Goal: Transaction & Acquisition: Book appointment/travel/reservation

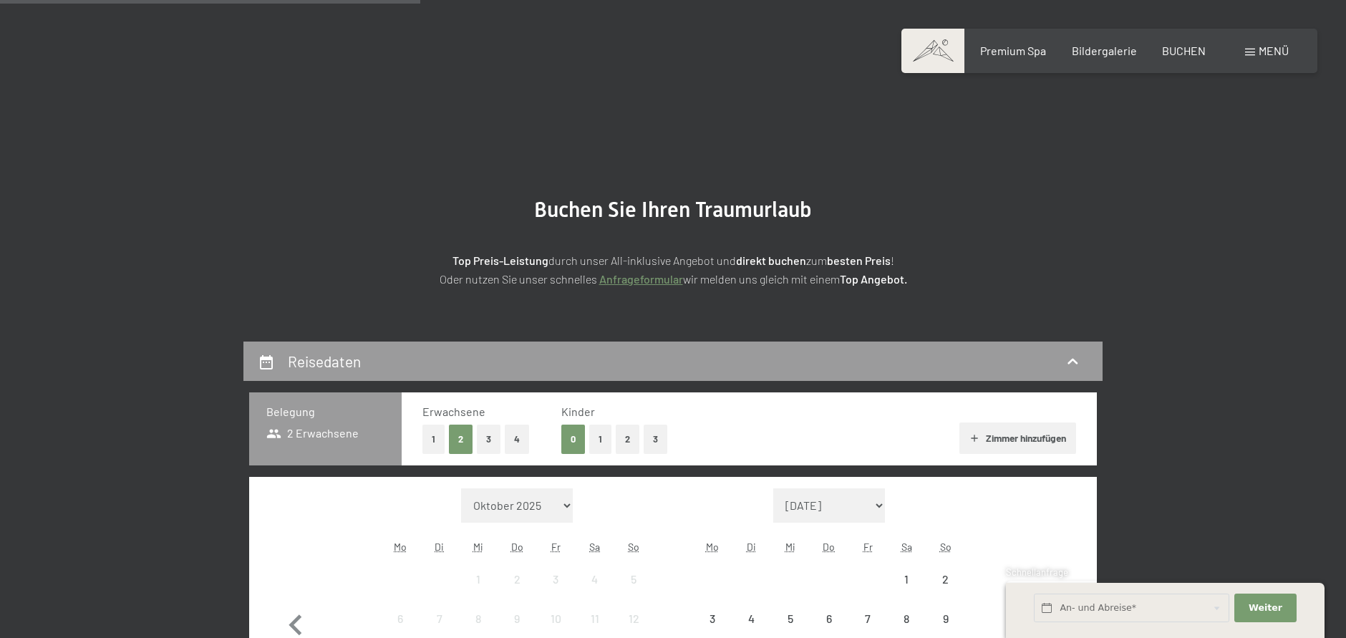
scroll to position [438, 0]
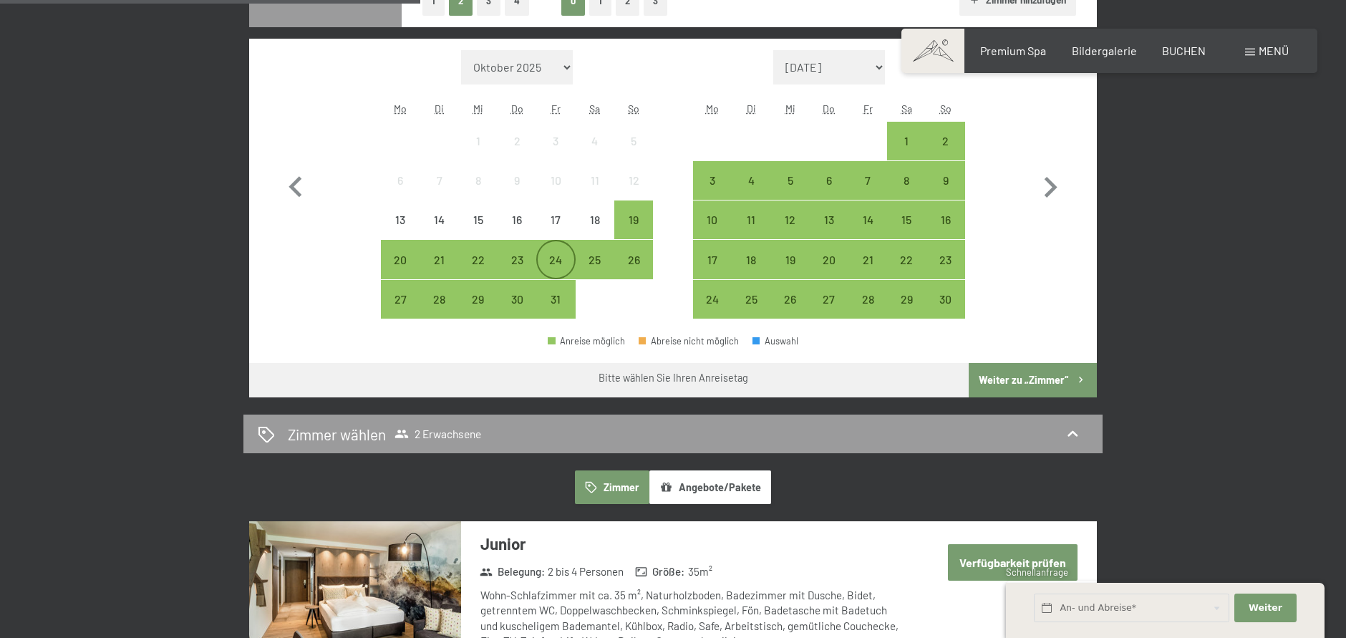
click at [544, 261] on div "24" at bounding box center [556, 272] width 36 height 36
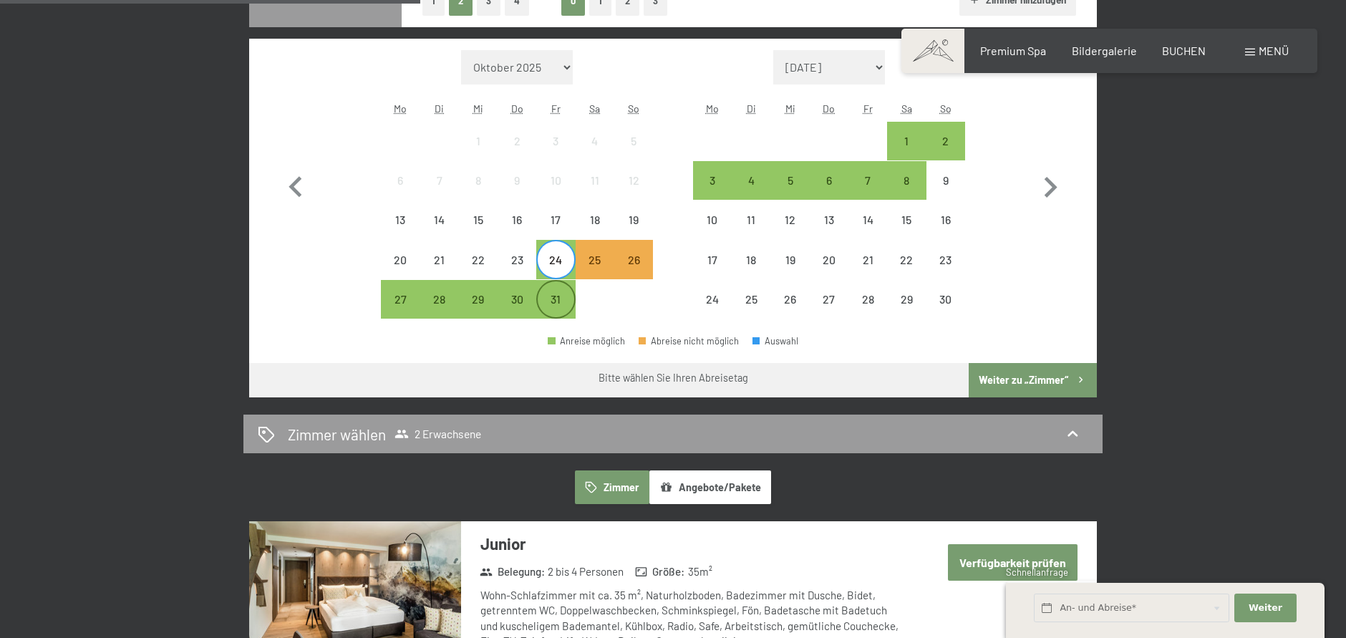
click at [551, 304] on div "31" at bounding box center [556, 312] width 36 height 36
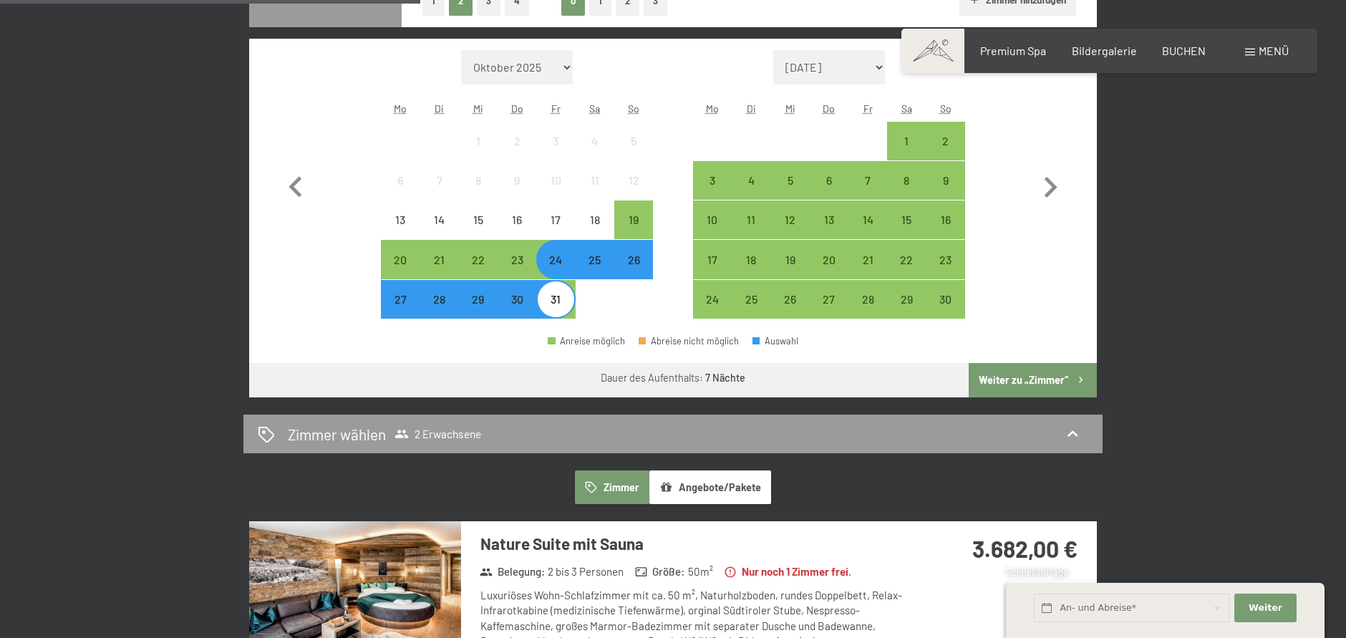
click at [1051, 375] on button "Weiter zu „Zimmer“" at bounding box center [1033, 380] width 128 height 34
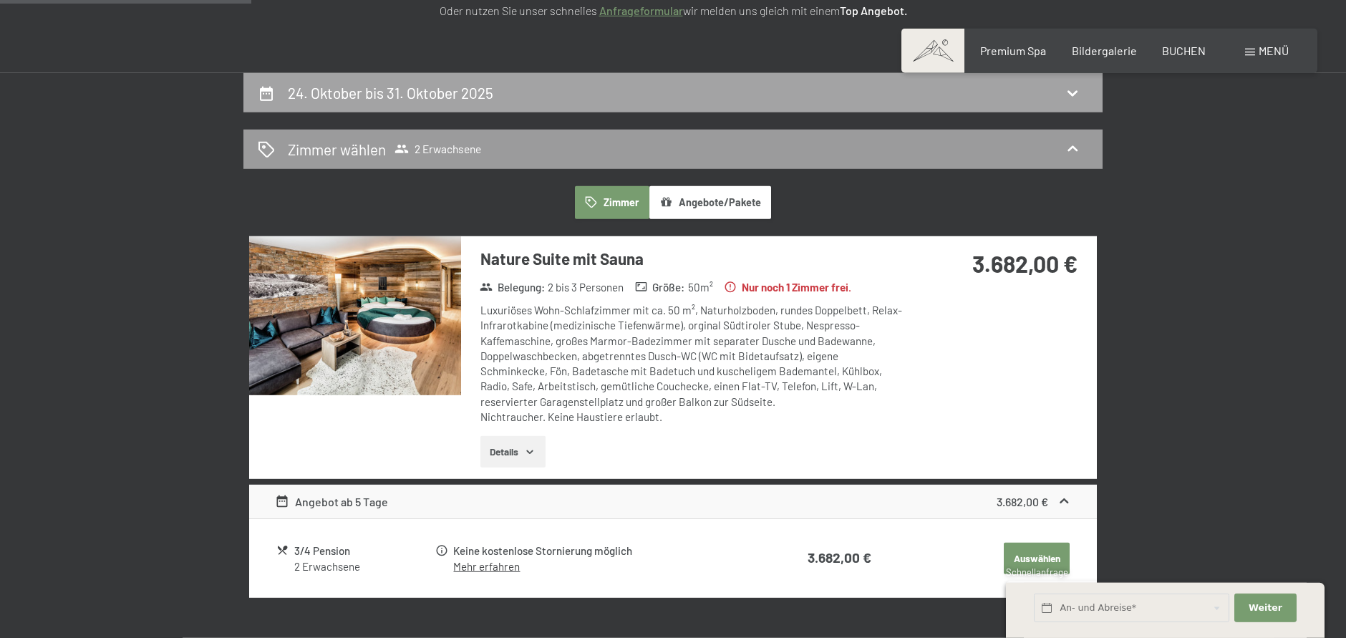
click at [395, 89] on h2 "24. Oktober bis 31. Oktober 2025" at bounding box center [390, 93] width 205 height 18
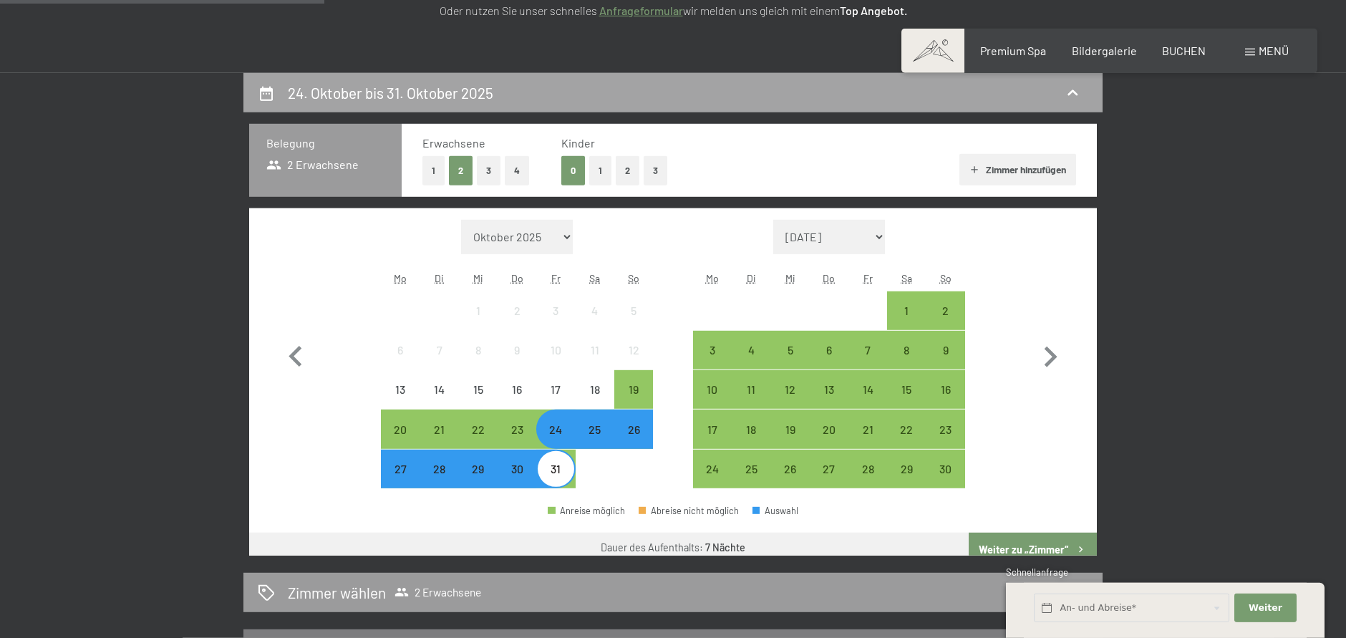
scroll to position [341, 0]
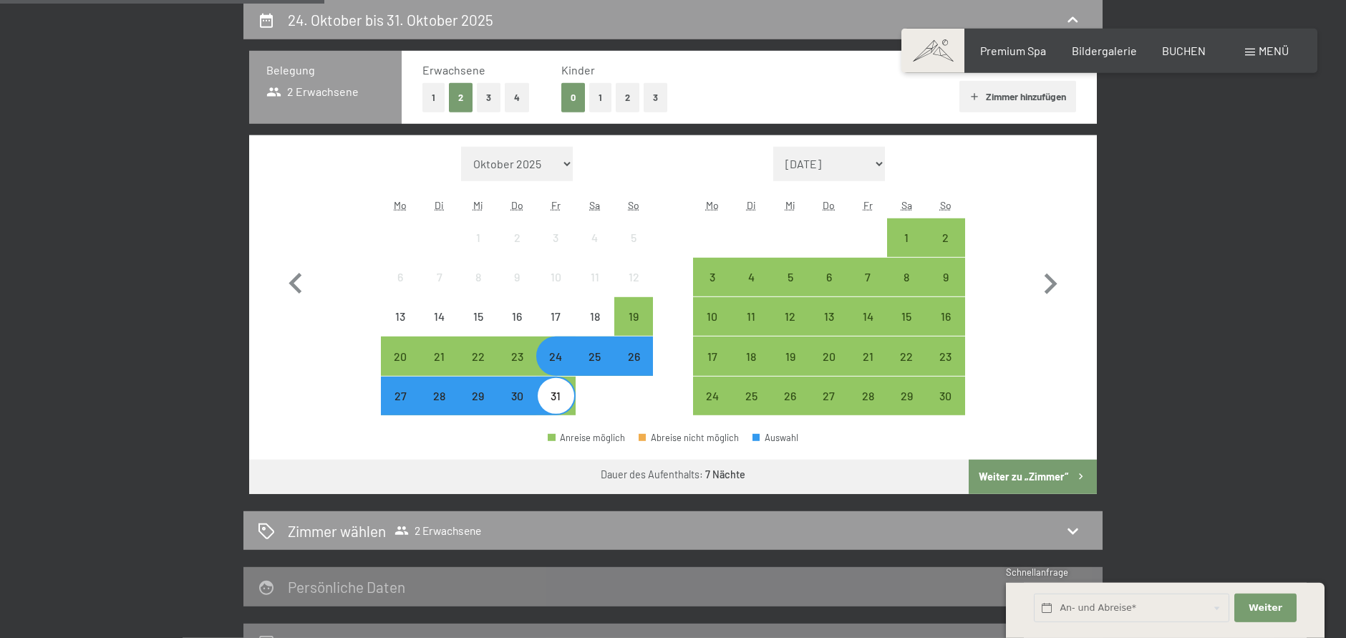
click at [599, 369] on div "25" at bounding box center [595, 369] width 36 height 36
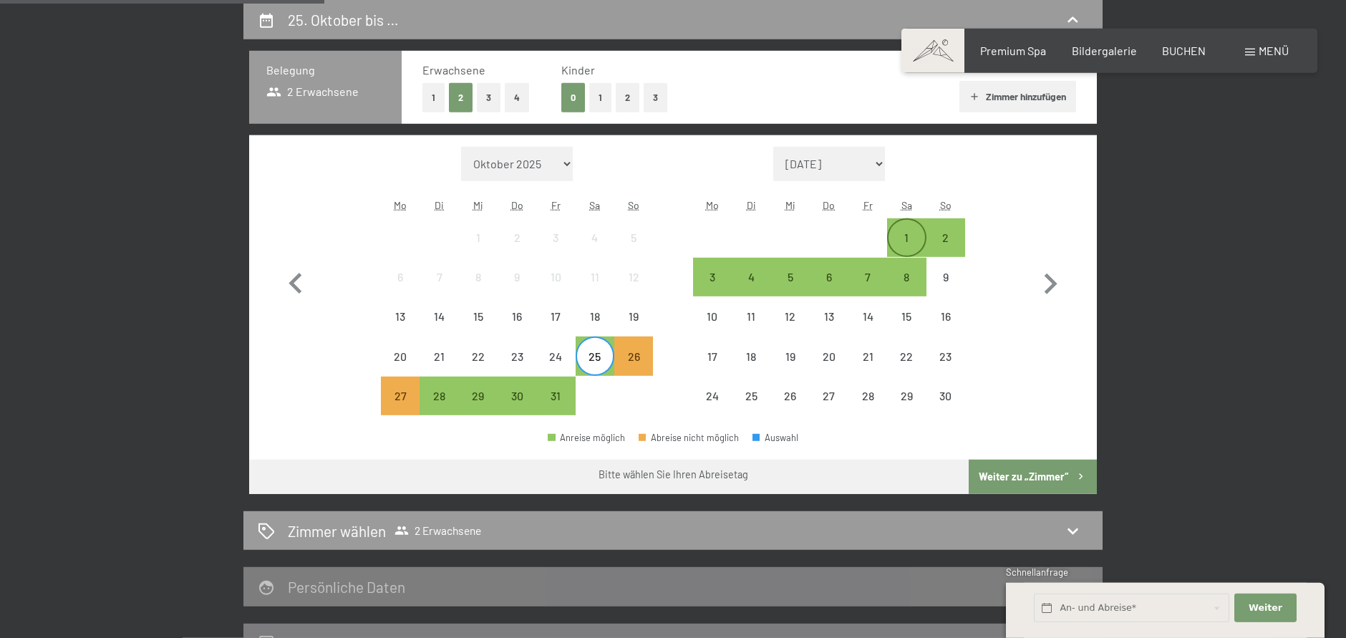
click at [907, 236] on div "1" at bounding box center [906, 250] width 36 height 36
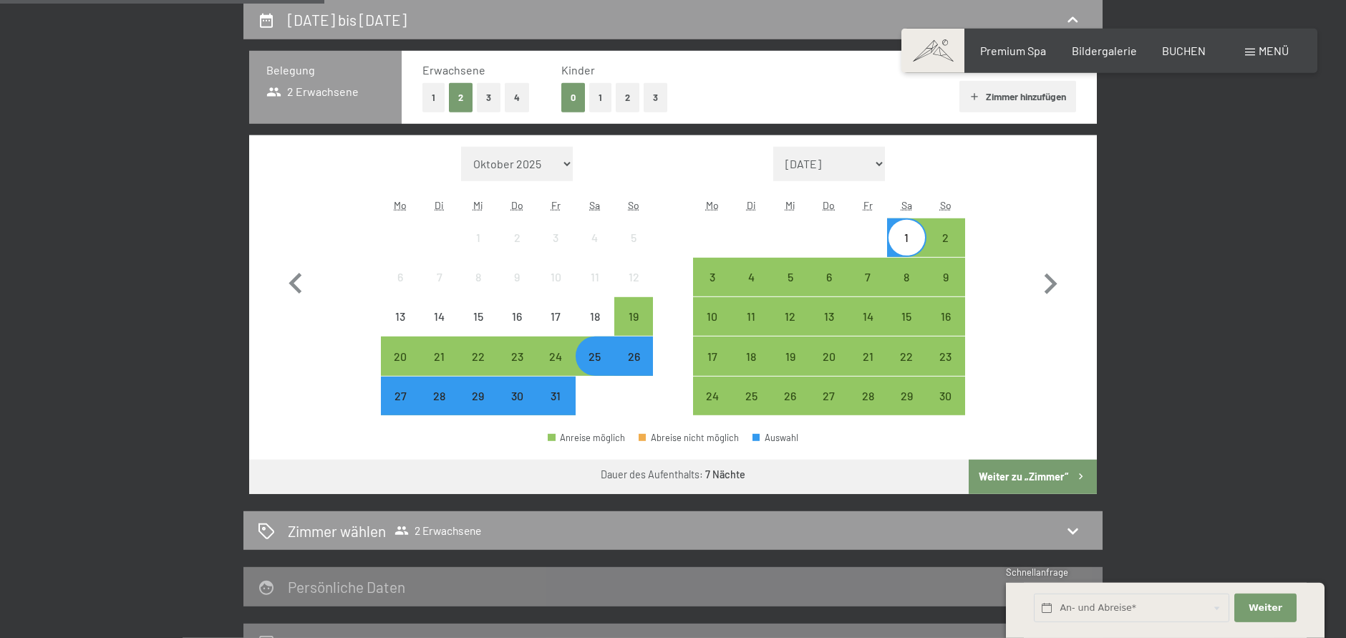
click at [1017, 490] on button "Weiter zu „Zimmer“" at bounding box center [1033, 477] width 128 height 34
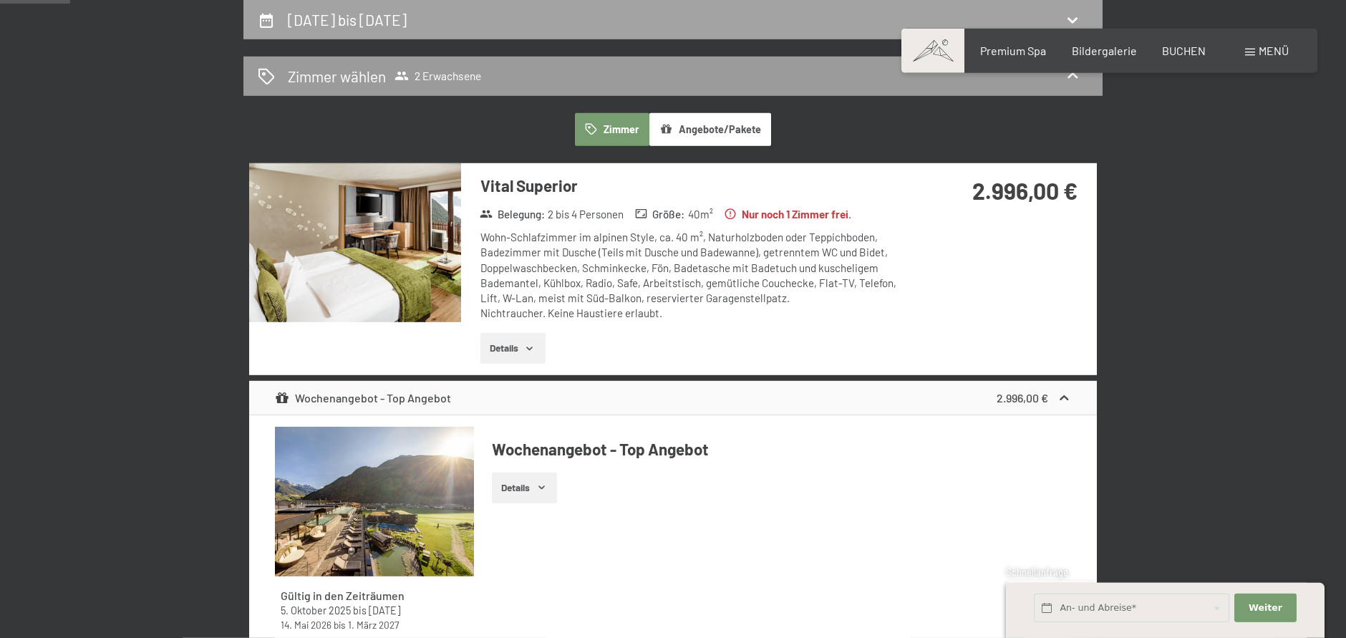
scroll to position [0, 0]
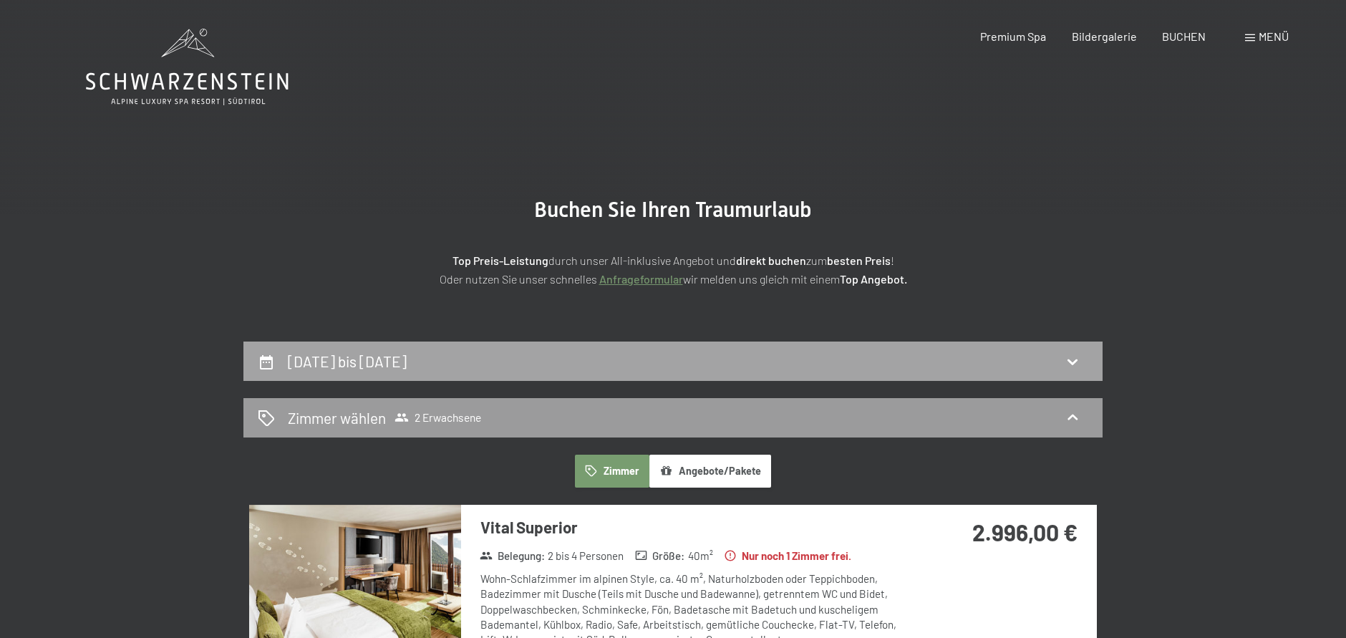
click at [446, 344] on div "25. Oktober bis 1. November 2025" at bounding box center [672, 360] width 859 height 39
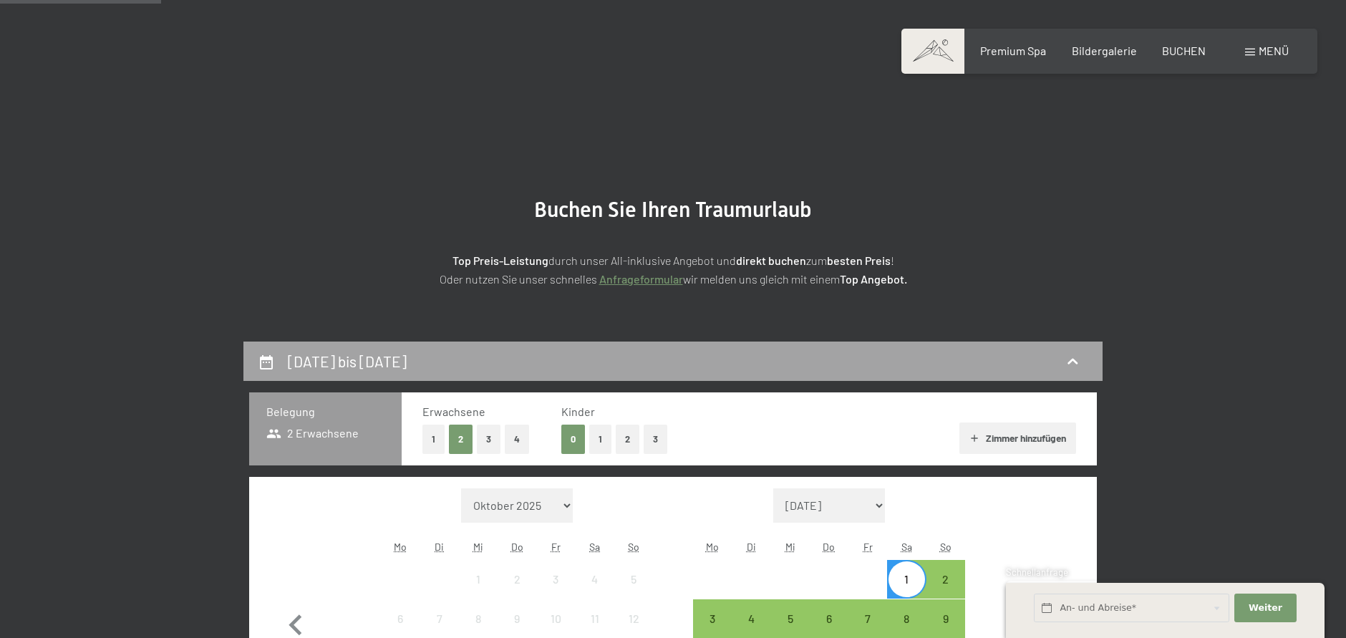
scroll to position [341, 0]
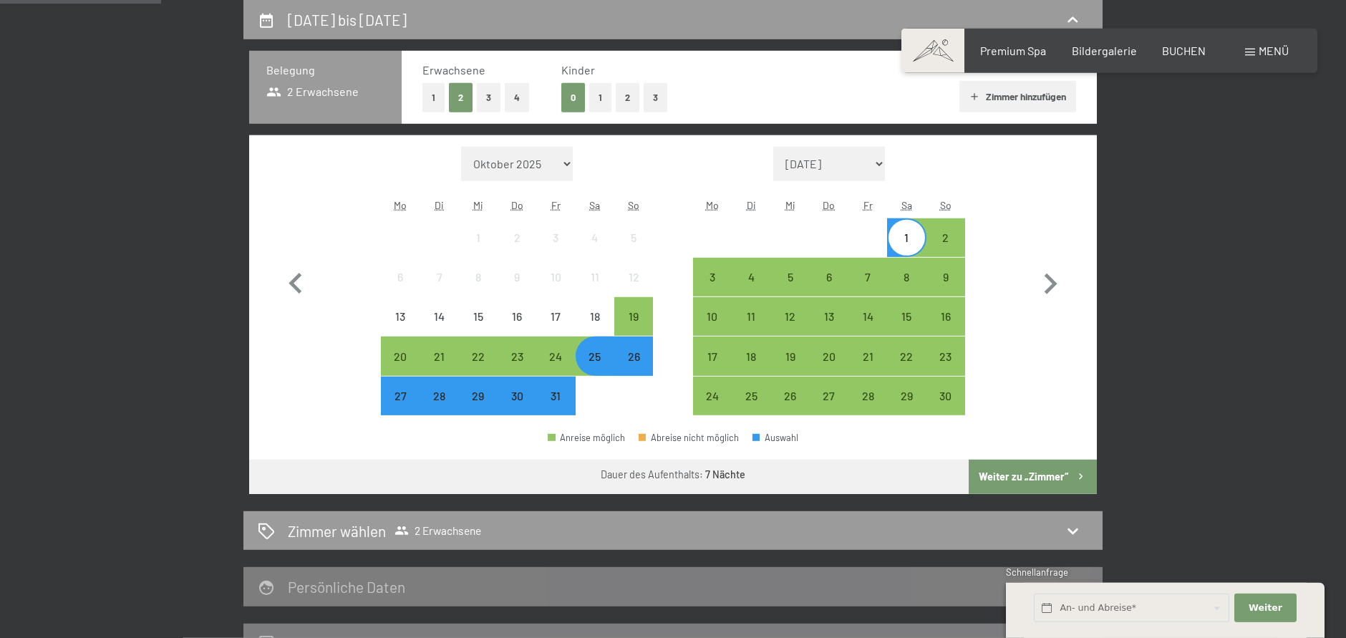
click at [621, 349] on div "26" at bounding box center [634, 356] width 36 height 36
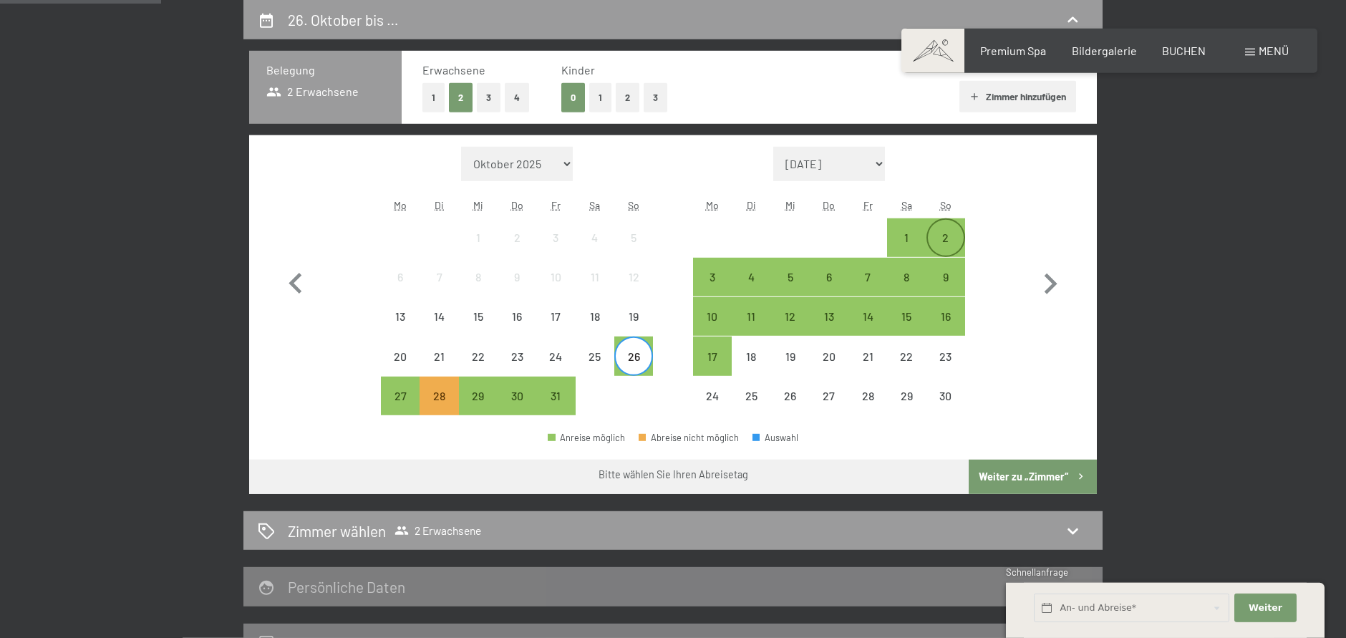
click at [946, 235] on div "2" at bounding box center [946, 250] width 36 height 36
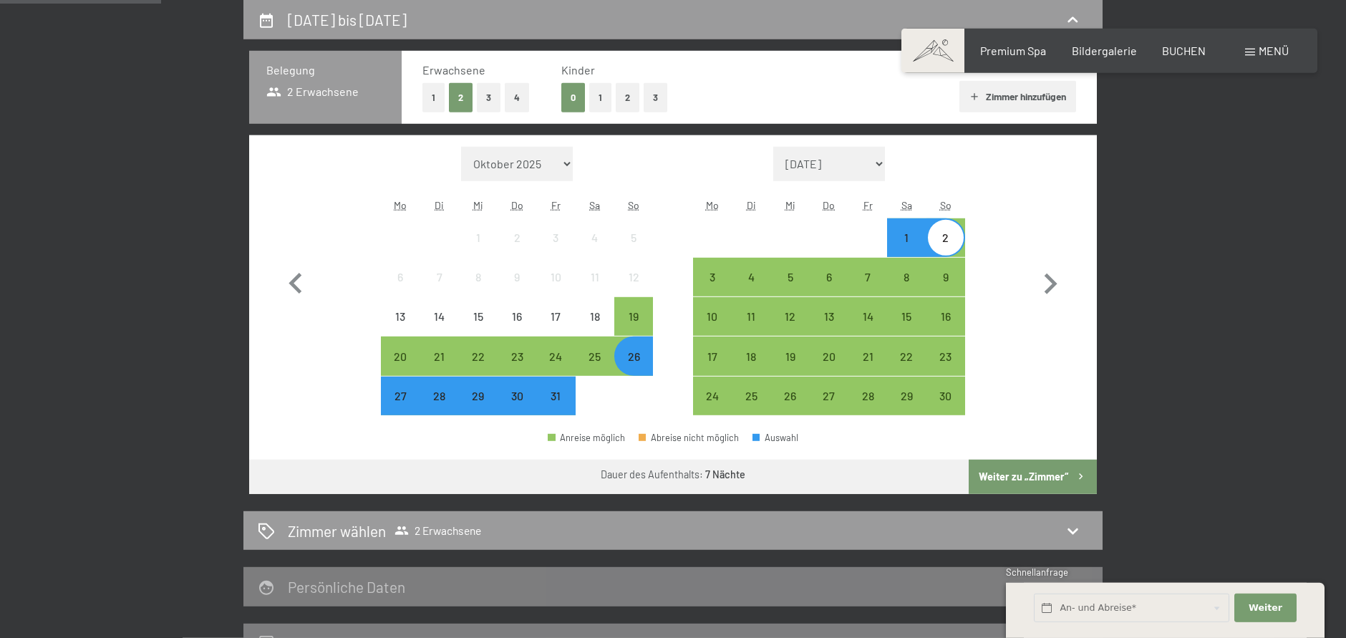
click at [1073, 462] on button "Weiter zu „Zimmer“" at bounding box center [1033, 477] width 128 height 34
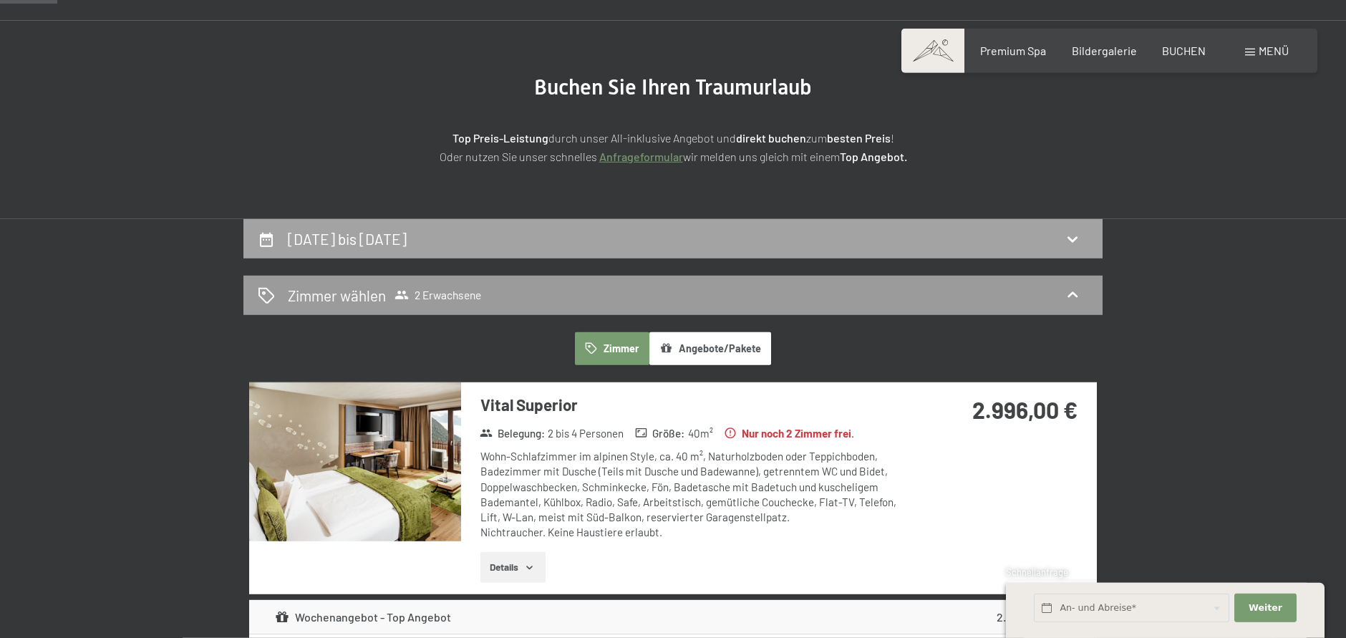
click at [407, 240] on h2 "26. Oktober bis 2. November 2025" at bounding box center [347, 239] width 119 height 18
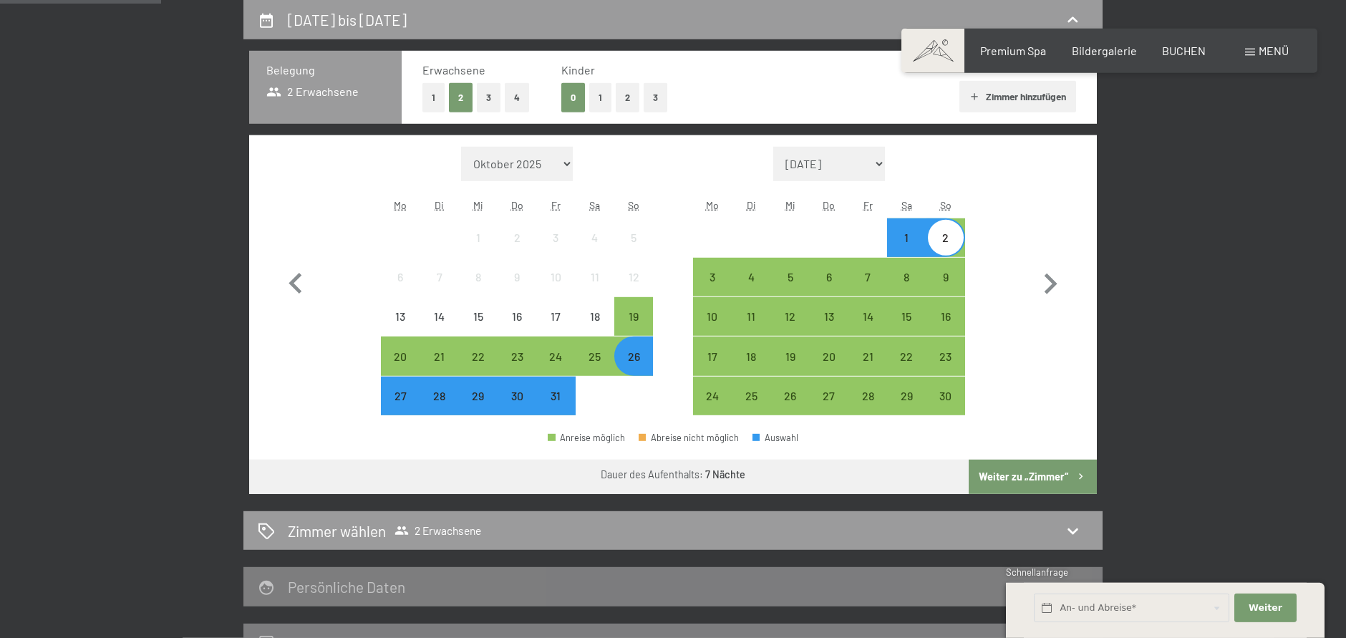
click at [389, 394] on div "27" at bounding box center [400, 408] width 36 height 36
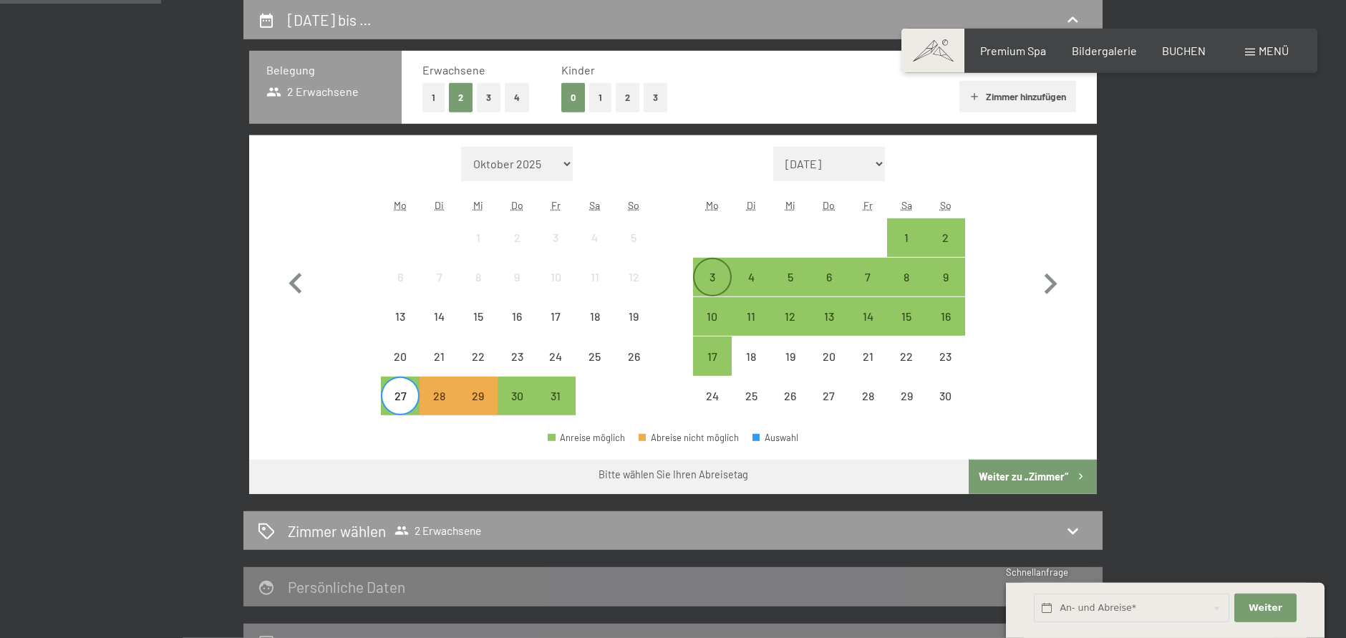
click at [729, 282] on div "3" at bounding box center [712, 289] width 36 height 36
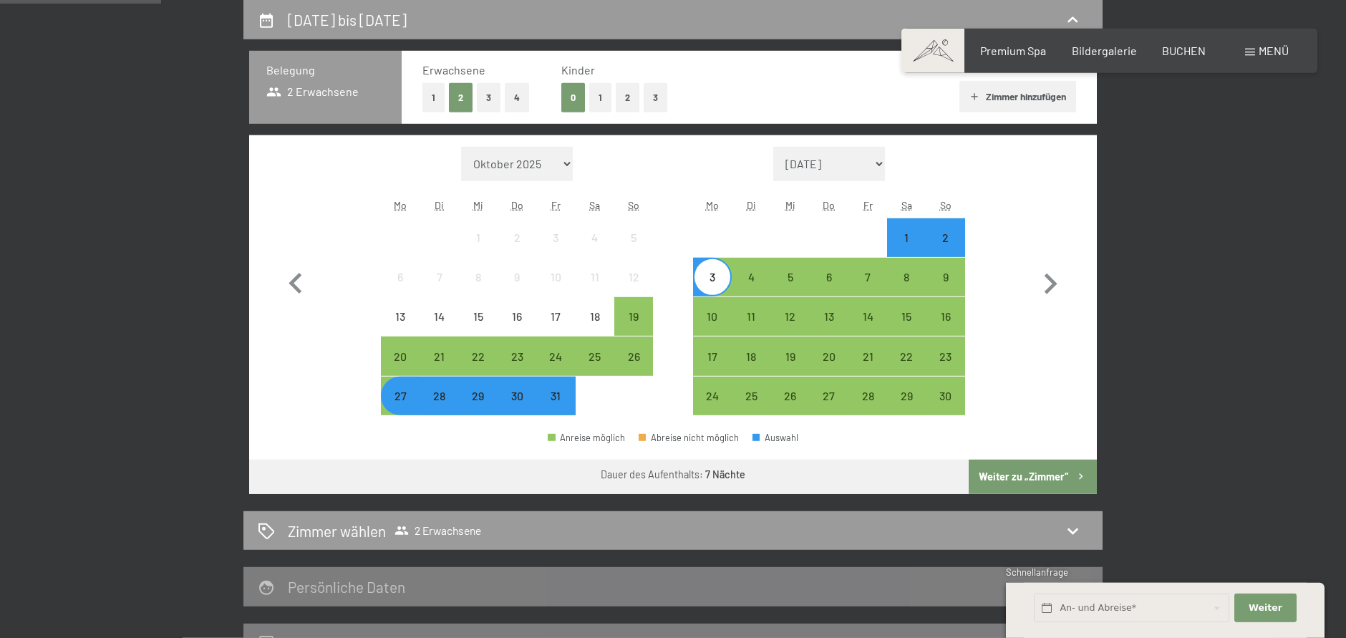
click at [1101, 478] on div "Belegung 2 Erwachsene Erwachsene 1 2 3 4 Kinder 0 1 2 3 Zimmer hinzufügen Monat…" at bounding box center [672, 272] width 859 height 443
click at [1086, 487] on button "Weiter zu „Zimmer“" at bounding box center [1033, 477] width 128 height 34
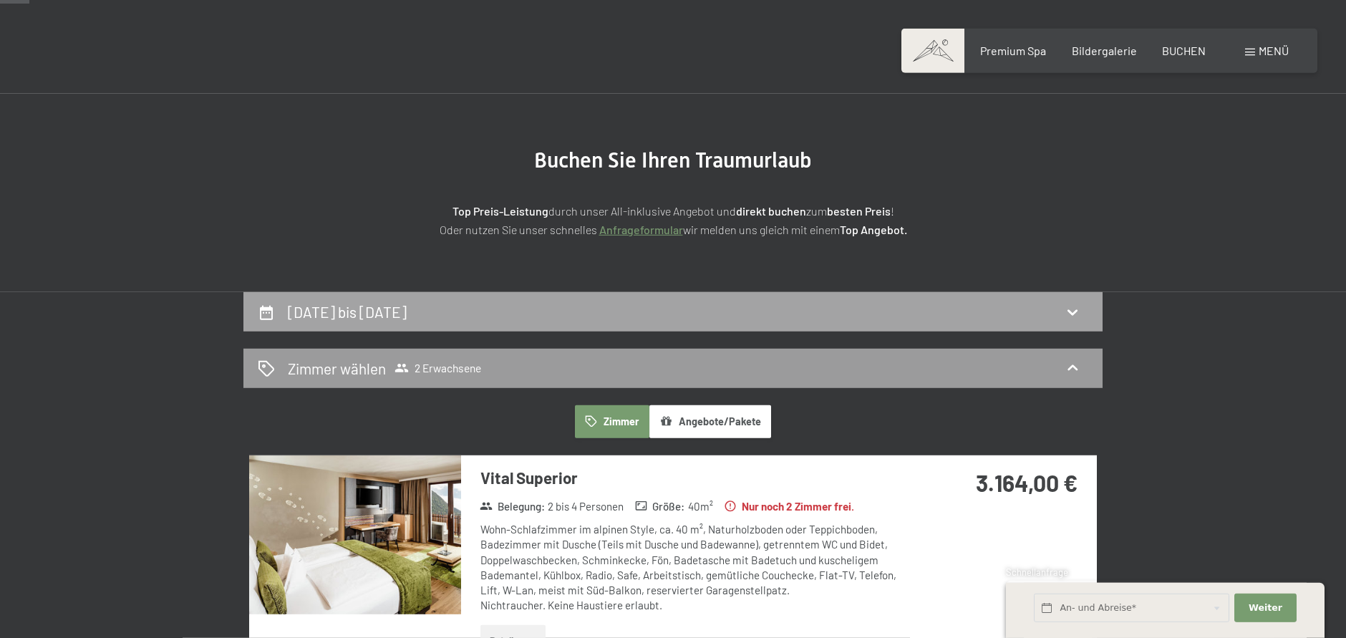
click at [367, 315] on h2 "27. Oktober bis 3. November 2025" at bounding box center [347, 312] width 119 height 18
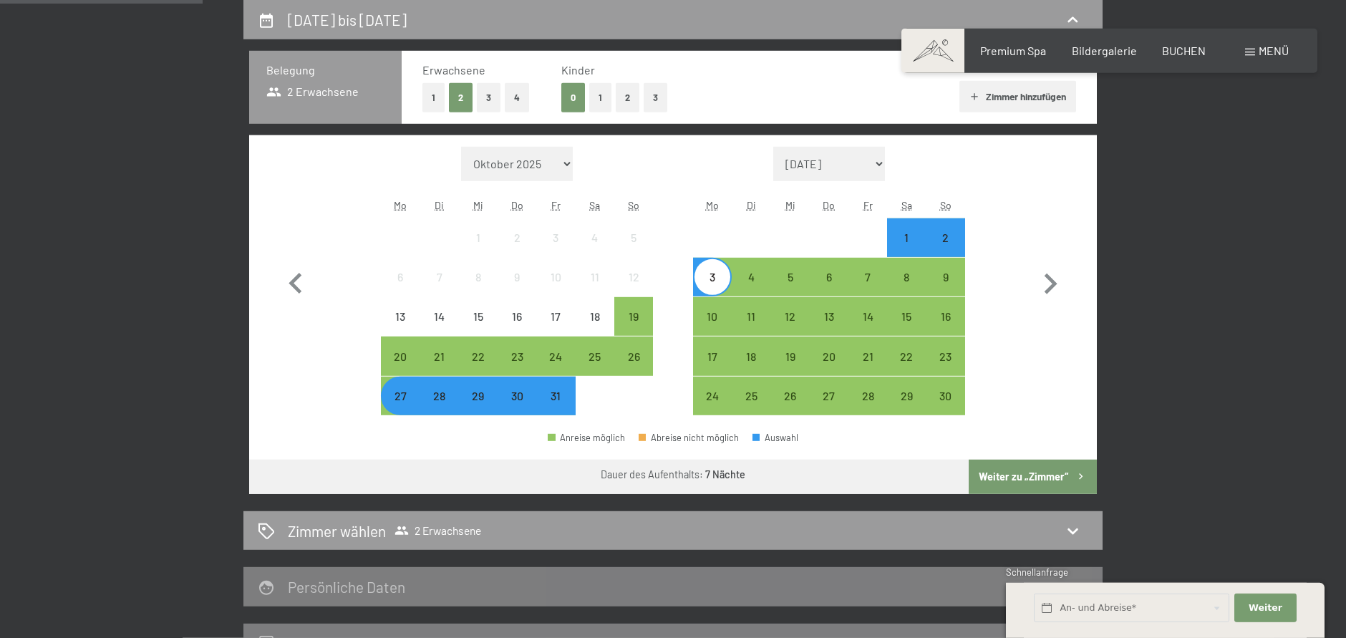
click at [431, 400] on div "28" at bounding box center [439, 408] width 36 height 36
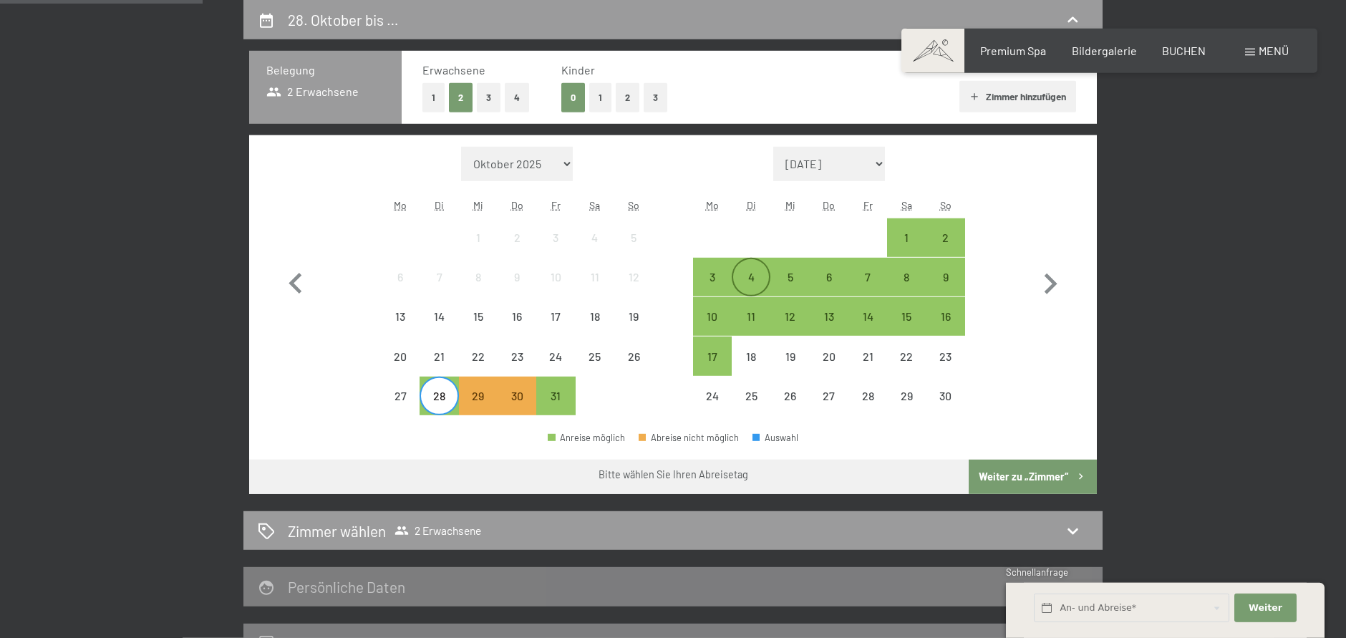
click at [740, 274] on div "4" at bounding box center [751, 289] width 36 height 36
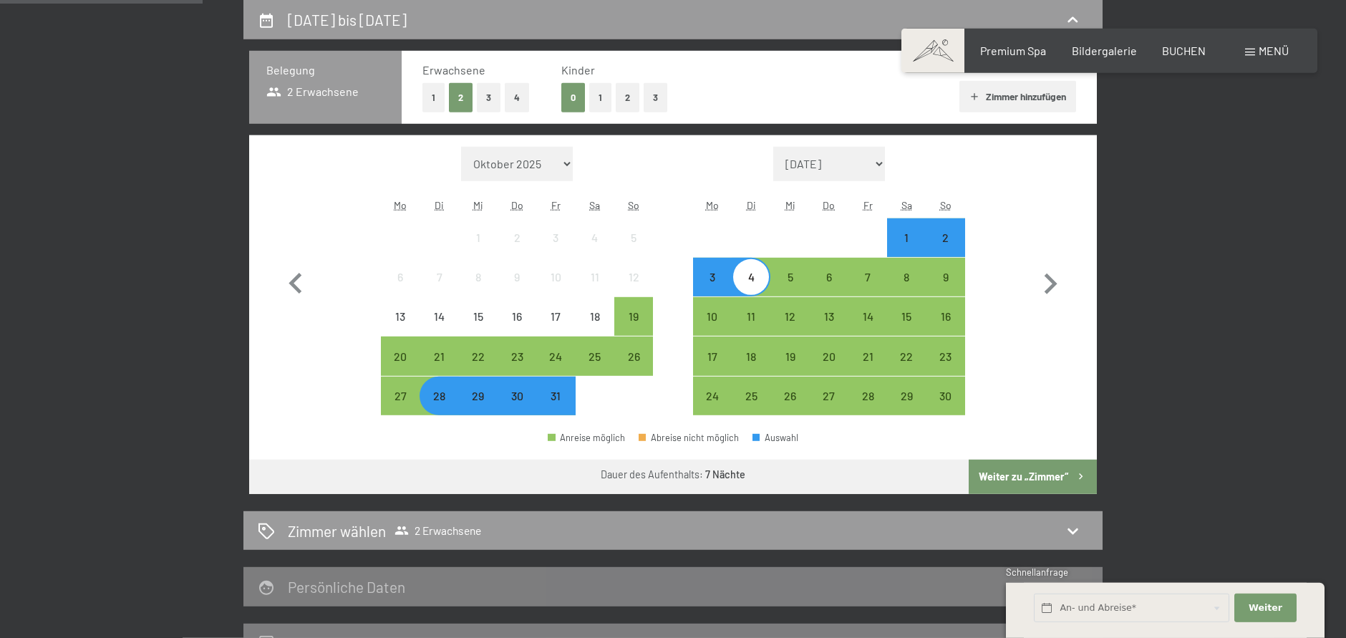
click at [1082, 478] on icon "button" at bounding box center [1081, 476] width 12 height 12
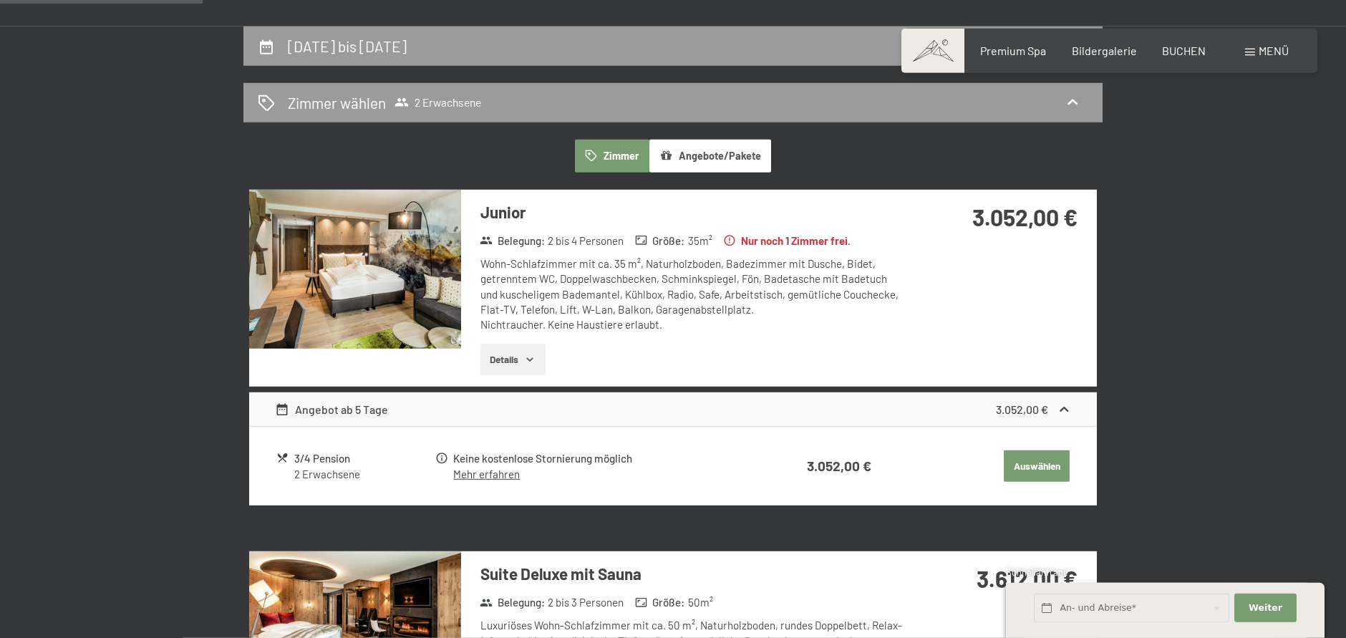
scroll to position [49, 0]
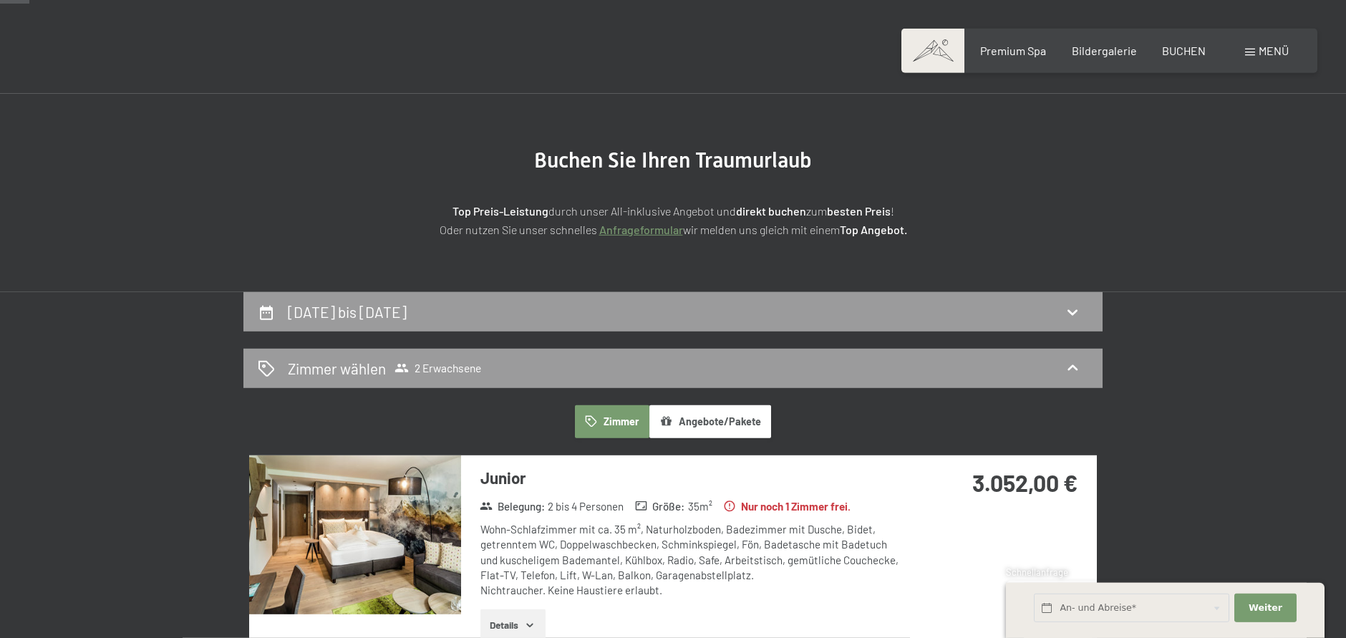
drag, startPoint x: 406, startPoint y: 330, endPoint x: 409, endPoint y: 341, distance: 11.1
click at [497, 329] on div "[DATE] bis [DATE]" at bounding box center [672, 311] width 859 height 39
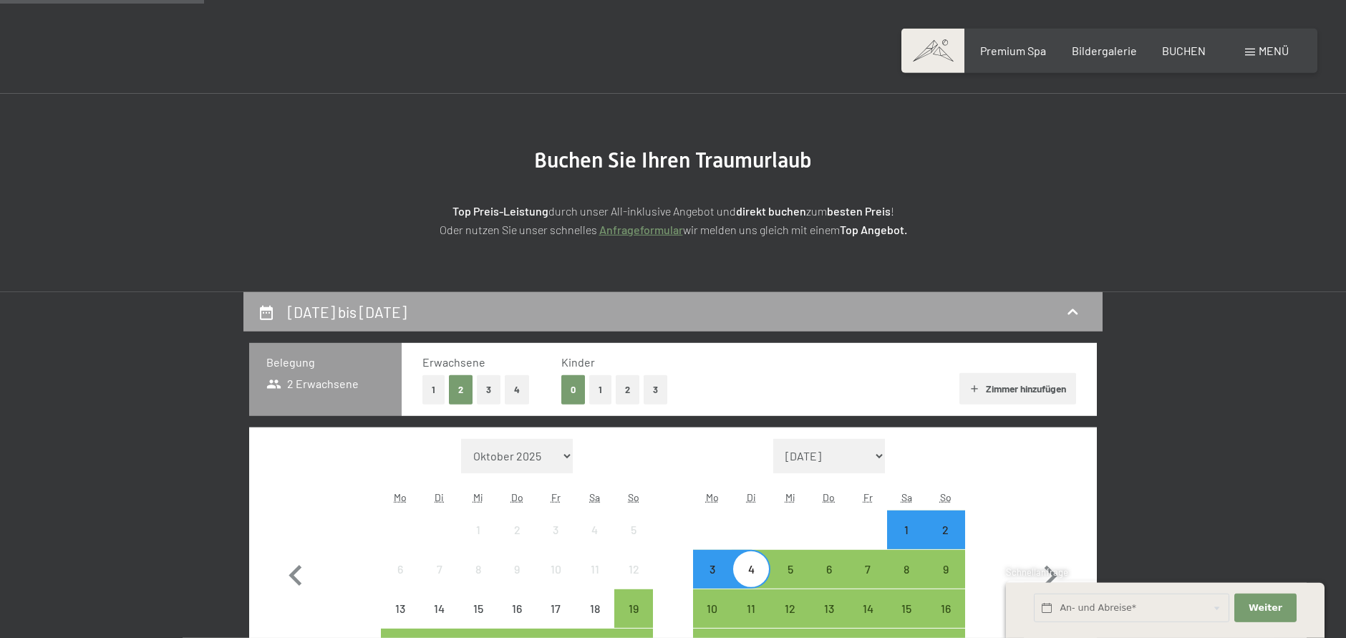
scroll to position [341, 0]
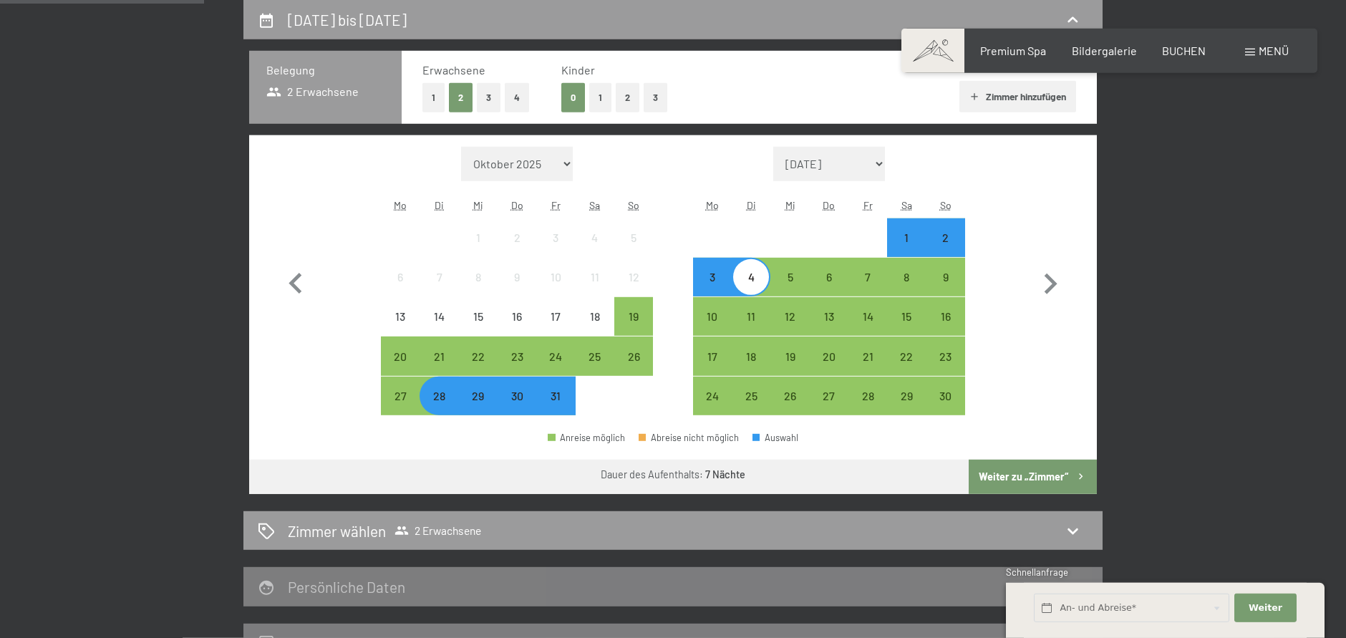
click at [483, 408] on div "29" at bounding box center [478, 408] width 36 height 36
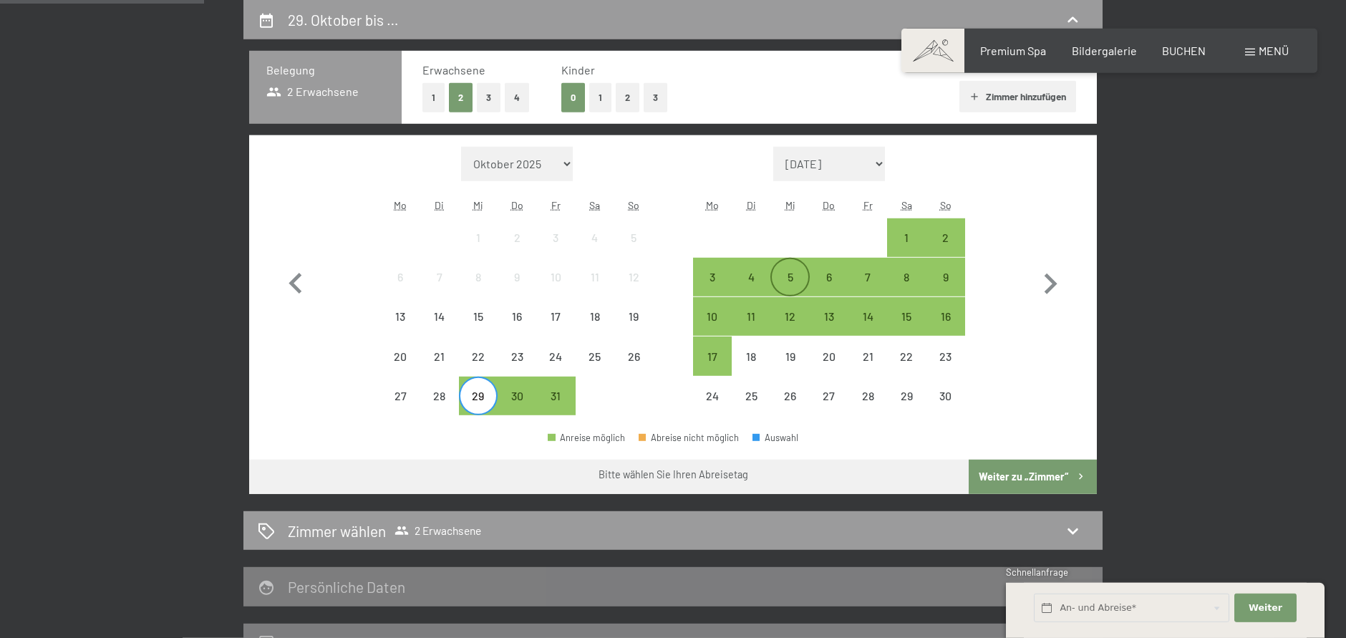
click at [778, 283] on div "5" at bounding box center [790, 289] width 36 height 36
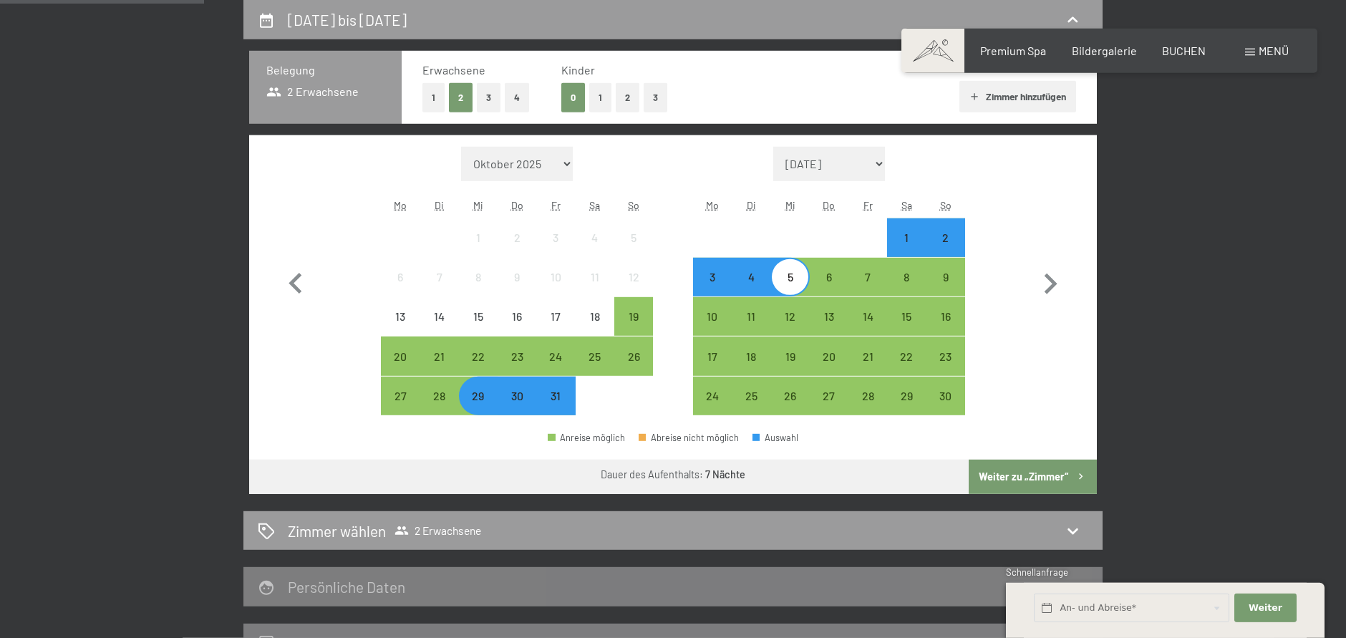
click at [999, 473] on button "Weiter zu „Zimmer“" at bounding box center [1033, 477] width 128 height 34
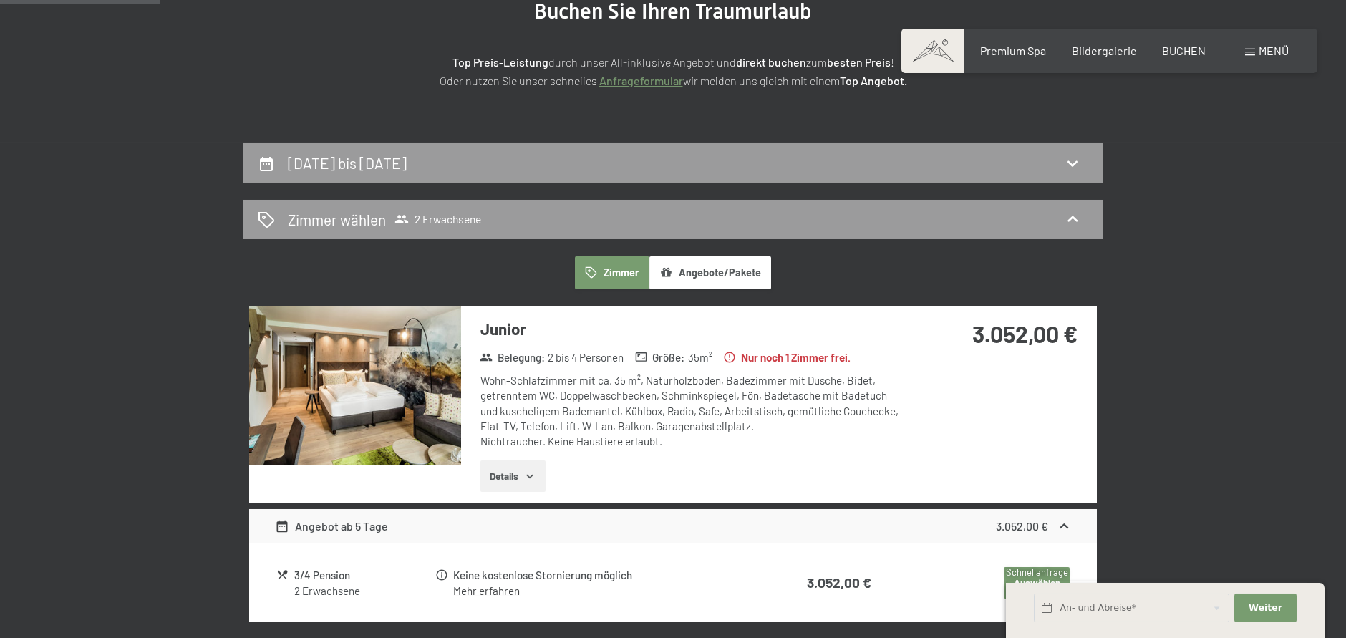
scroll to position [0, 0]
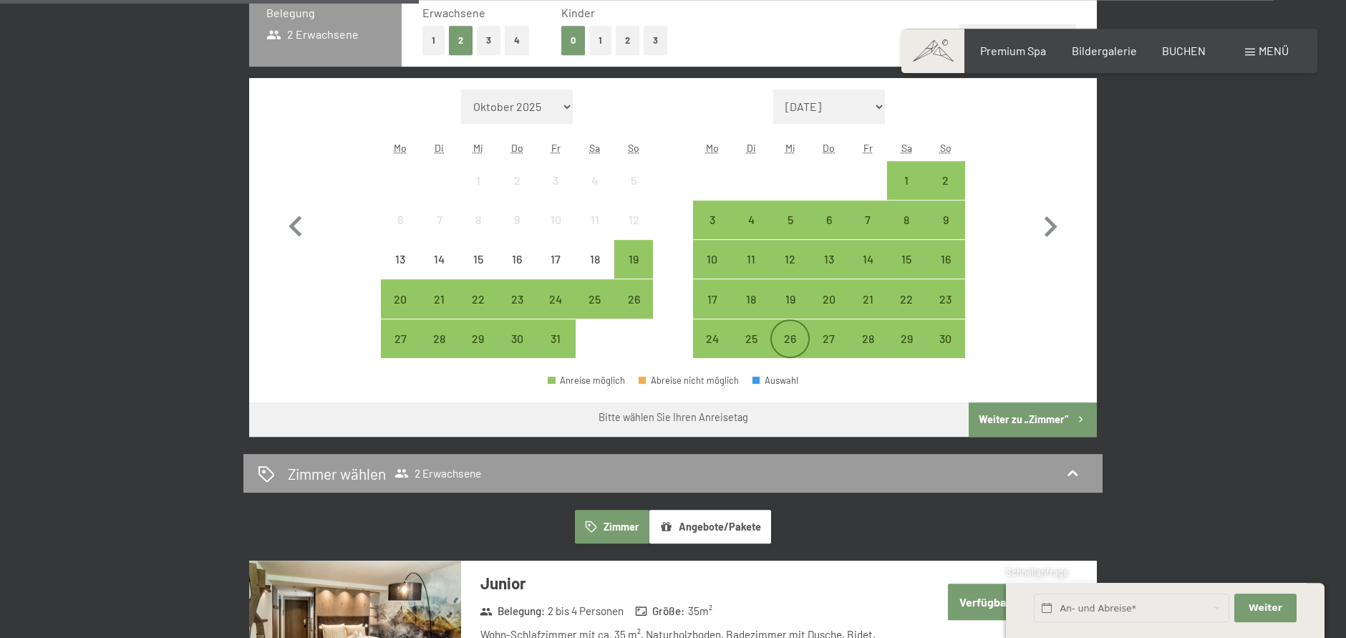
scroll to position [438, 0]
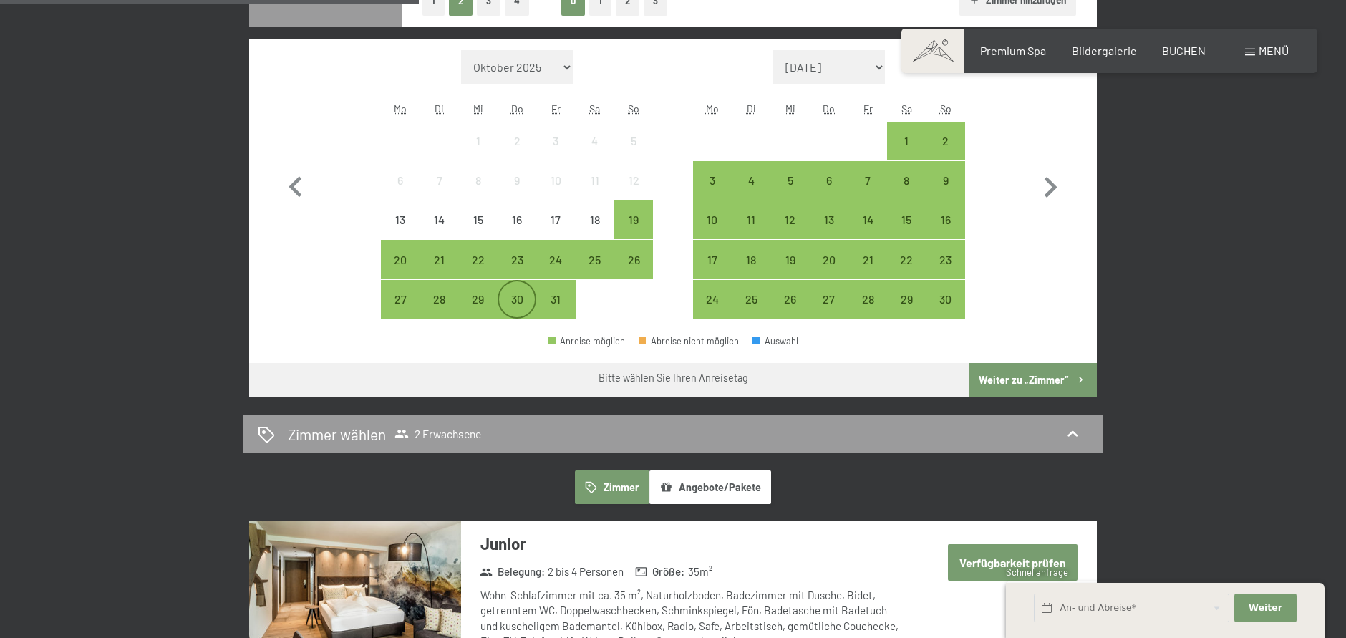
click at [520, 305] on div "30" at bounding box center [517, 312] width 36 height 36
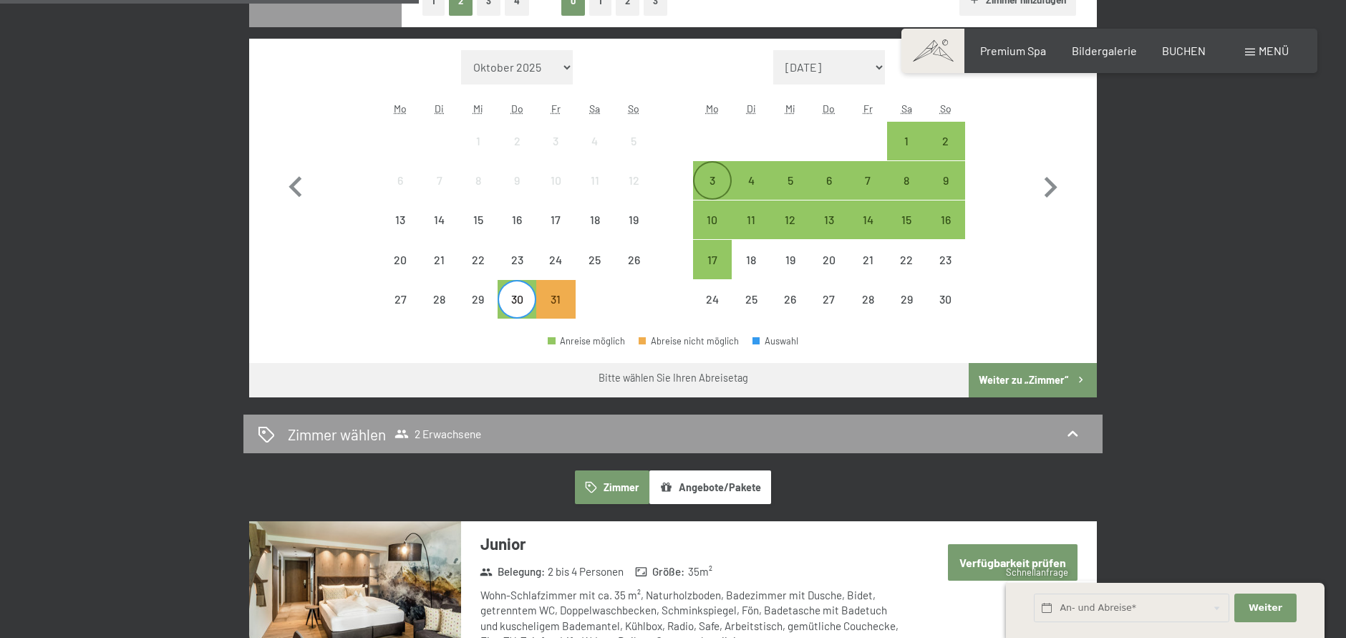
click at [722, 178] on div "3" at bounding box center [712, 193] width 36 height 36
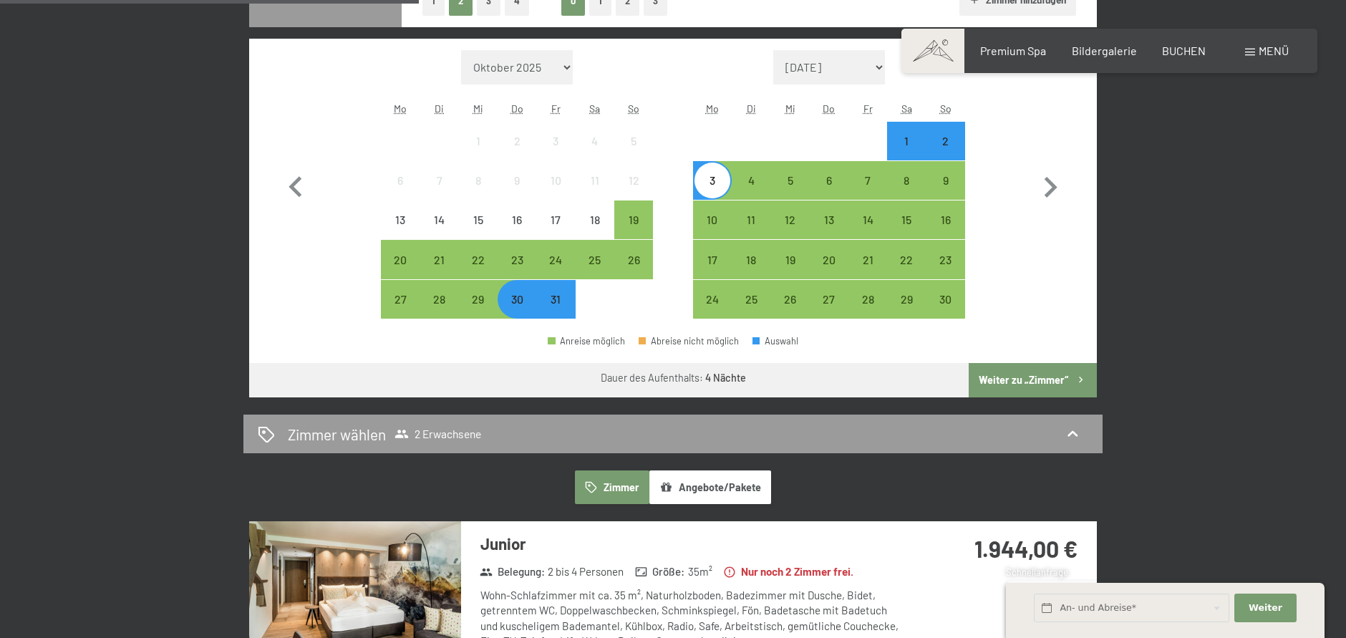
click at [1003, 381] on button "Weiter zu „Zimmer“" at bounding box center [1033, 380] width 128 height 34
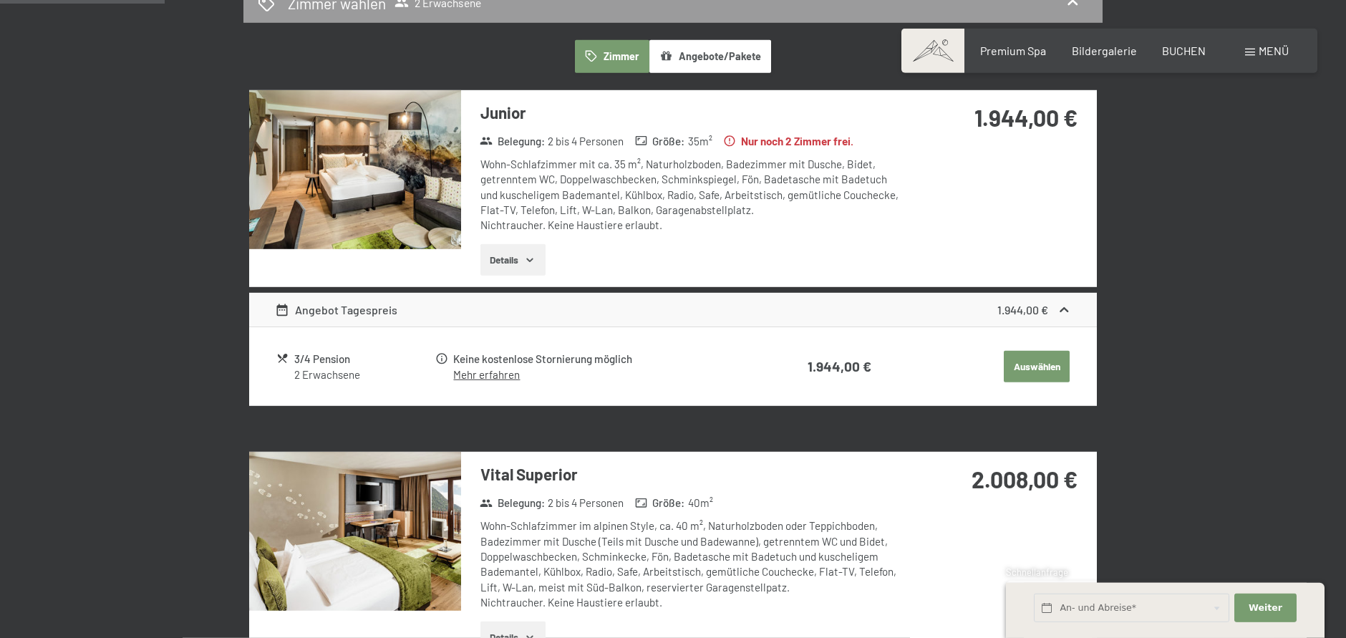
scroll to position [122, 0]
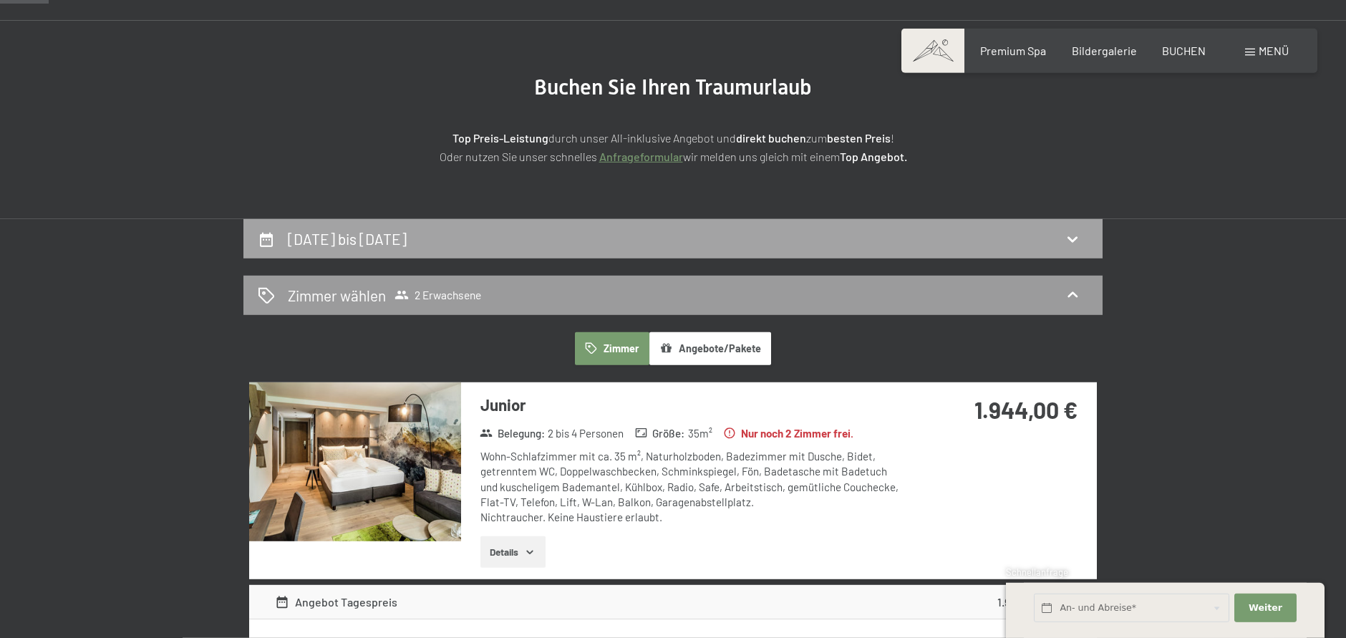
click at [376, 227] on div "30. Oktober bis 3. November 2025" at bounding box center [672, 238] width 859 height 39
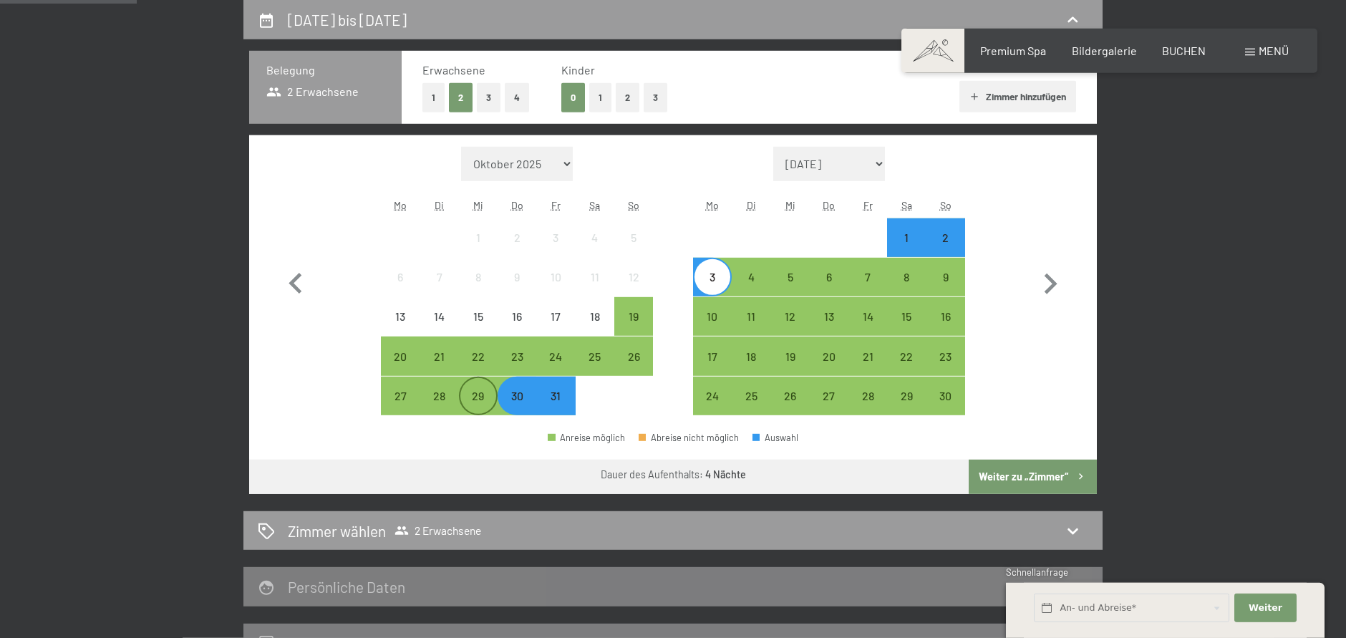
click at [468, 393] on div "29" at bounding box center [478, 408] width 36 height 36
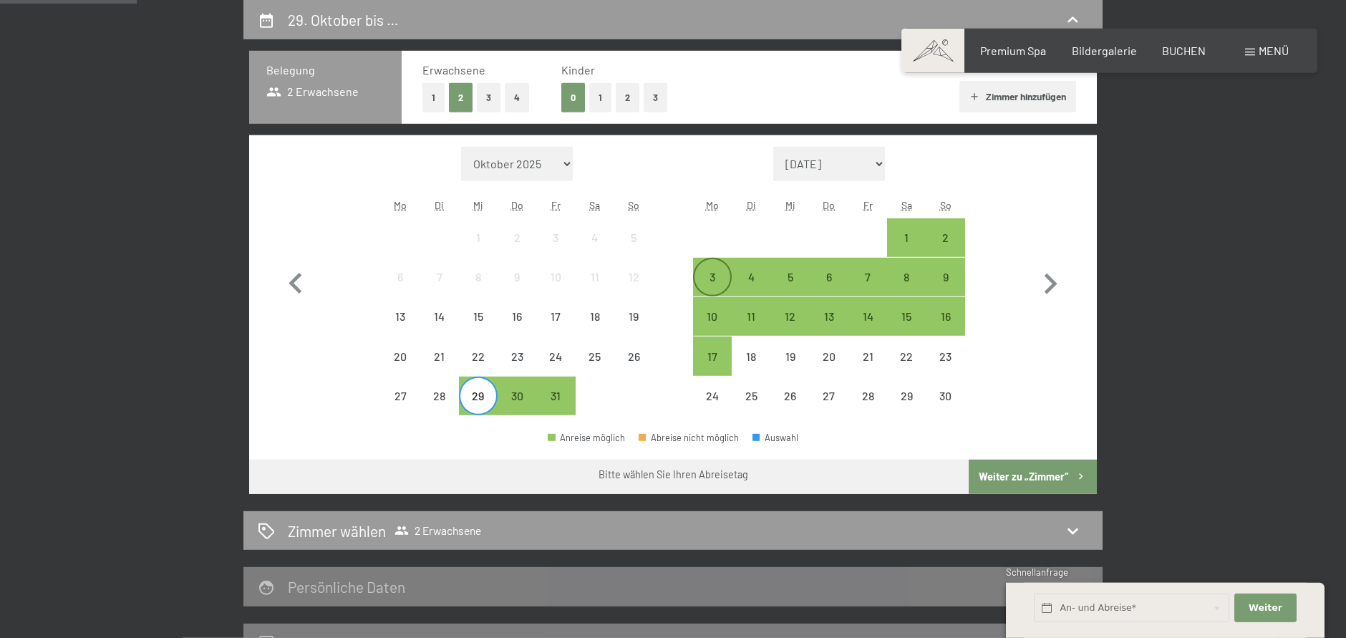
click at [700, 285] on div "3" at bounding box center [712, 289] width 36 height 36
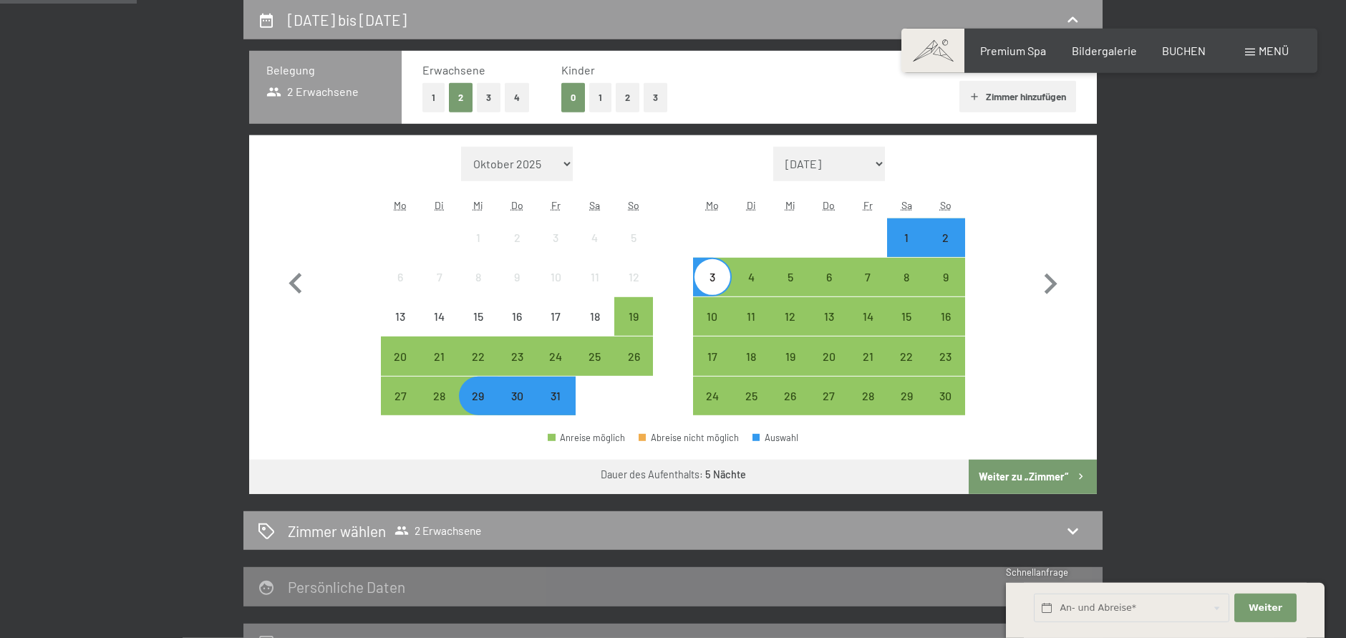
click at [1004, 471] on button "Weiter zu „Zimmer“" at bounding box center [1033, 477] width 128 height 34
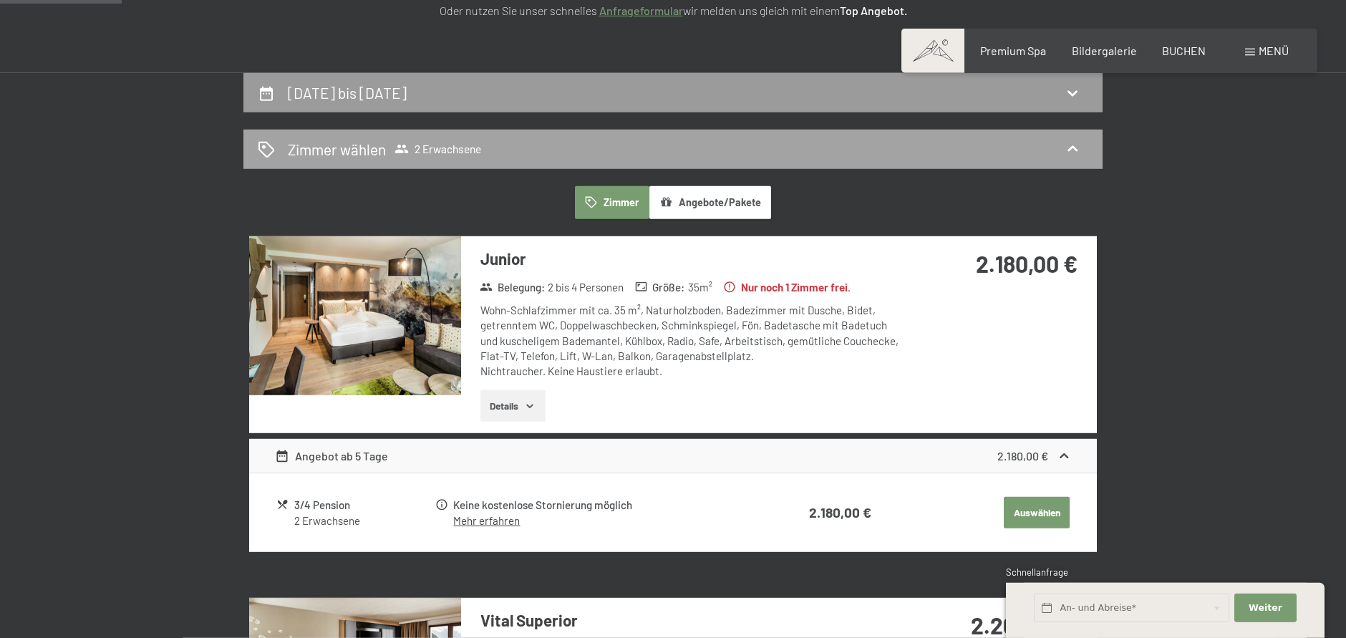
scroll to position [0, 0]
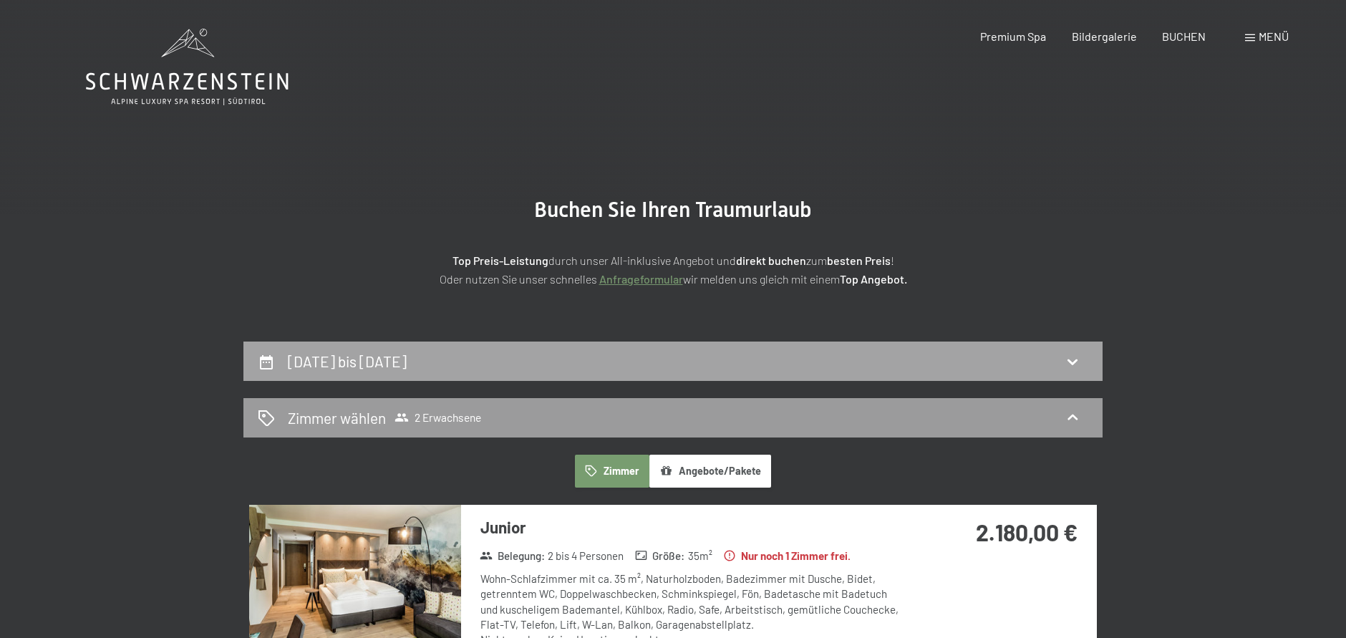
click at [407, 353] on h2 "29. Oktober bis 3. November 2025" at bounding box center [347, 361] width 119 height 18
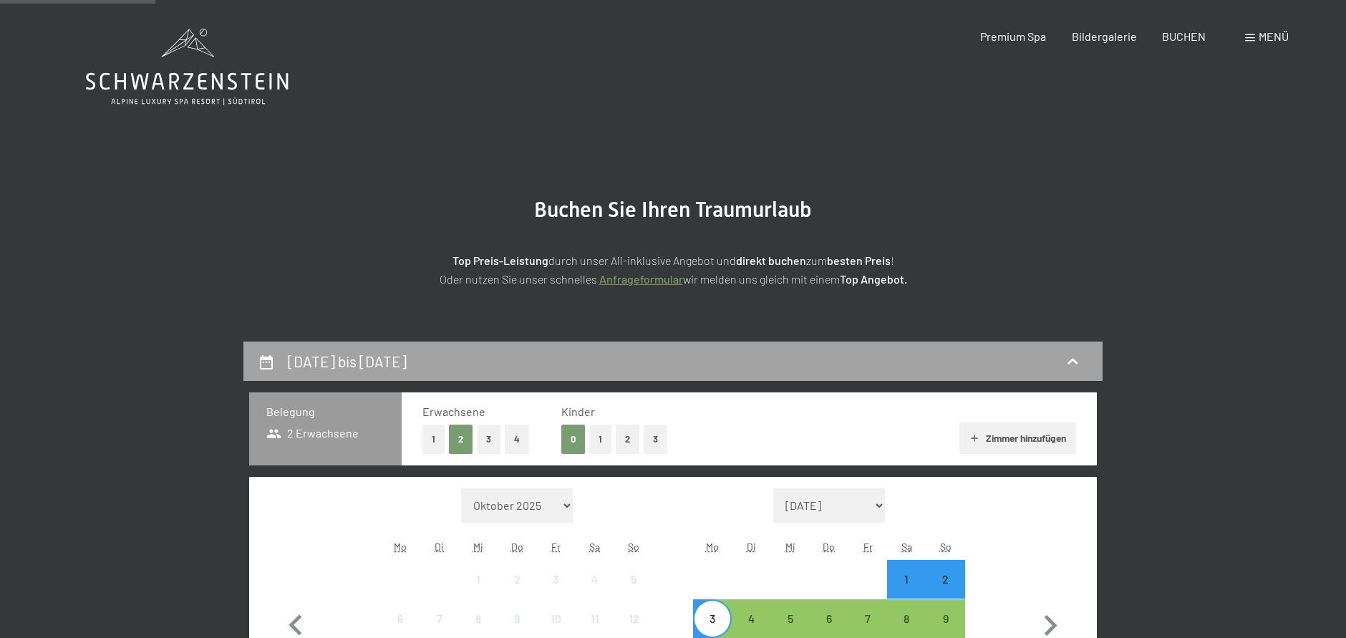
scroll to position [341, 0]
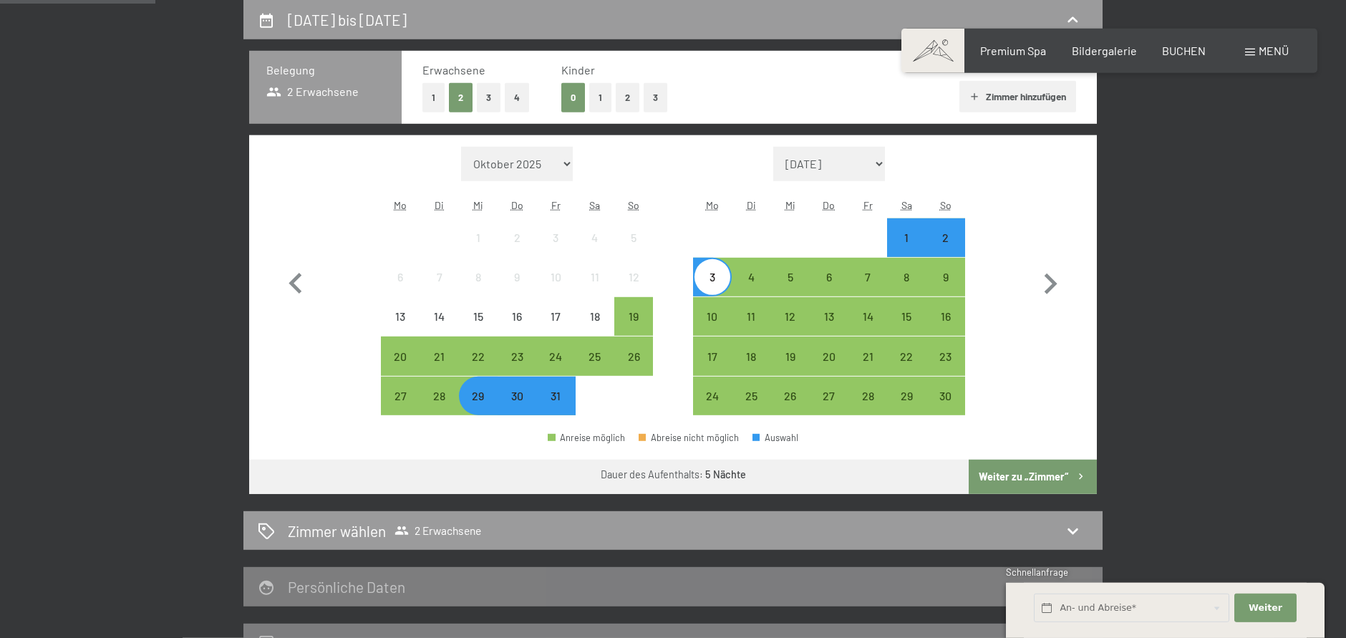
click at [1150, 172] on div "29. Oktober bis 3. November 2025 Belegung 2 Erwachsene Erwachsene 1 2 3 4 Kinde…" at bounding box center [673, 331] width 977 height 663
click at [435, 407] on div "28" at bounding box center [439, 408] width 36 height 36
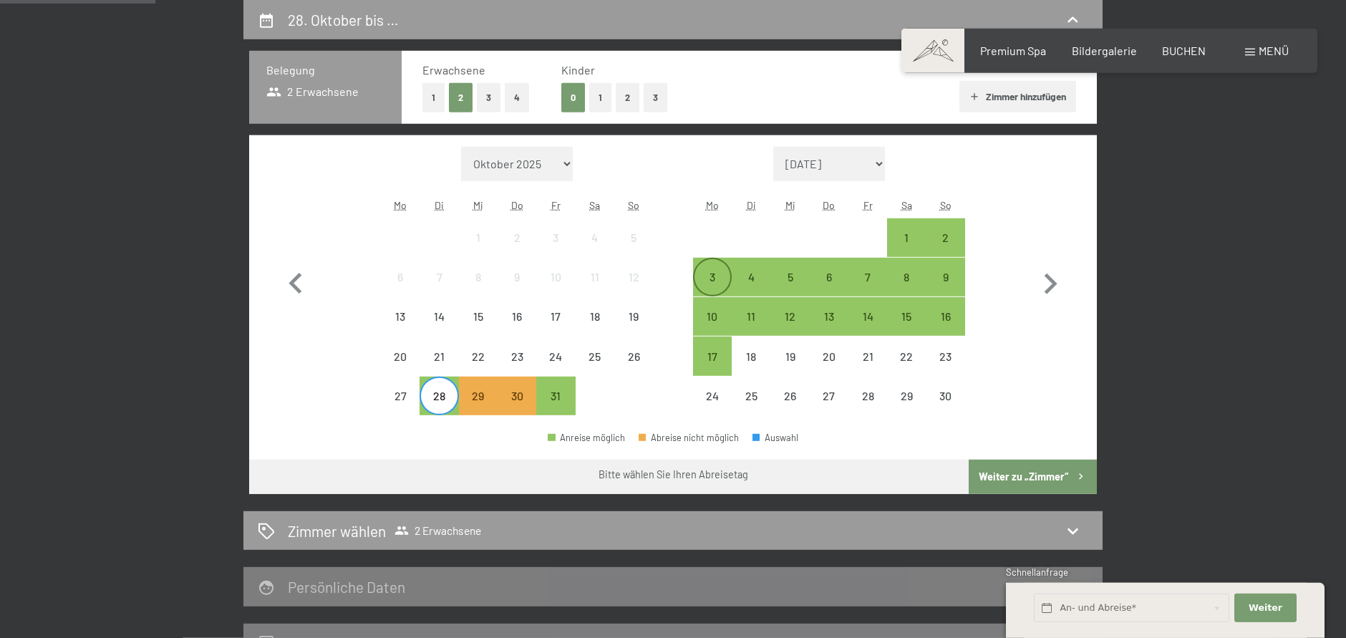
click at [721, 286] on div "3" at bounding box center [712, 289] width 36 height 36
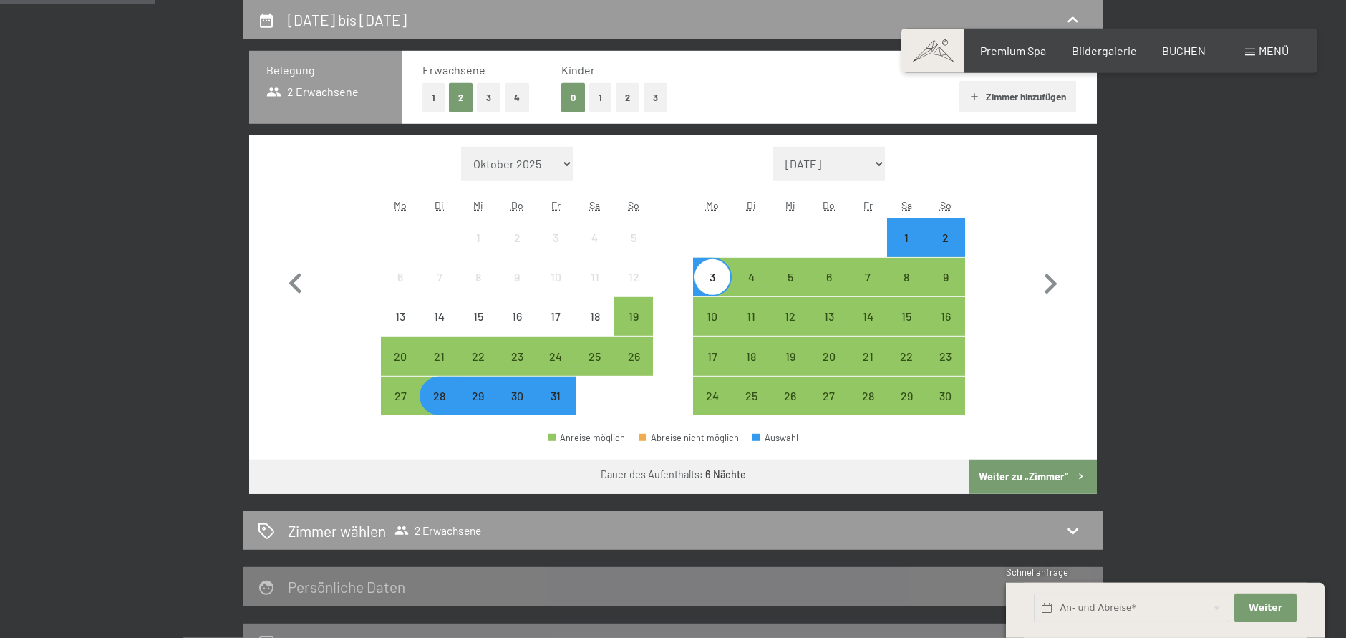
click at [1004, 493] on button "Weiter zu „Zimmer“" at bounding box center [1033, 477] width 128 height 34
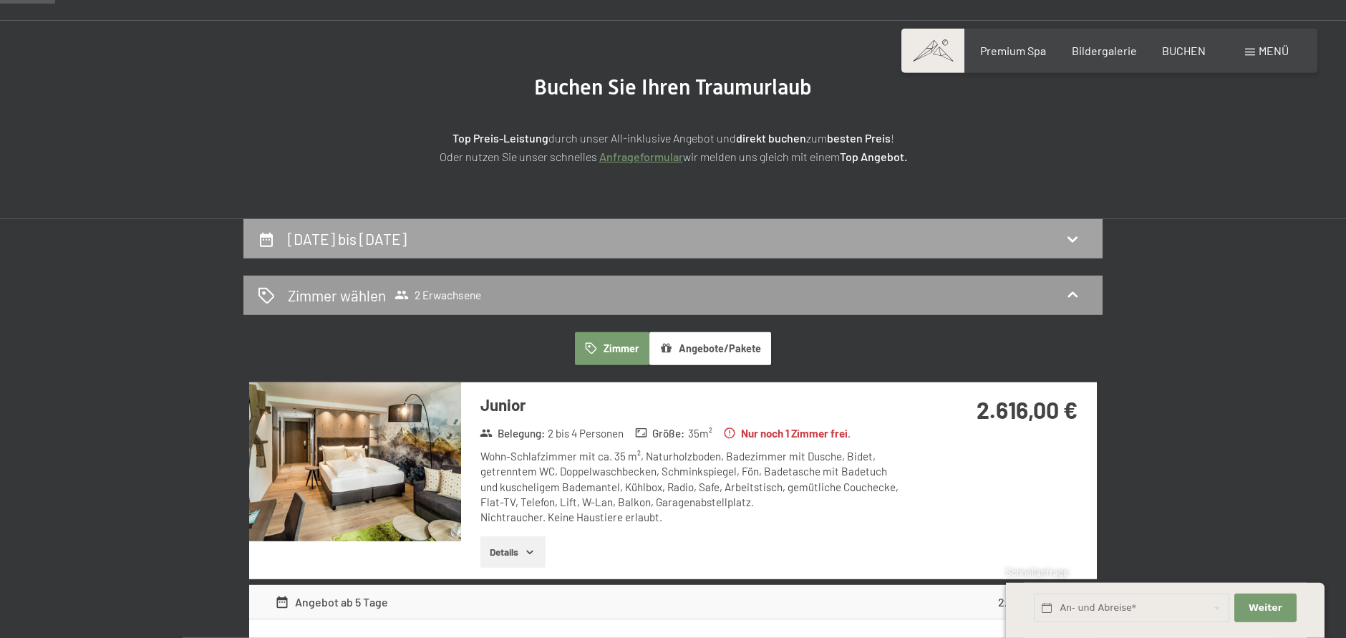
click at [391, 252] on div "28. Oktober bis 3. November 2025" at bounding box center [672, 238] width 859 height 39
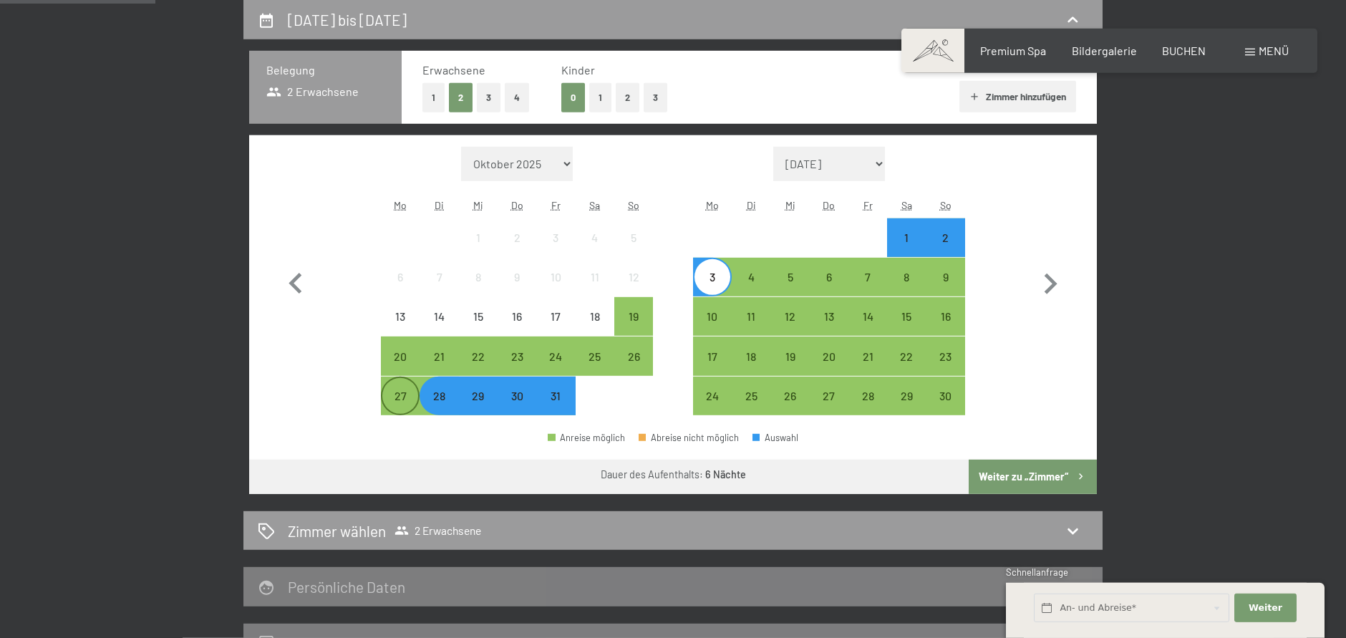
click at [412, 390] on div "27" at bounding box center [400, 408] width 36 height 36
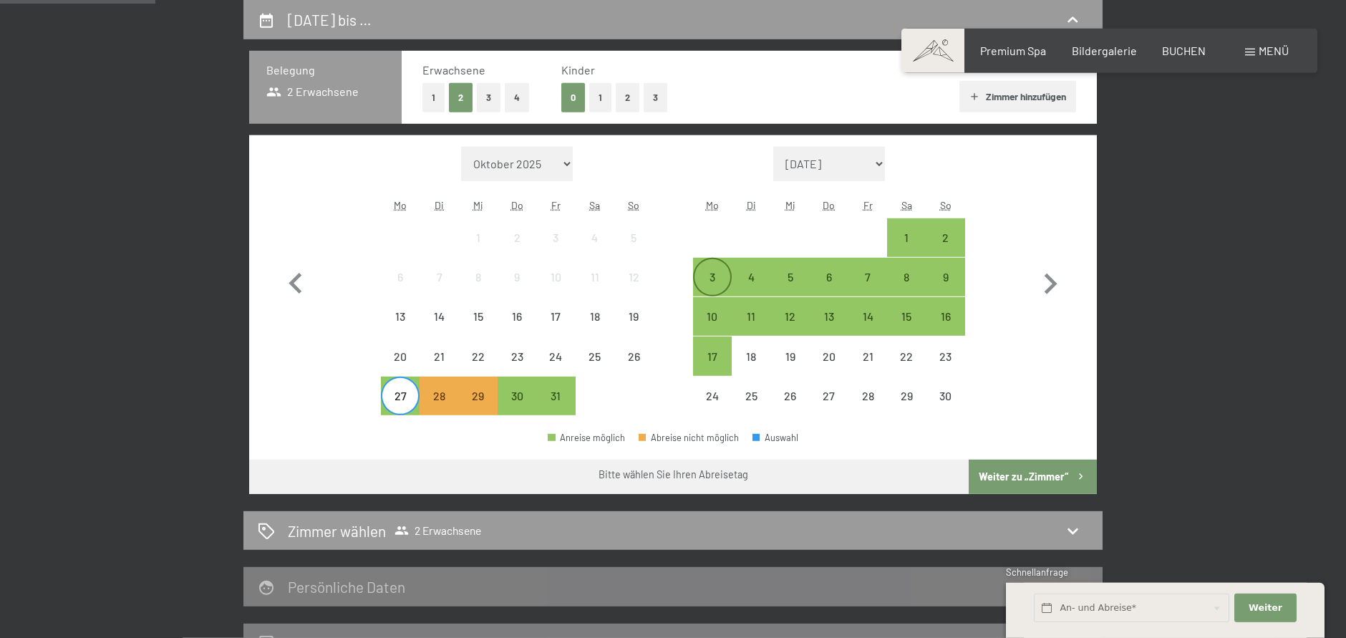
click at [718, 283] on div "3" at bounding box center [712, 289] width 36 height 36
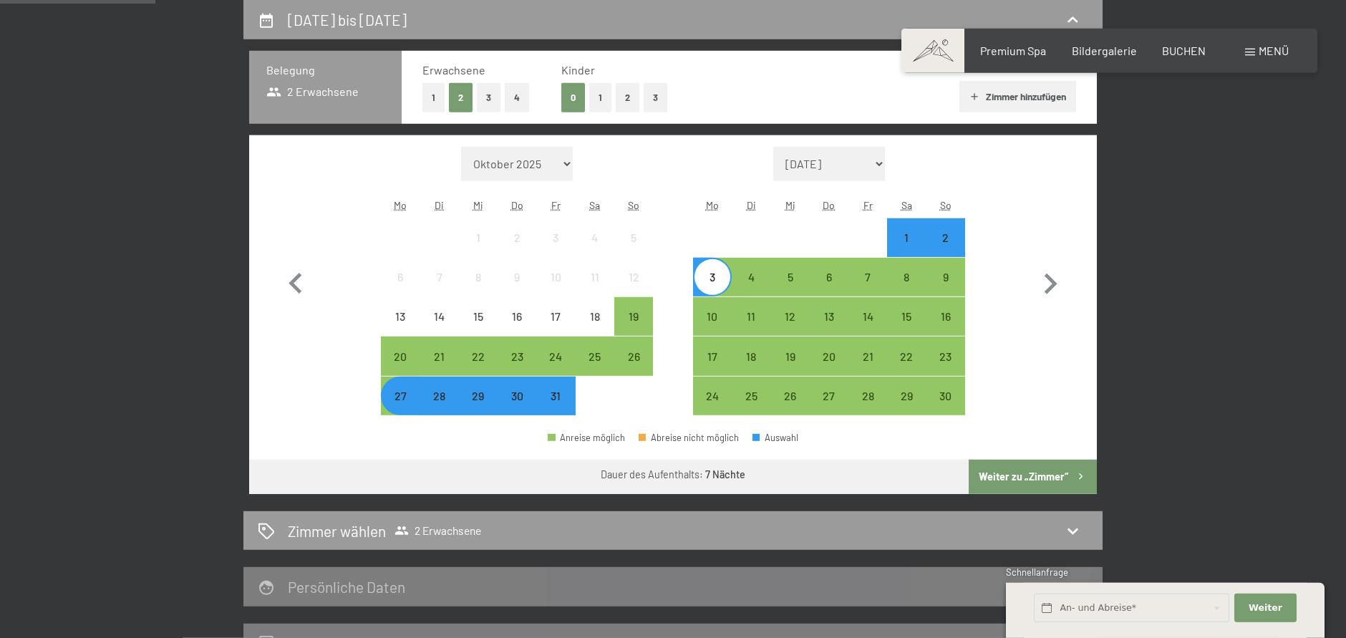
click at [1027, 469] on button "Weiter zu „Zimmer“" at bounding box center [1033, 477] width 128 height 34
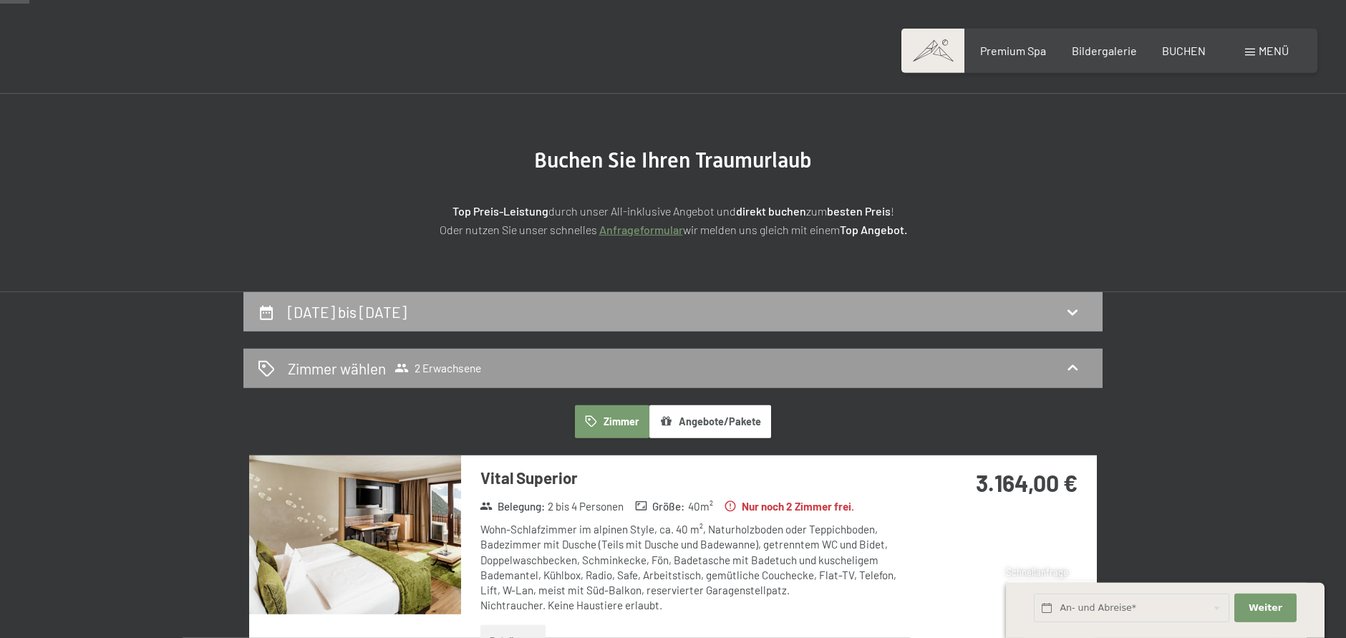
click at [392, 296] on div "27. Oktober bis 3. November 2025" at bounding box center [672, 311] width 859 height 39
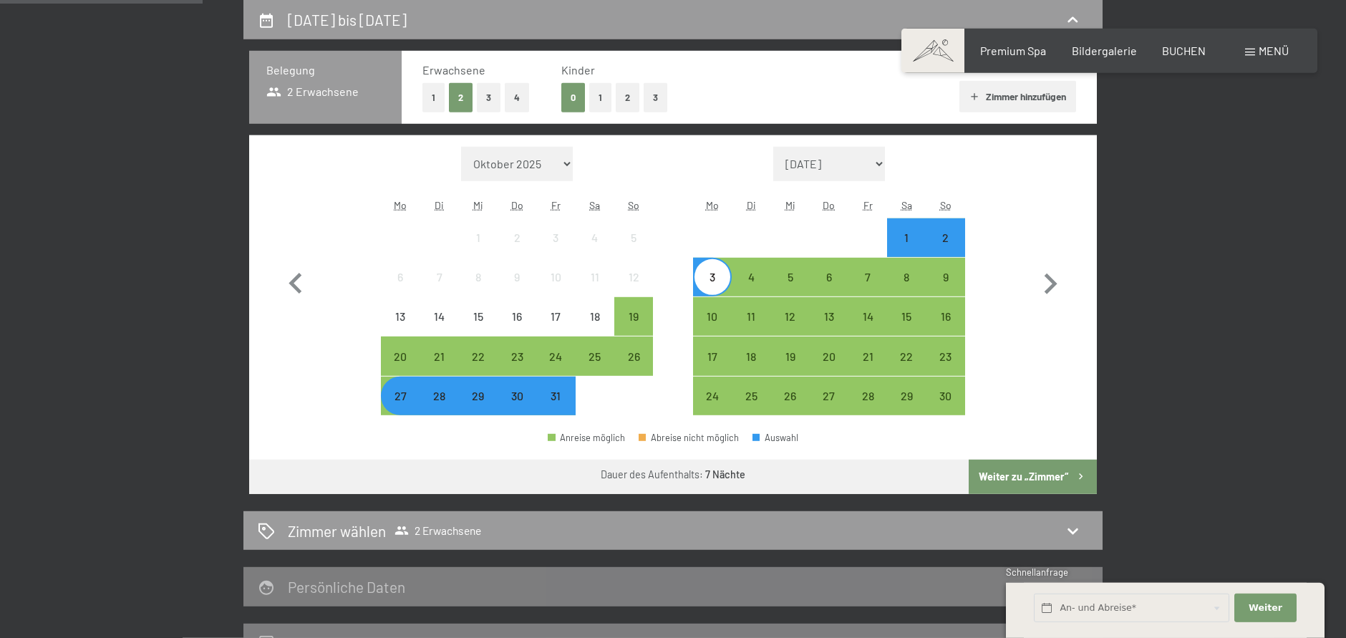
click at [443, 402] on div "28" at bounding box center [439, 408] width 36 height 36
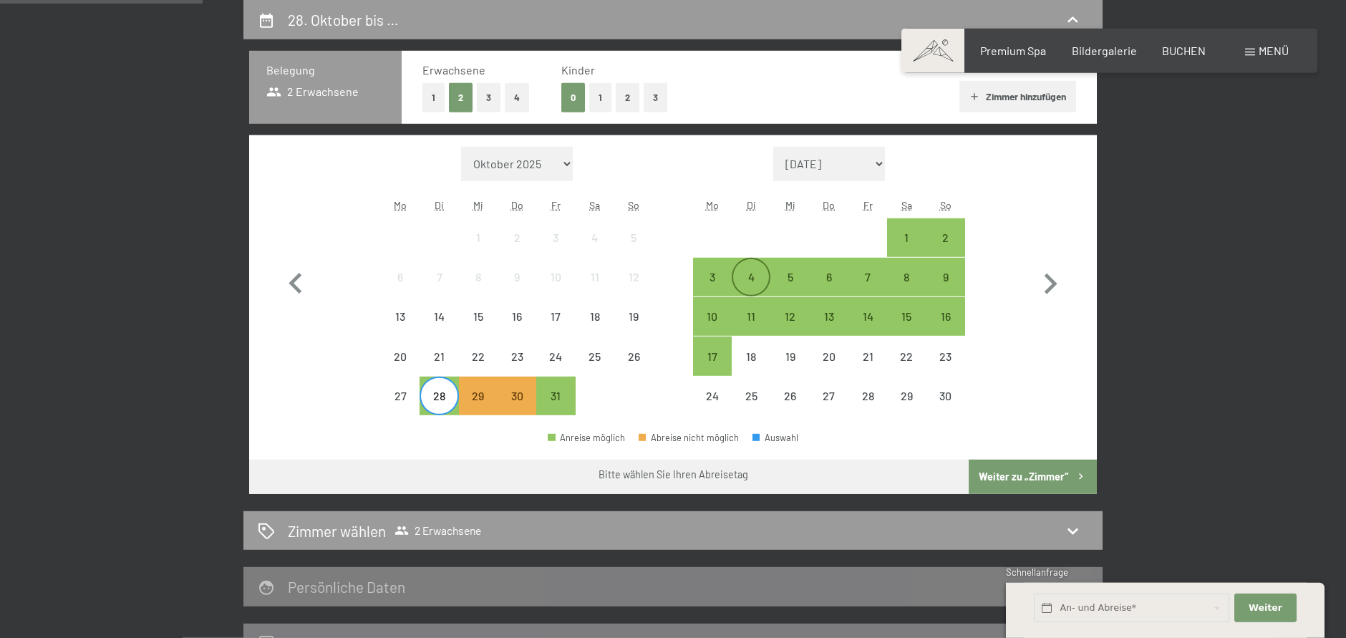
click at [749, 278] on div "4" at bounding box center [751, 289] width 36 height 36
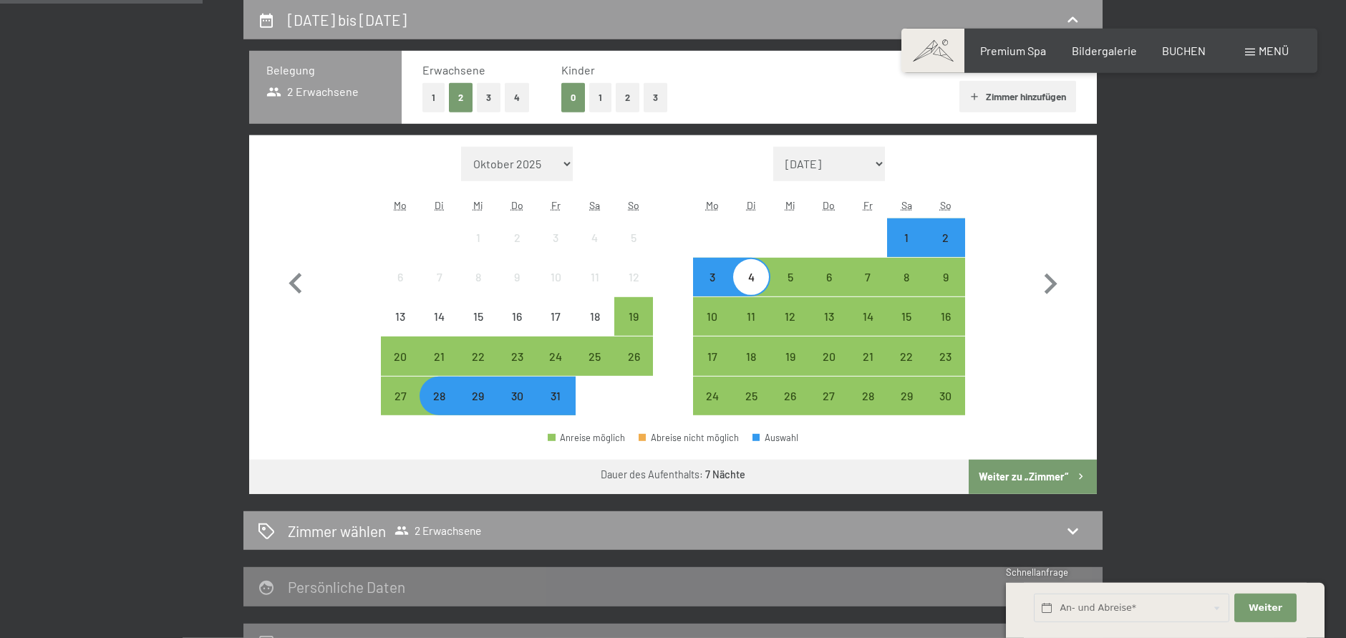
click at [1063, 465] on button "Weiter zu „Zimmer“" at bounding box center [1033, 477] width 128 height 34
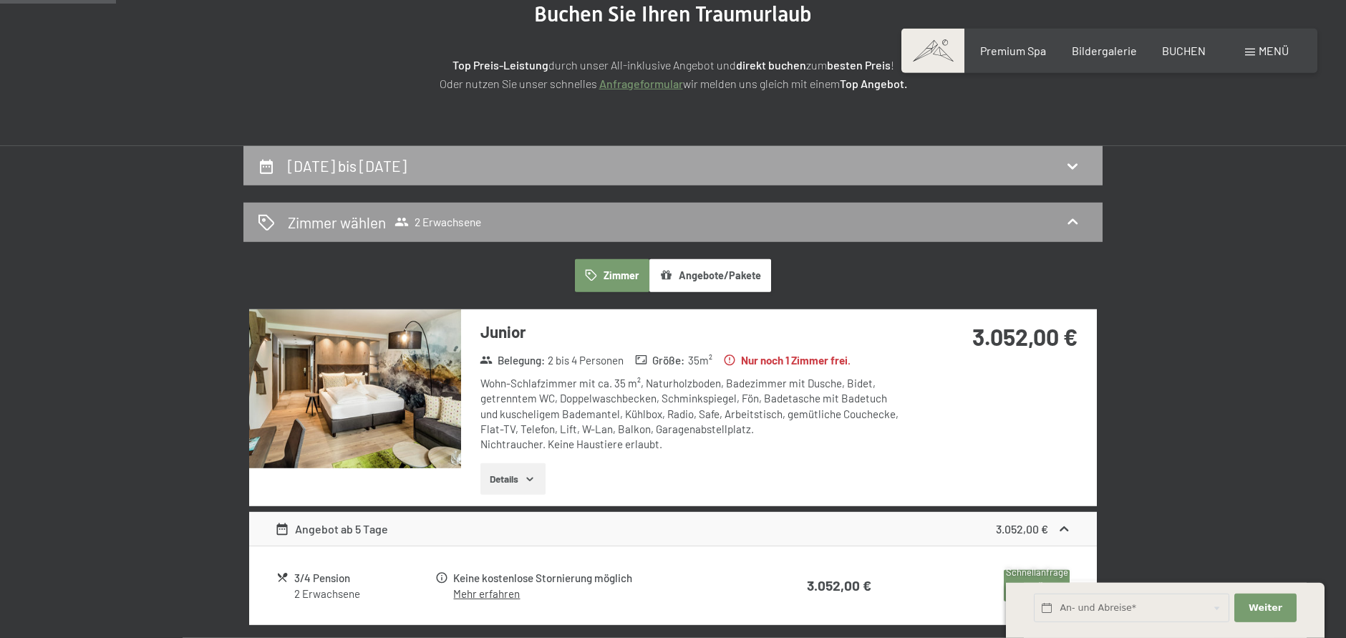
click at [276, 180] on div "[DATE] bis [DATE]" at bounding box center [672, 165] width 859 height 39
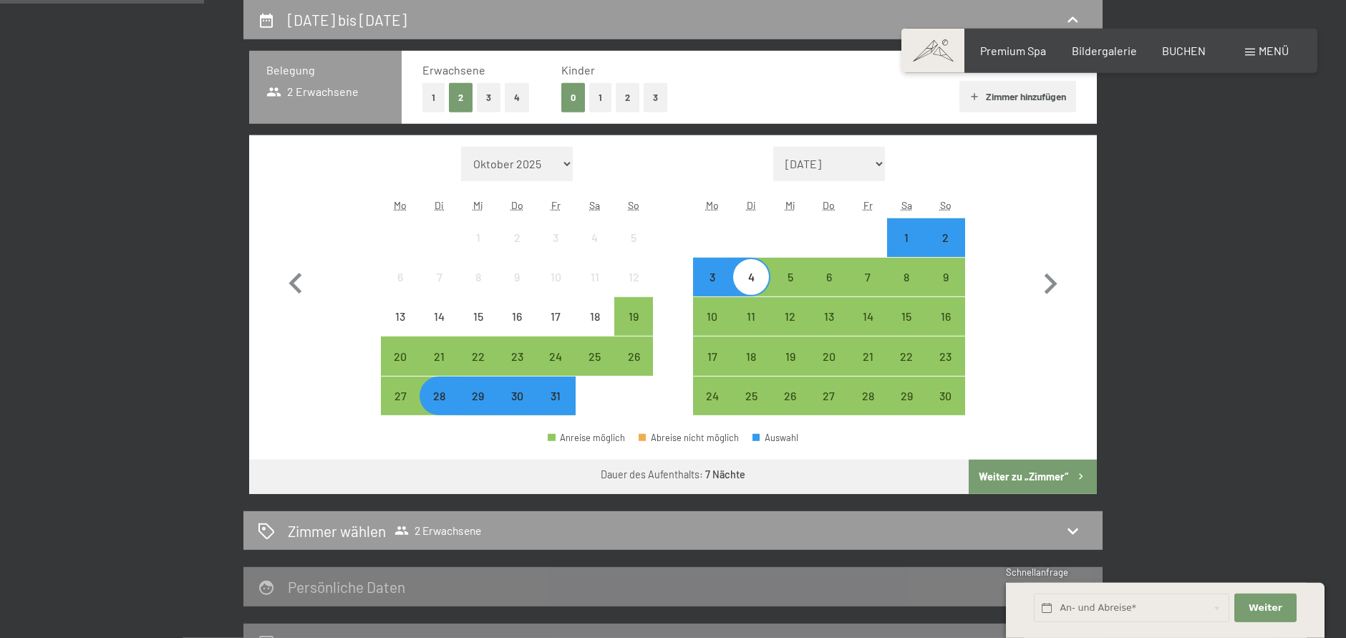
click at [442, 399] on div "28" at bounding box center [439, 408] width 36 height 36
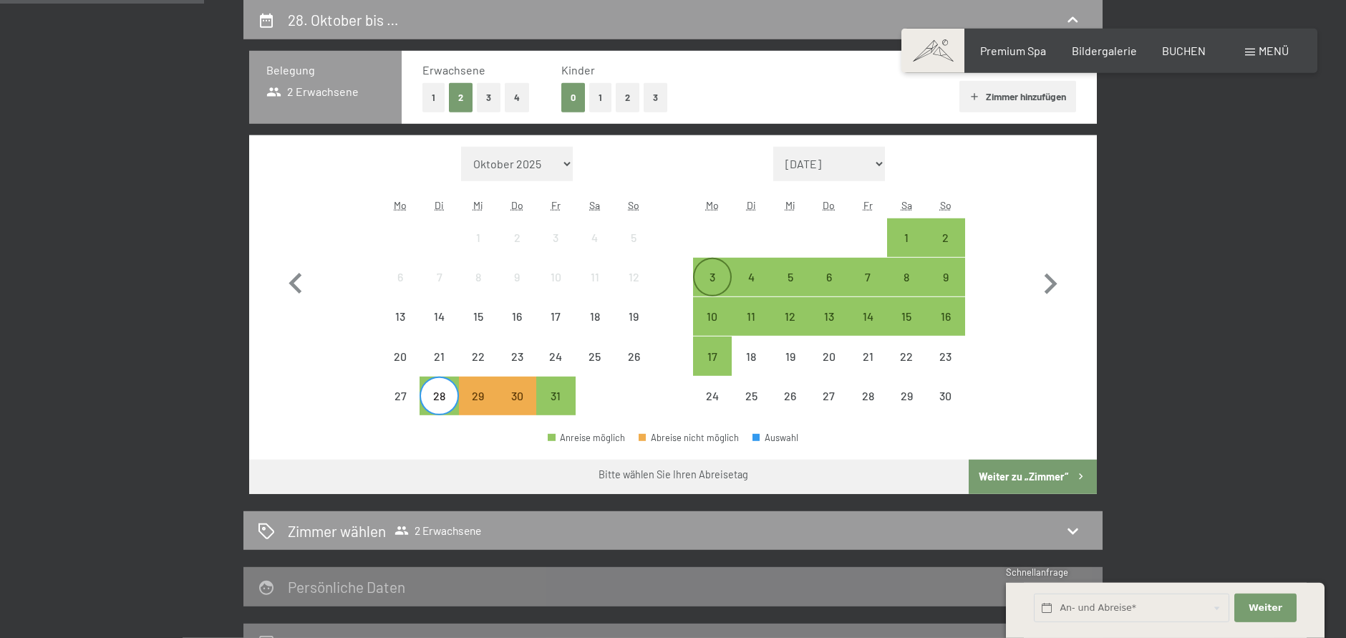
click at [708, 281] on div "3" at bounding box center [712, 289] width 36 height 36
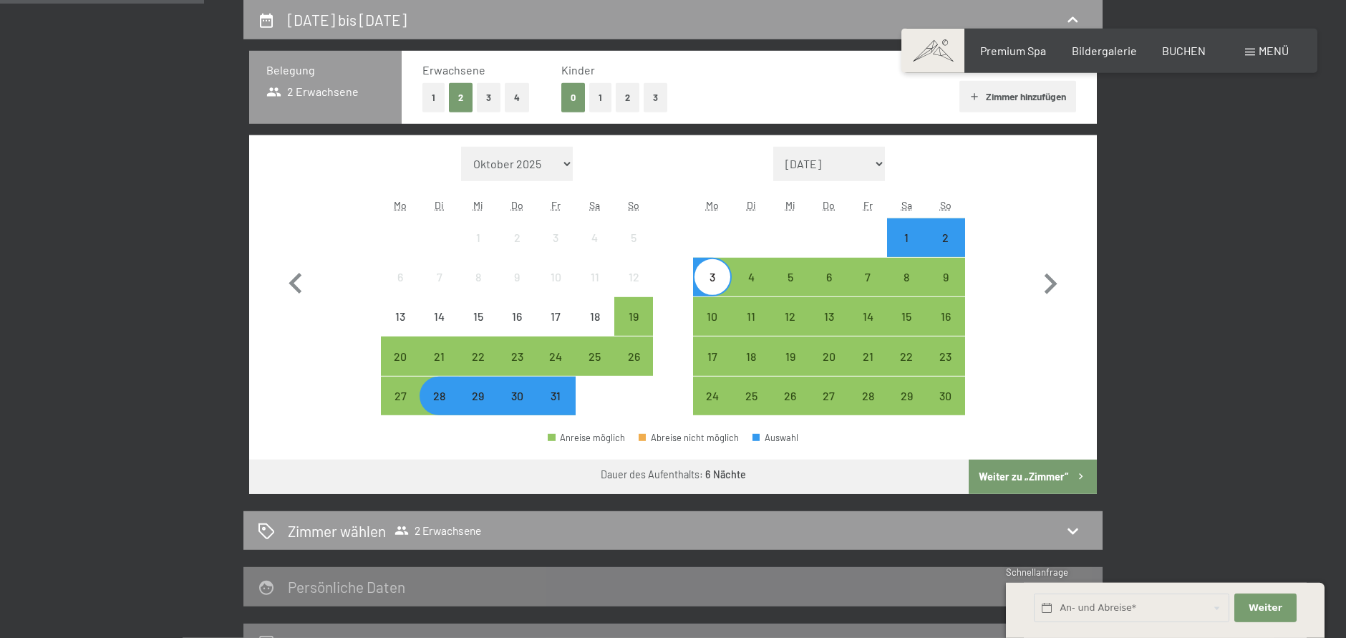
click at [1022, 475] on button "Weiter zu „Zimmer“" at bounding box center [1033, 477] width 128 height 34
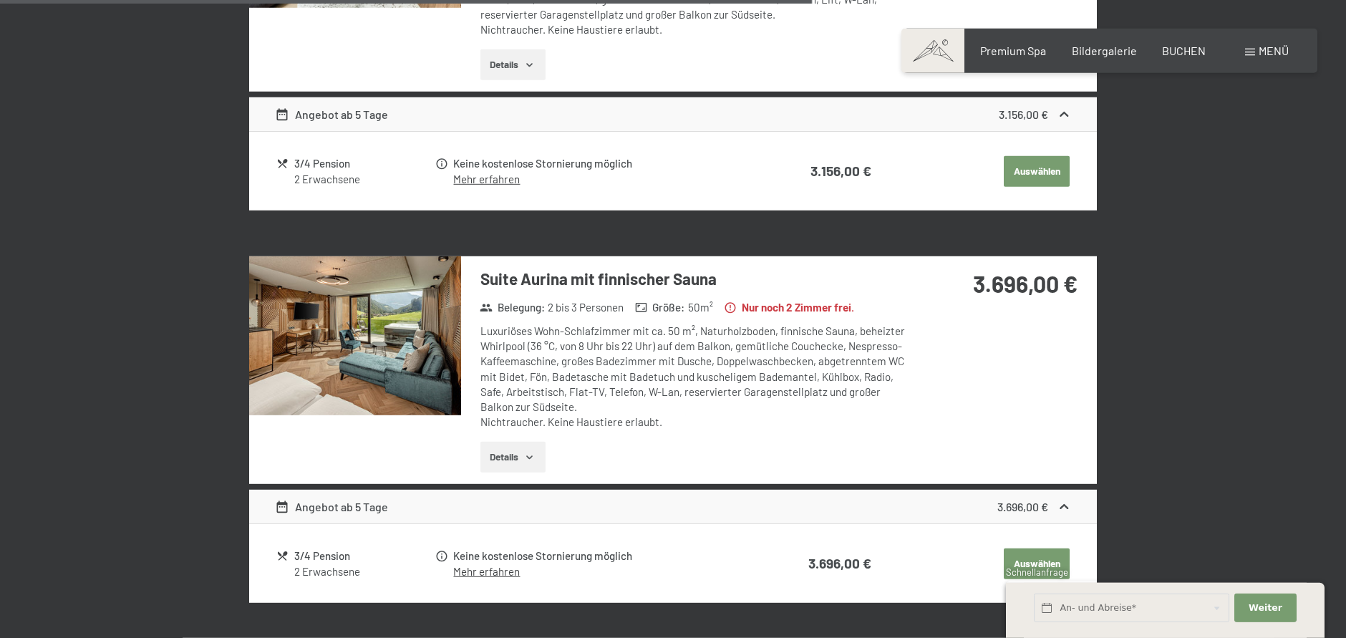
scroll to position [1875, 0]
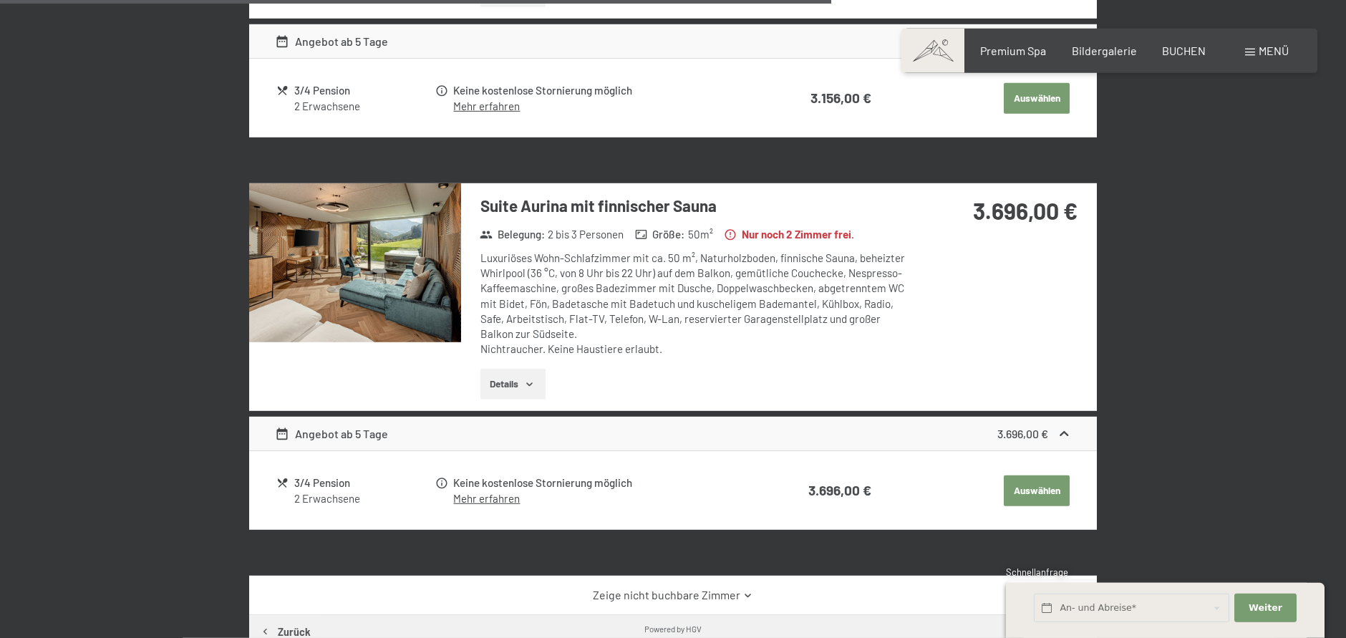
click at [1037, 483] on button "Auswählen" at bounding box center [1037, 491] width 66 height 32
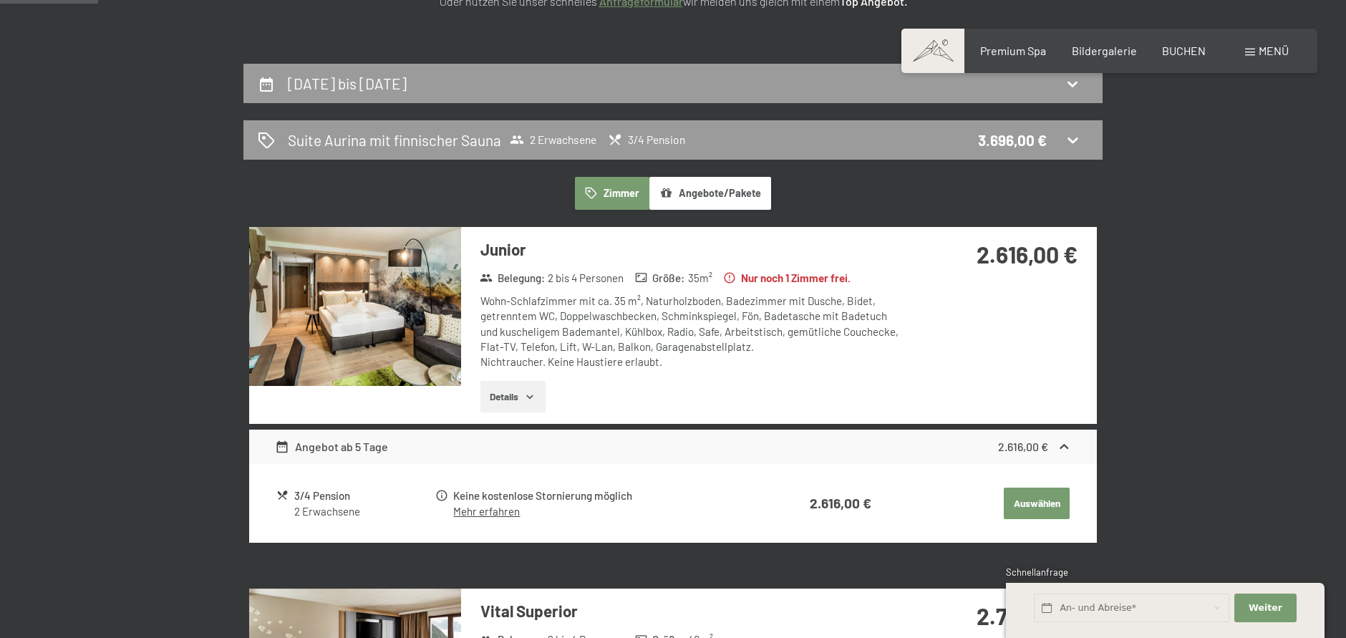
scroll to position [0, 0]
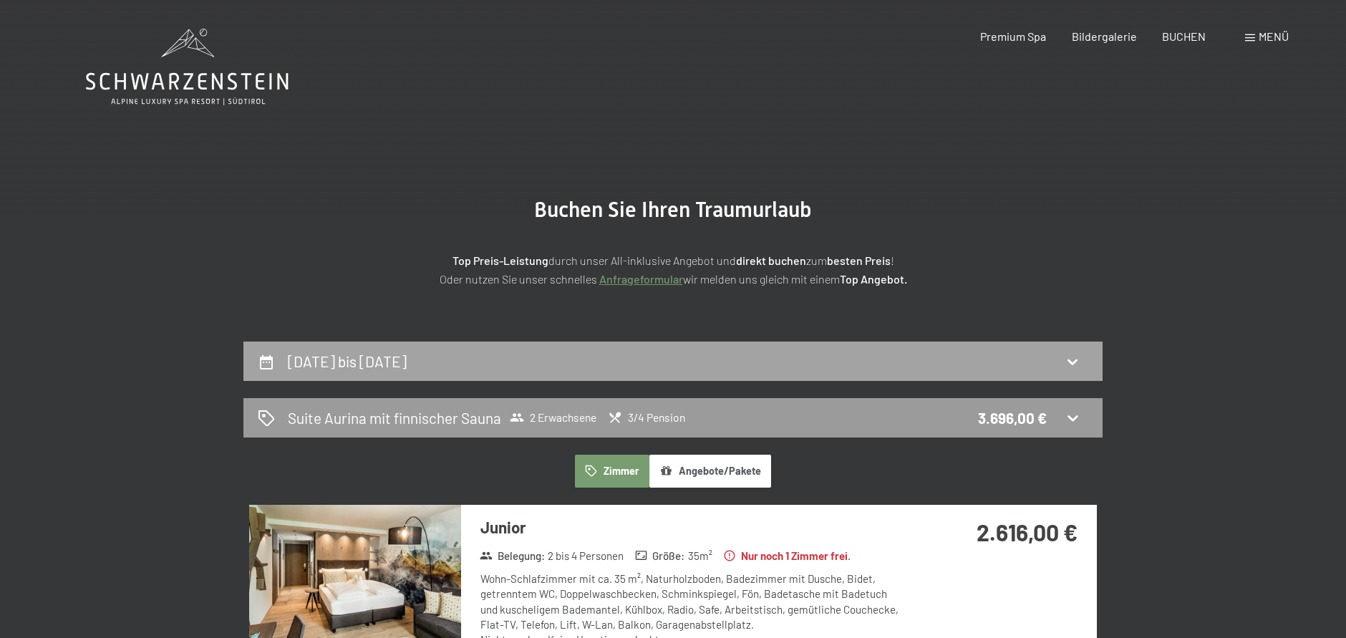
click at [456, 377] on div "28. Oktober bis 3. November 2025" at bounding box center [672, 360] width 859 height 39
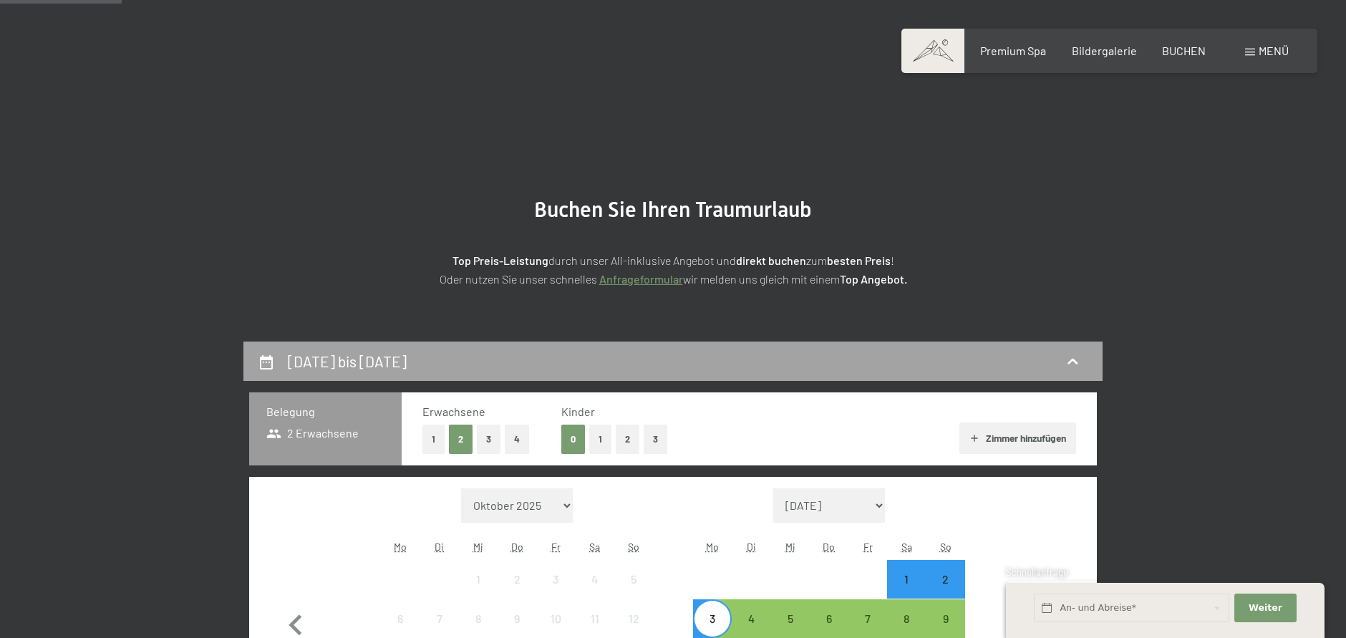
scroll to position [341, 0]
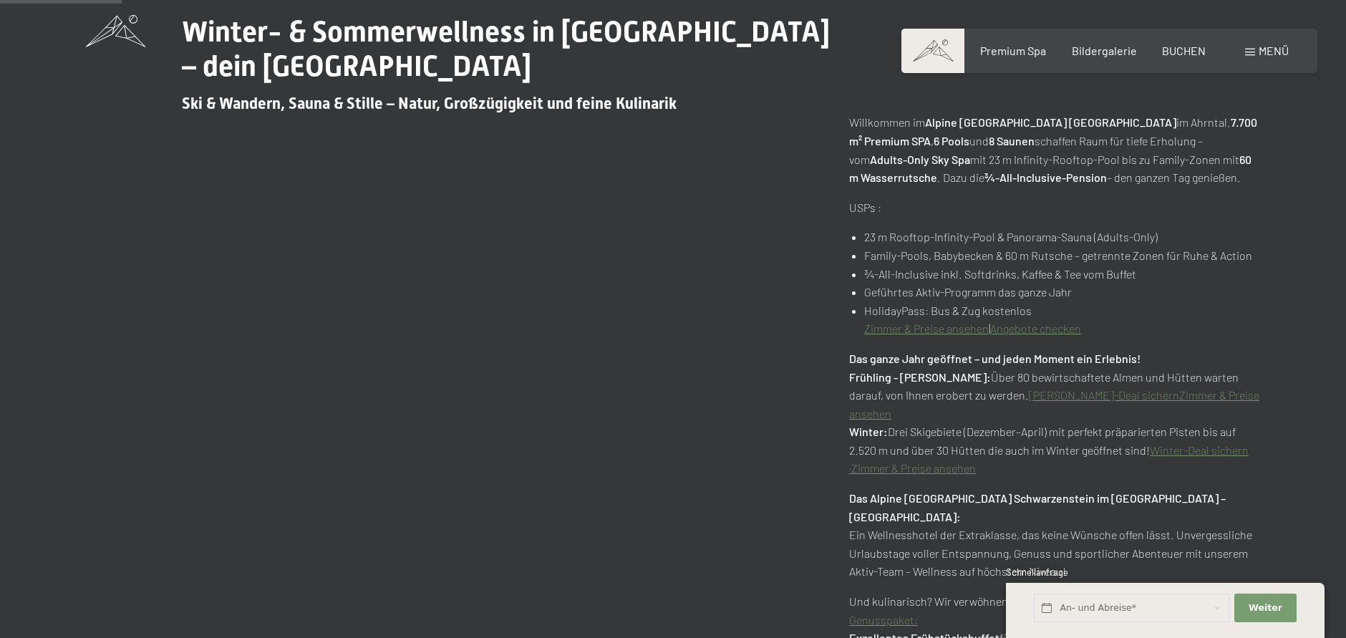
scroll to position [1022, 0]
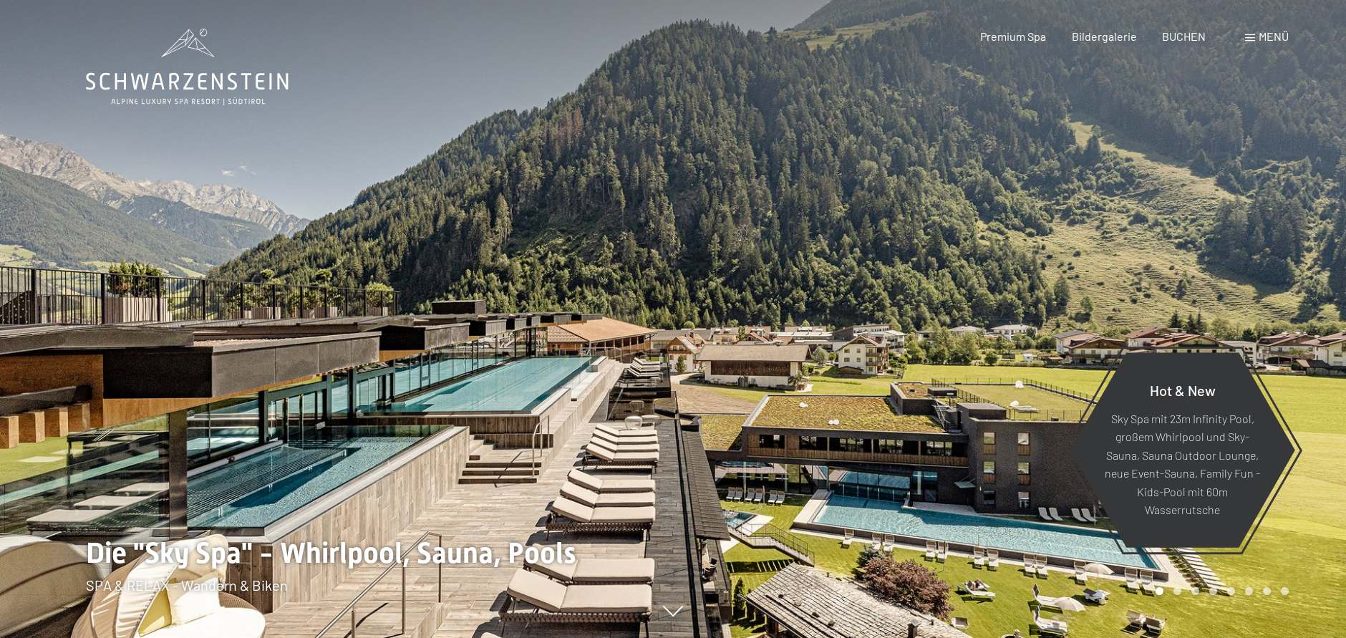
click at [1172, 29] on div "Buchen Anfragen Premium Spa Bildergalerie BUCHEN Menü DE IT EN Gutschein Bilder…" at bounding box center [1109, 37] width 359 height 16
click at [1176, 33] on span "BUCHEN" at bounding box center [1184, 34] width 44 height 14
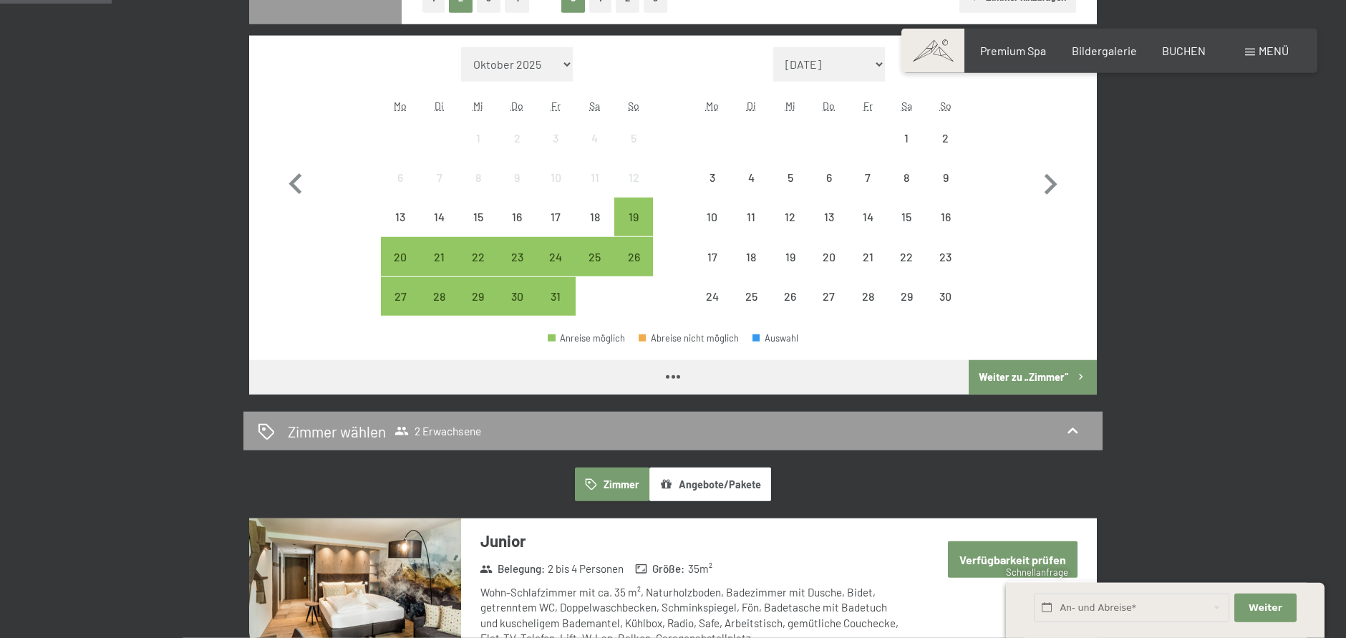
scroll to position [365, 0]
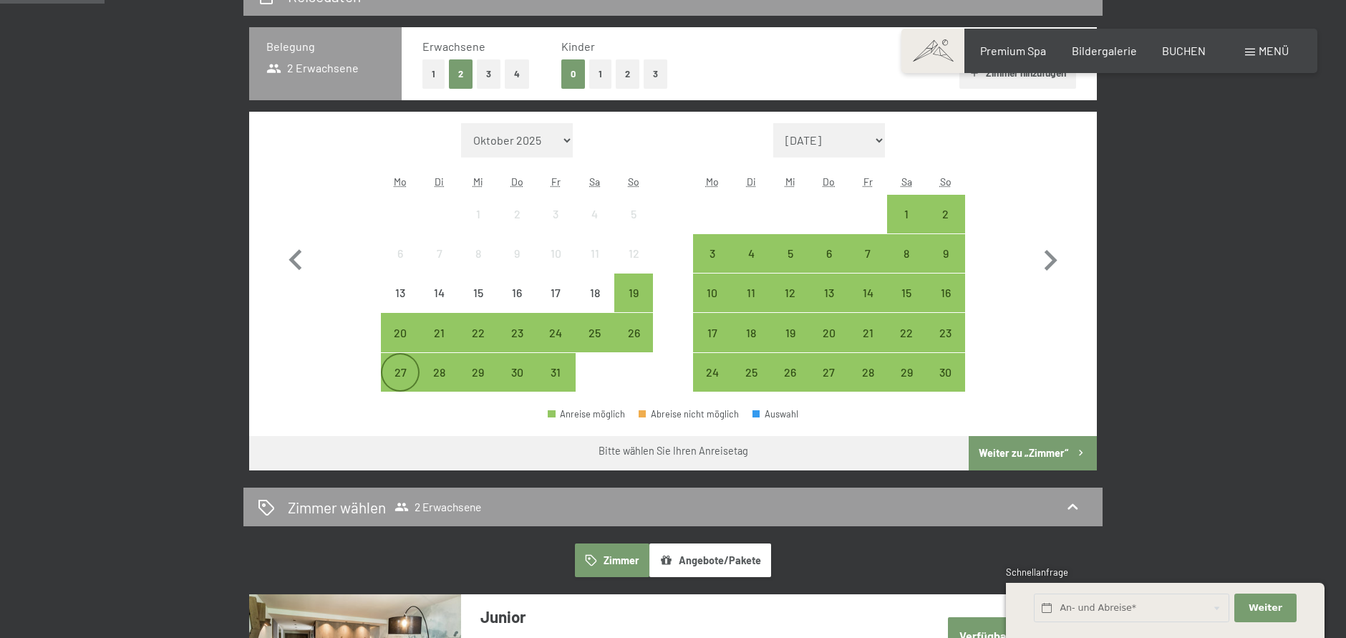
click at [403, 380] on div "27" at bounding box center [400, 385] width 36 height 36
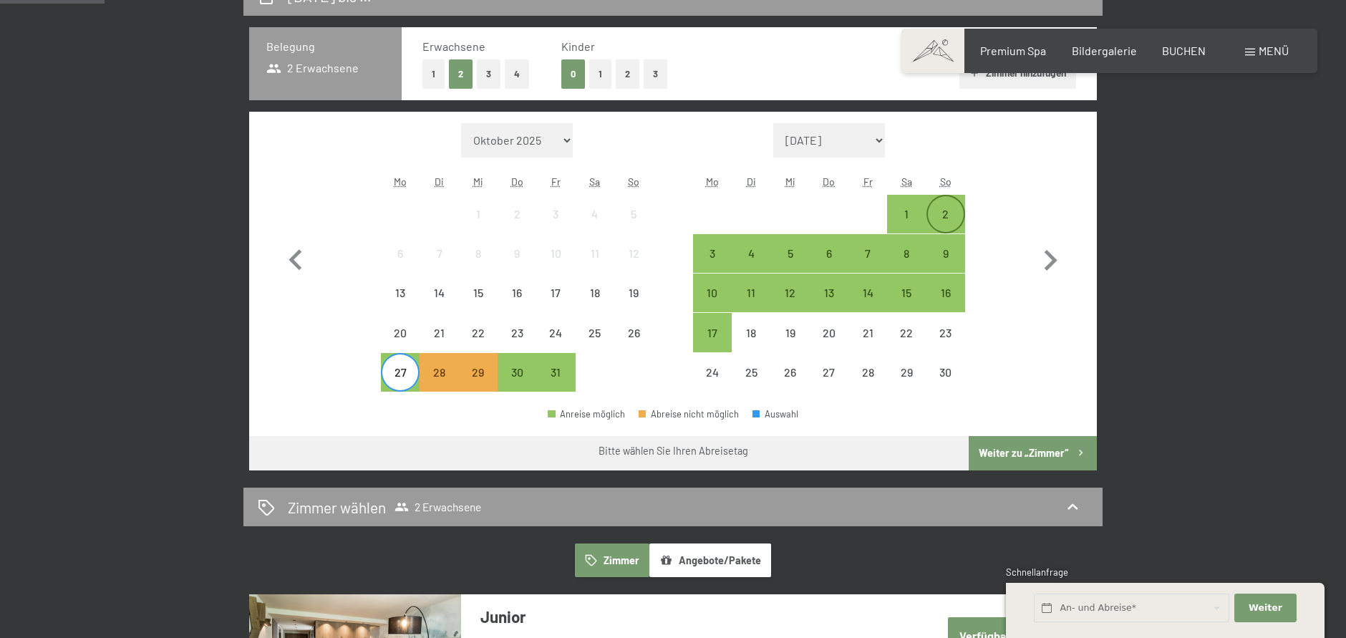
click at [941, 207] on div "2" at bounding box center [946, 214] width 36 height 36
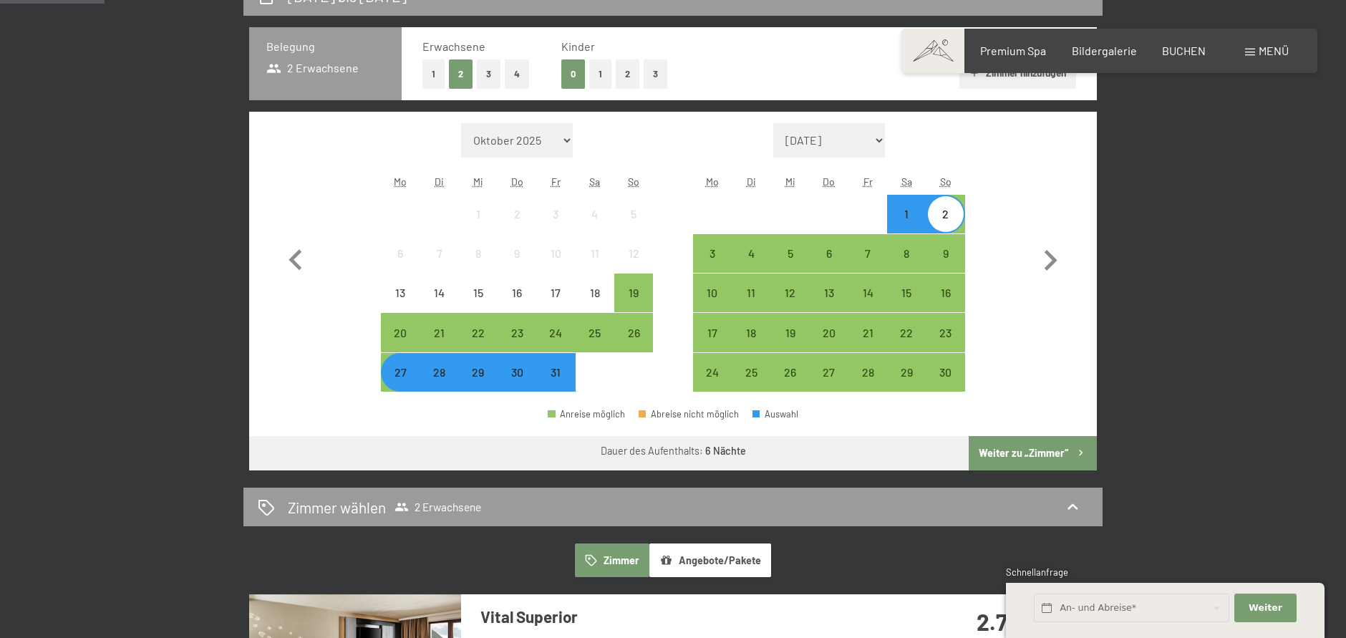
click at [1002, 457] on button "Weiter zu „Zimmer“" at bounding box center [1033, 453] width 128 height 34
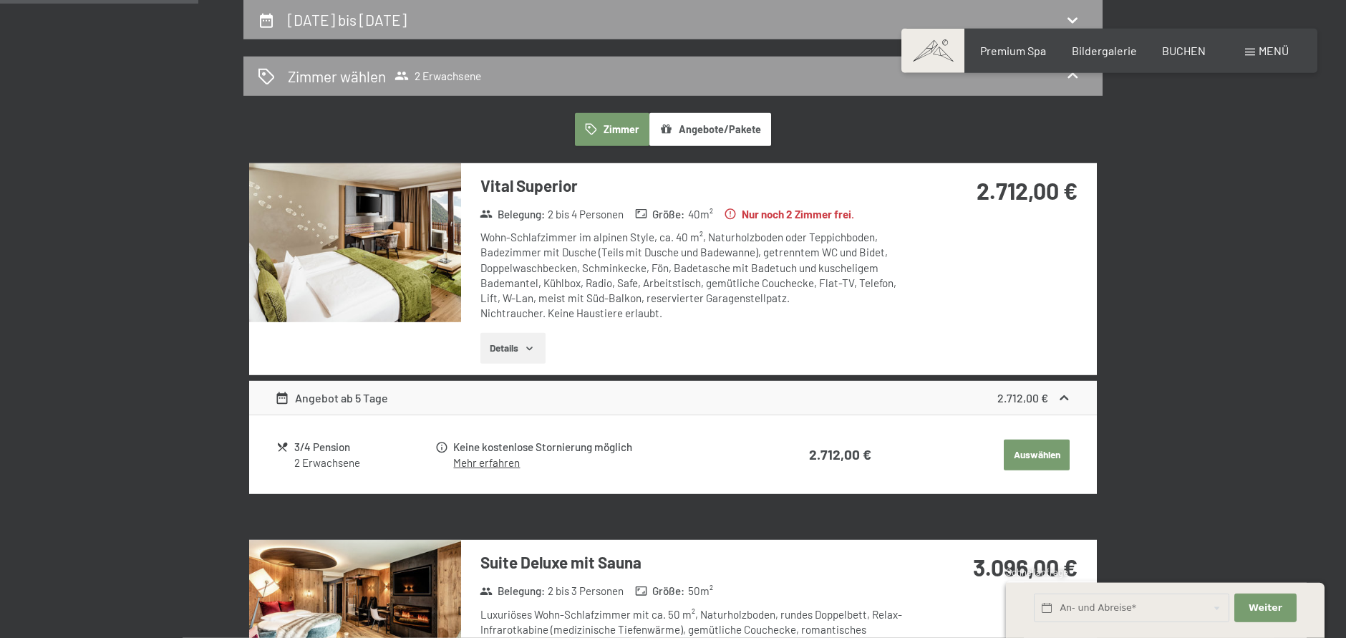
scroll to position [0, 0]
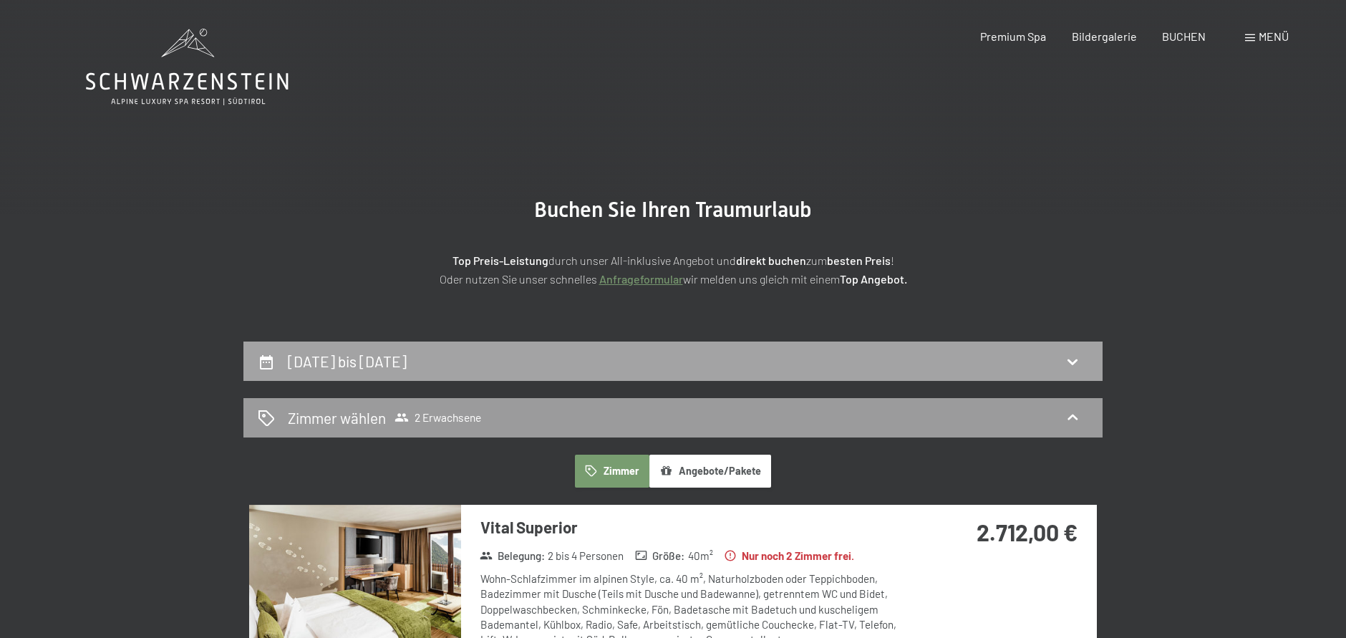
click at [301, 352] on div "[DATE] bis [DATE]" at bounding box center [350, 361] width 125 height 21
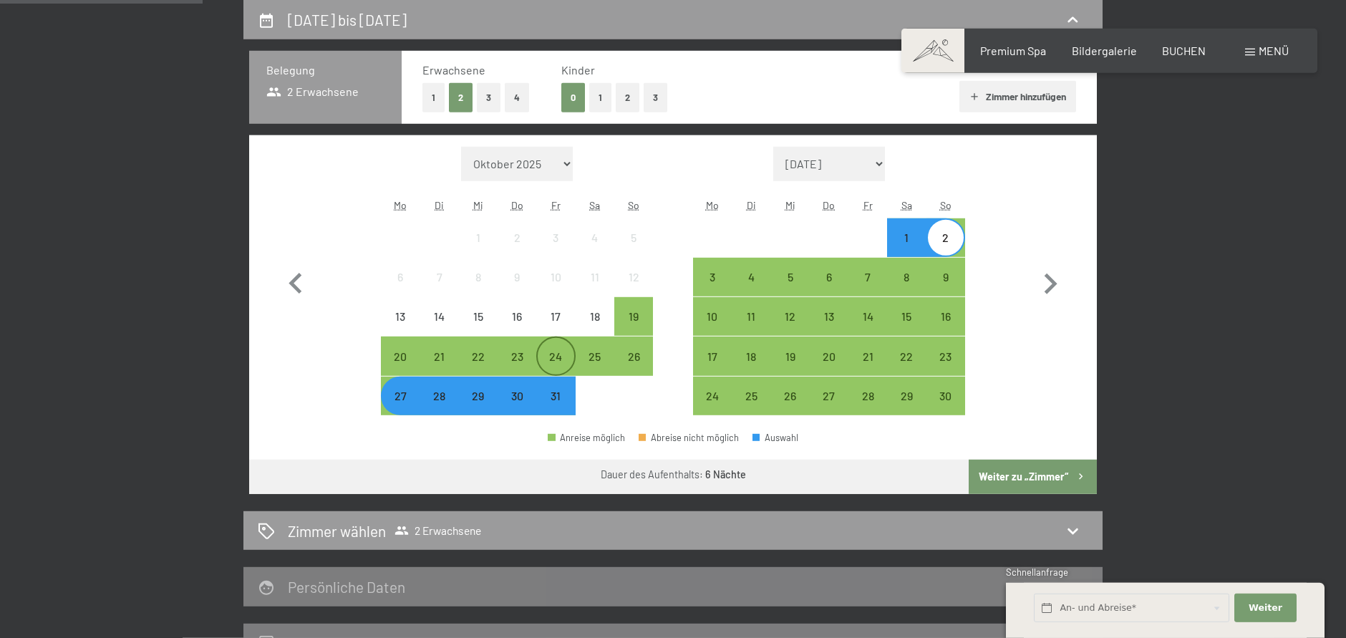
click at [553, 351] on div "24" at bounding box center [556, 369] width 36 height 36
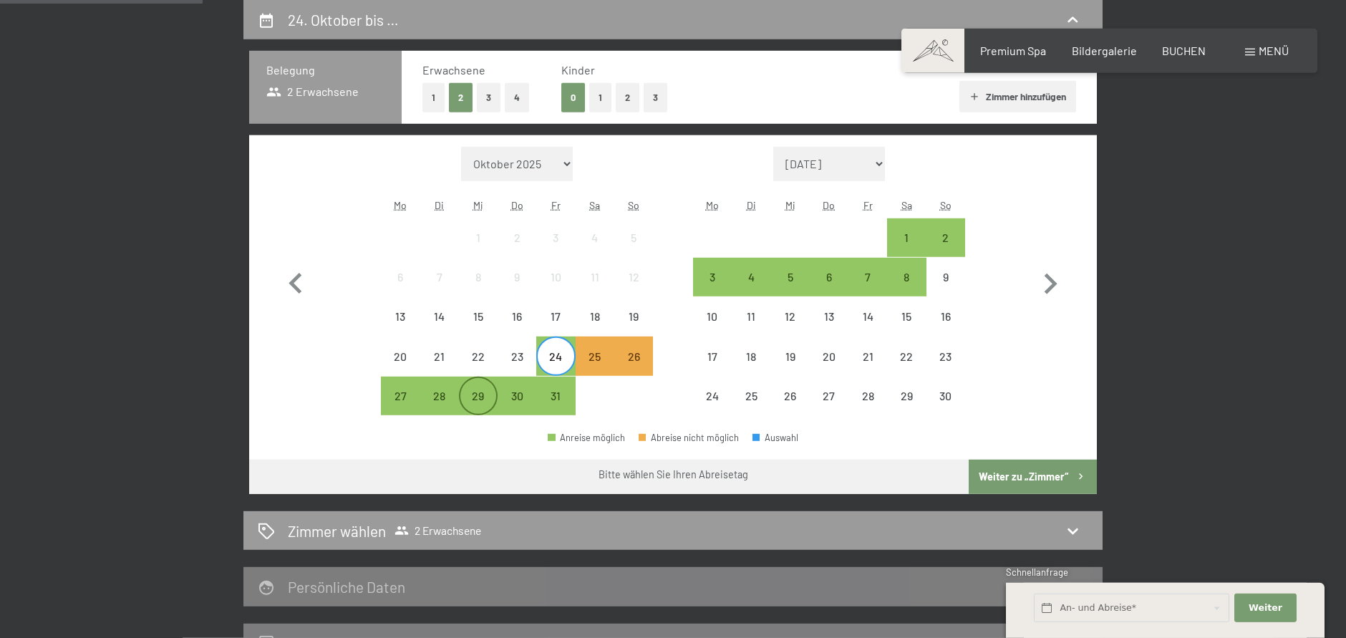
click at [488, 405] on div "29" at bounding box center [478, 408] width 36 height 36
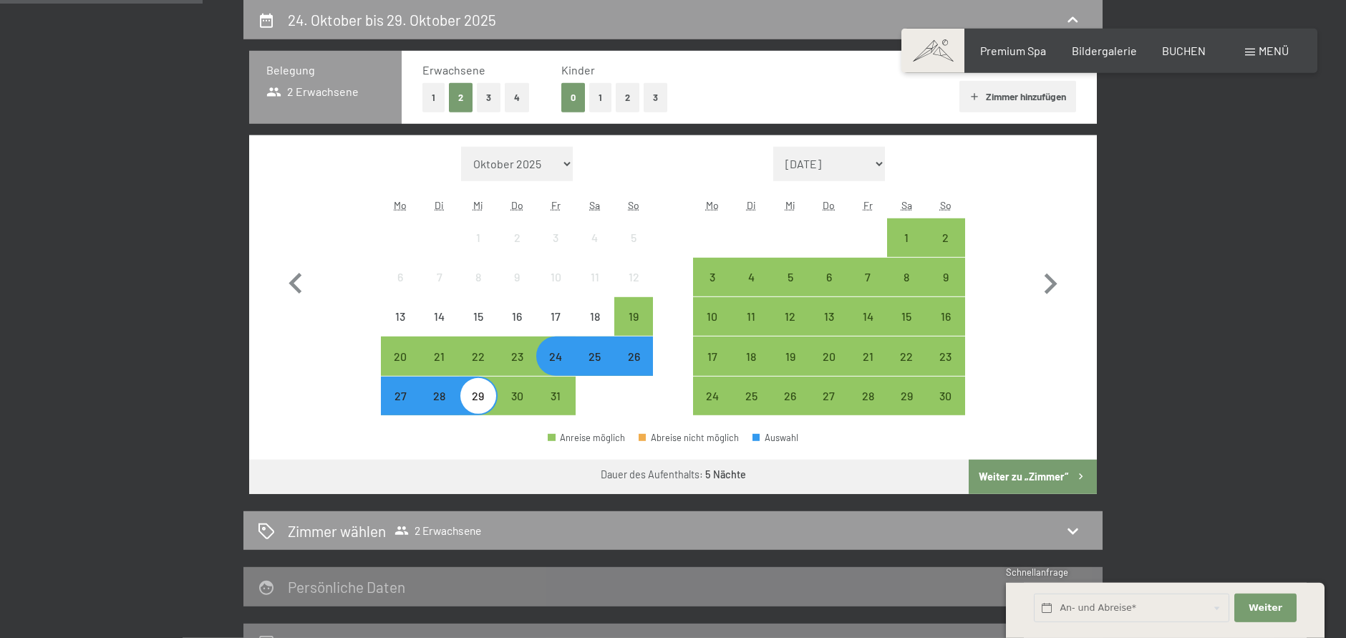
click at [1024, 491] on button "Weiter zu „Zimmer“" at bounding box center [1033, 477] width 128 height 34
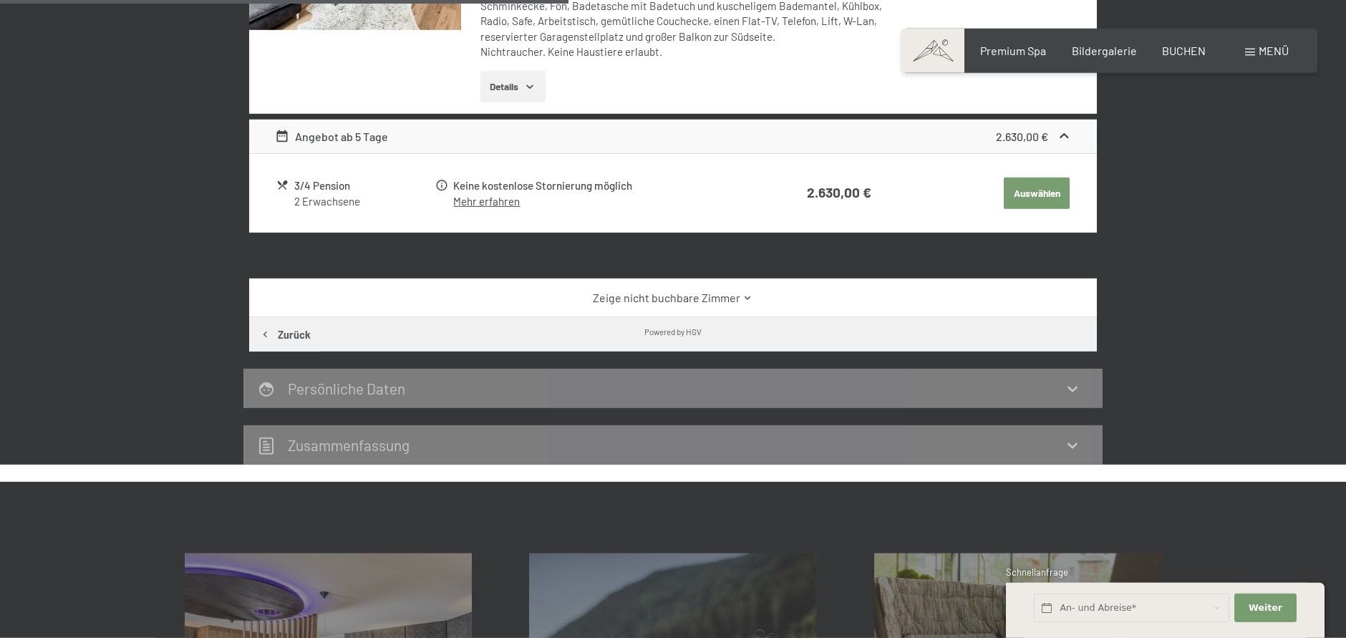
scroll to position [268, 0]
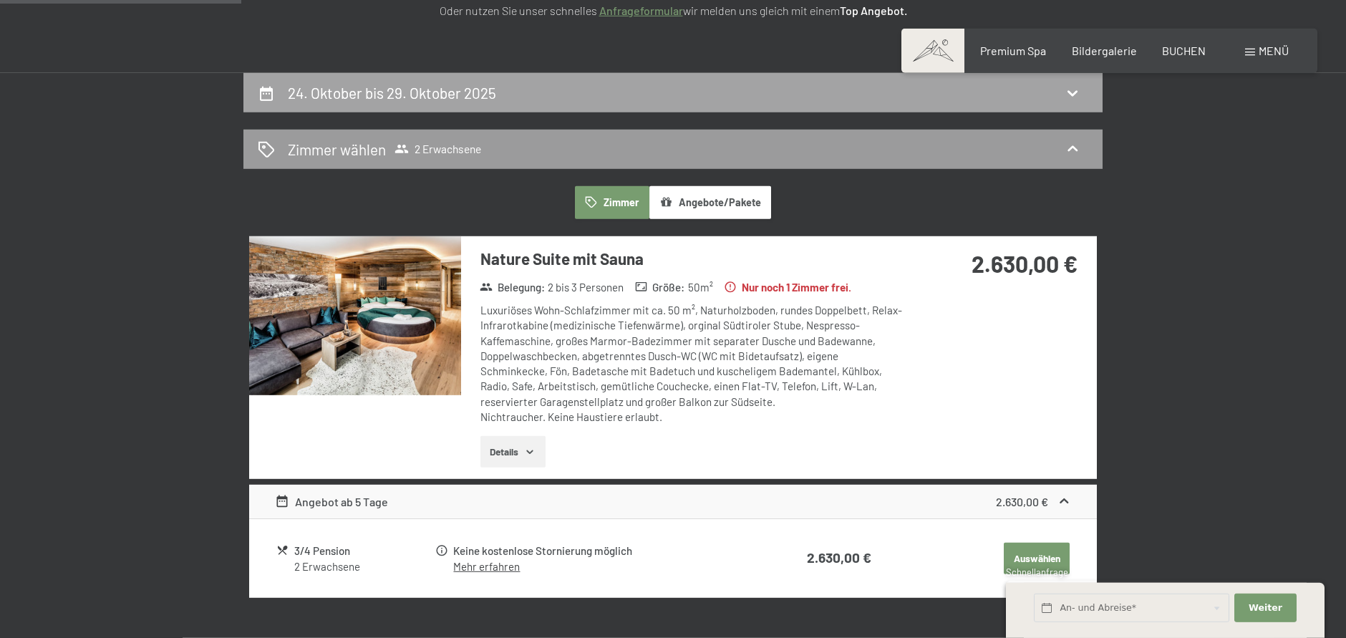
click at [281, 97] on div "24. Oktober bis 29. Oktober 2025" at bounding box center [673, 92] width 830 height 21
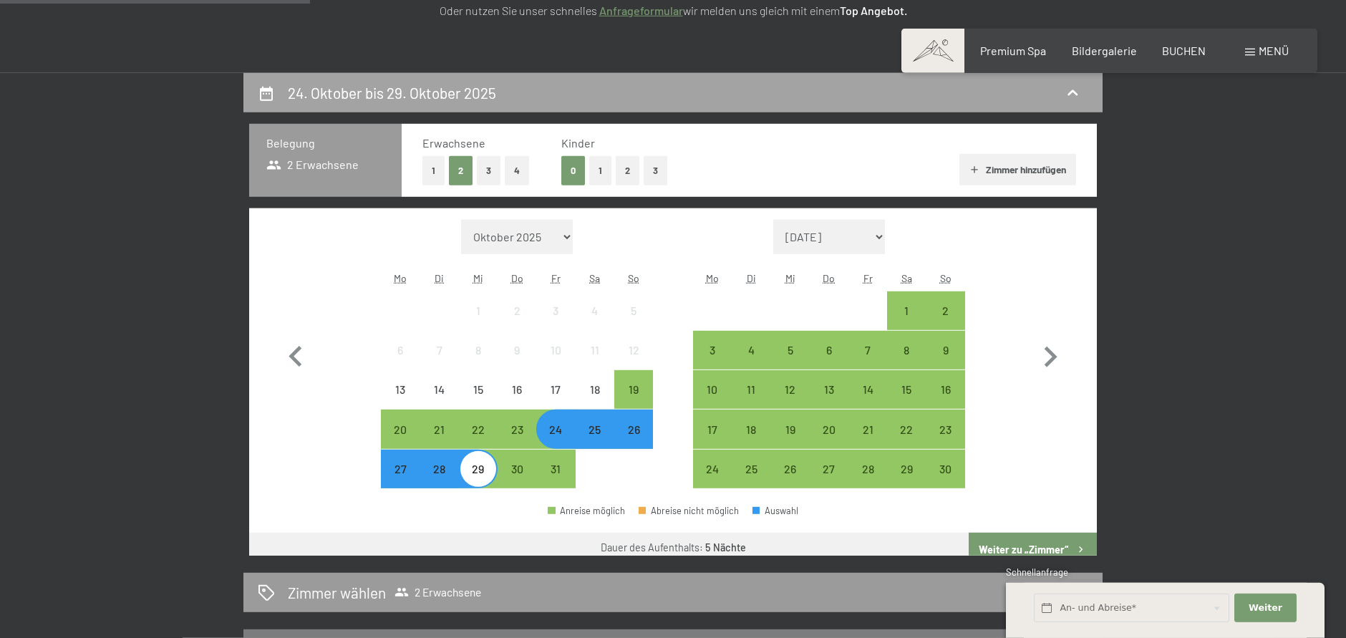
scroll to position [341, 0]
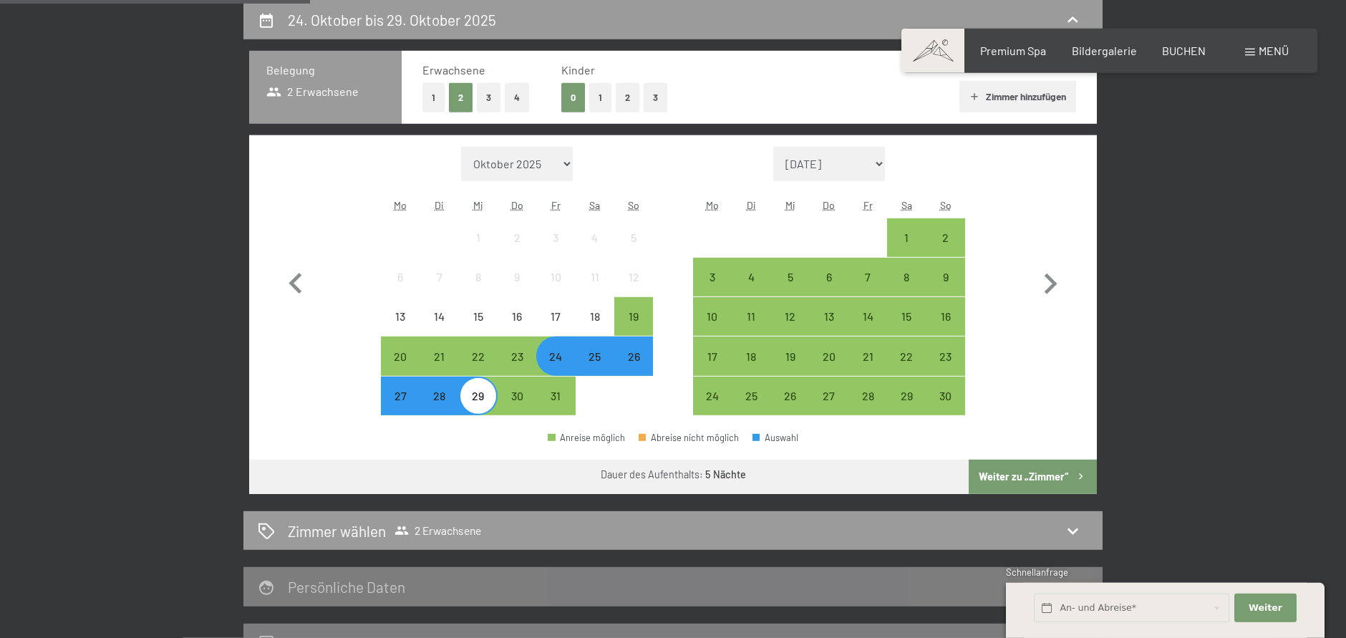
click at [601, 357] on span "Einwilligung Marketing*" at bounding box center [595, 361] width 118 height 14
click at [528, 357] on input "Einwilligung Marketing*" at bounding box center [521, 361] width 14 height 14
click at [596, 362] on span "Einwilligung Marketing*" at bounding box center [595, 361] width 118 height 14
click at [528, 362] on input "Einwilligung Marketing*" at bounding box center [521, 361] width 14 height 14
click at [596, 359] on span "Einwilligung Marketing*" at bounding box center [595, 361] width 118 height 14
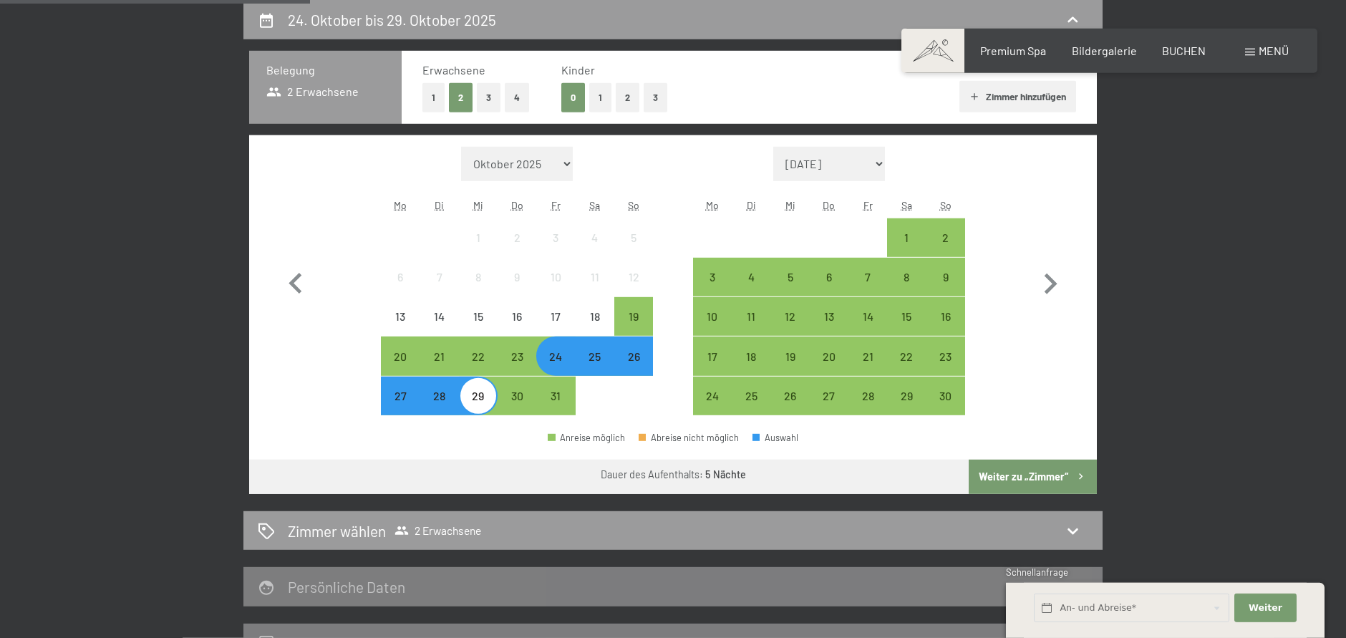
click at [528, 359] on input "Einwilligung Marketing*" at bounding box center [521, 361] width 14 height 14
click at [568, 299] on div "17" at bounding box center [555, 316] width 39 height 39
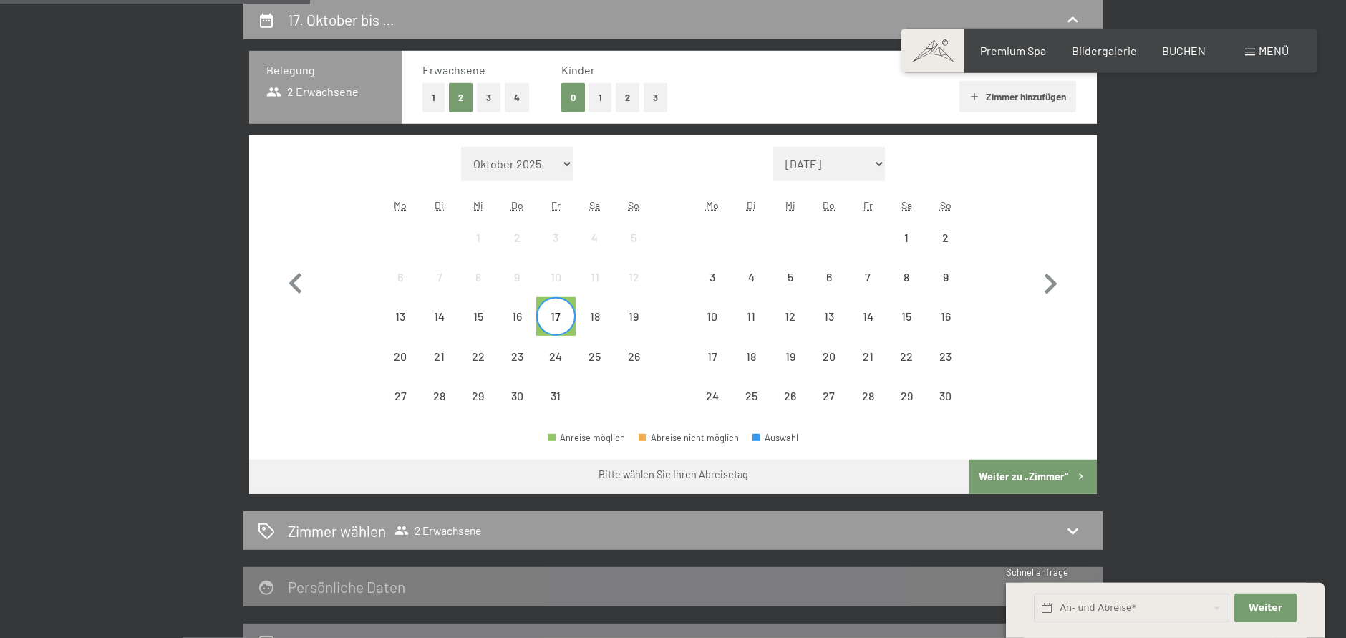
click at [594, 357] on span "Einwilligung Marketing*" at bounding box center [595, 361] width 118 height 14
click at [528, 357] on input "Einwilligung Marketing*" at bounding box center [521, 361] width 14 height 14
click at [594, 357] on span "Einwilligung Marketing*" at bounding box center [595, 361] width 118 height 14
click at [528, 357] on input "Einwilligung Marketing*" at bounding box center [521, 361] width 14 height 14
click at [585, 358] on span "Einwilligung Marketing*" at bounding box center [595, 361] width 118 height 14
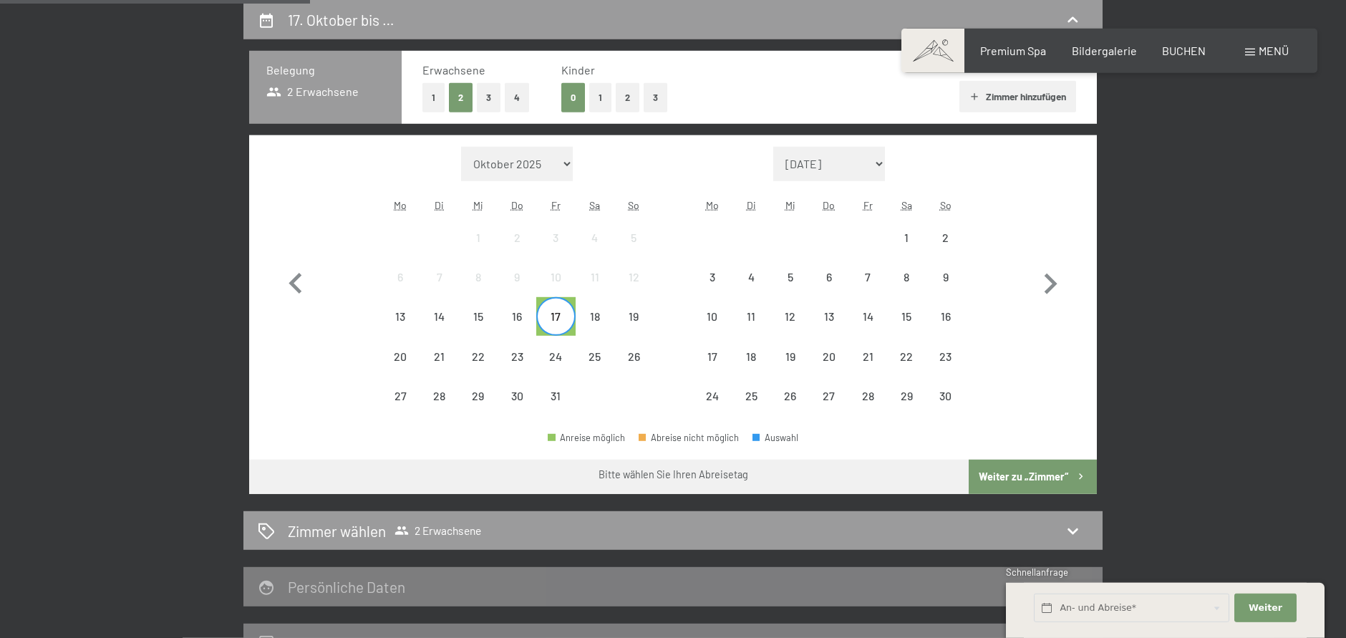
click at [528, 358] on input "Einwilligung Marketing*" at bounding box center [521, 361] width 14 height 14
click at [588, 354] on span "Einwilligung Marketing*" at bounding box center [595, 361] width 118 height 14
click at [528, 354] on input "Einwilligung Marketing*" at bounding box center [521, 361] width 14 height 14
click at [1080, 314] on div "Monat/Jahr [DATE] [DATE] [DATE] [DATE] [DATE] [PERSON_NAME][DATE] [DATE] [DATE]…" at bounding box center [673, 281] width 848 height 292
click at [1166, 266] on div "[DATE] bis … Belegung 2 Erwachsene Erwachsene 1 2 3 4 Kinder 0 1 2 3 Zimmer hin…" at bounding box center [673, 331] width 1085 height 663
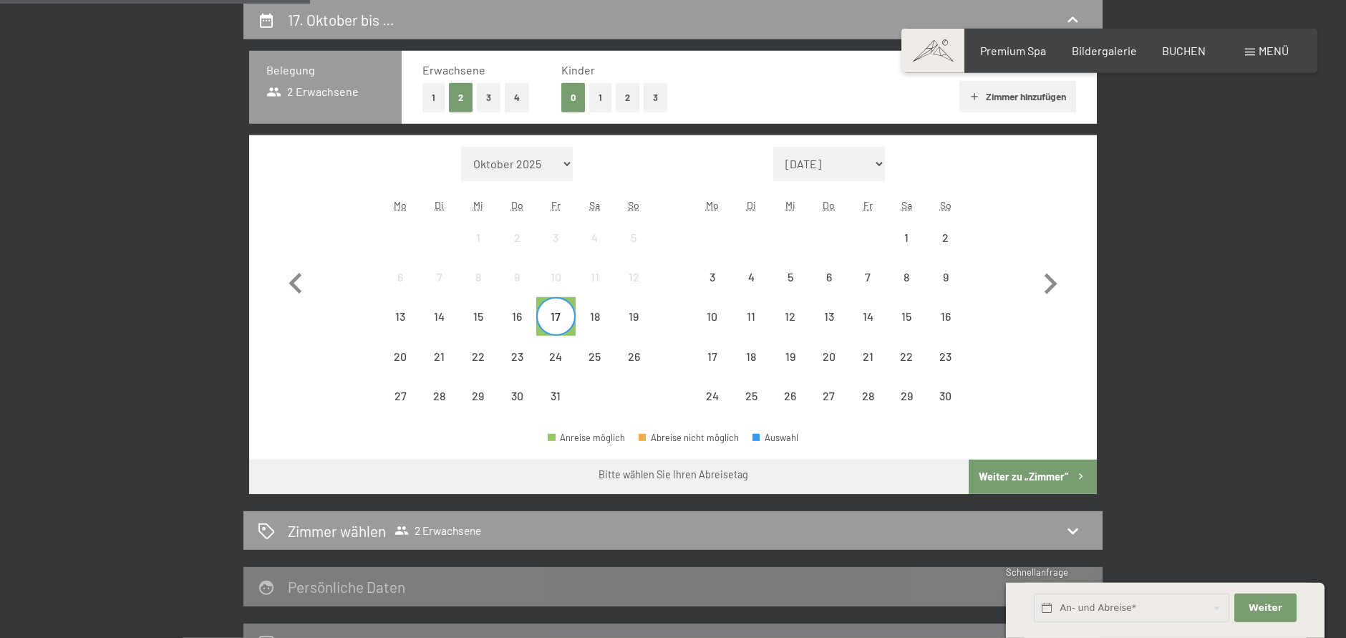
click at [529, 367] on label "Einwilligung Marketing*" at bounding box center [590, 361] width 125 height 14
click at [528, 367] on input "Einwilligung Marketing*" at bounding box center [521, 361] width 14 height 14
click at [523, 359] on div "23" at bounding box center [517, 369] width 36 height 36
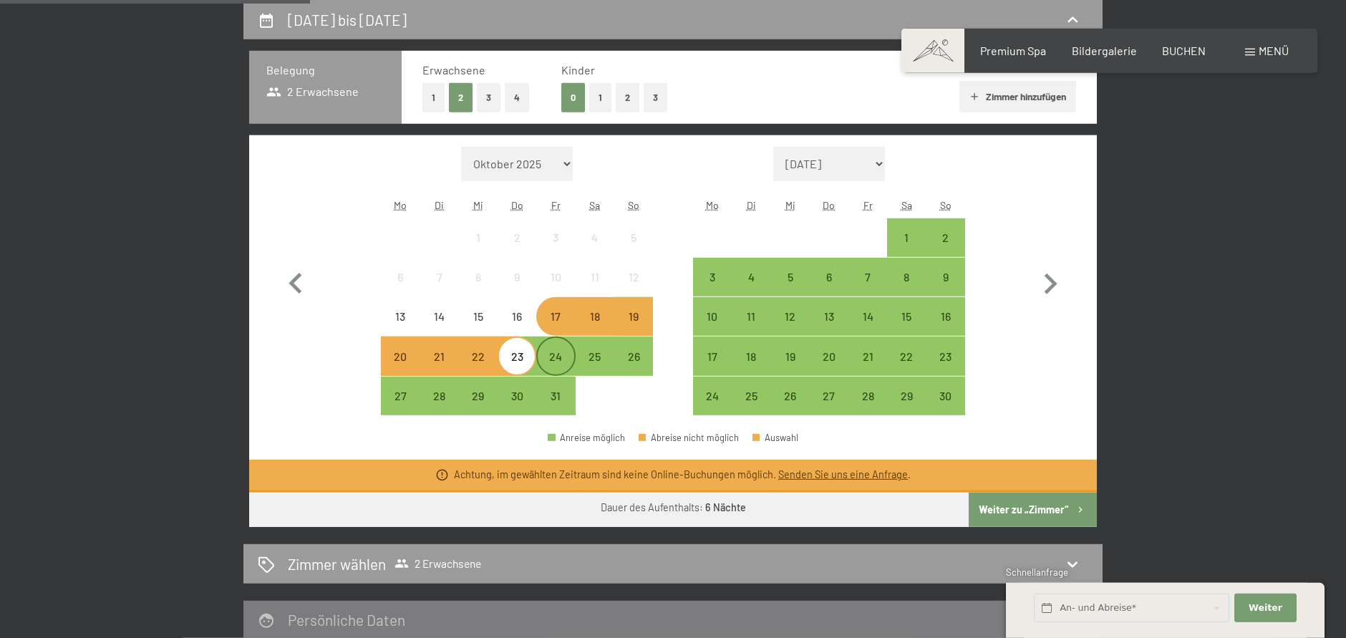
click at [558, 352] on div "24" at bounding box center [556, 369] width 36 height 36
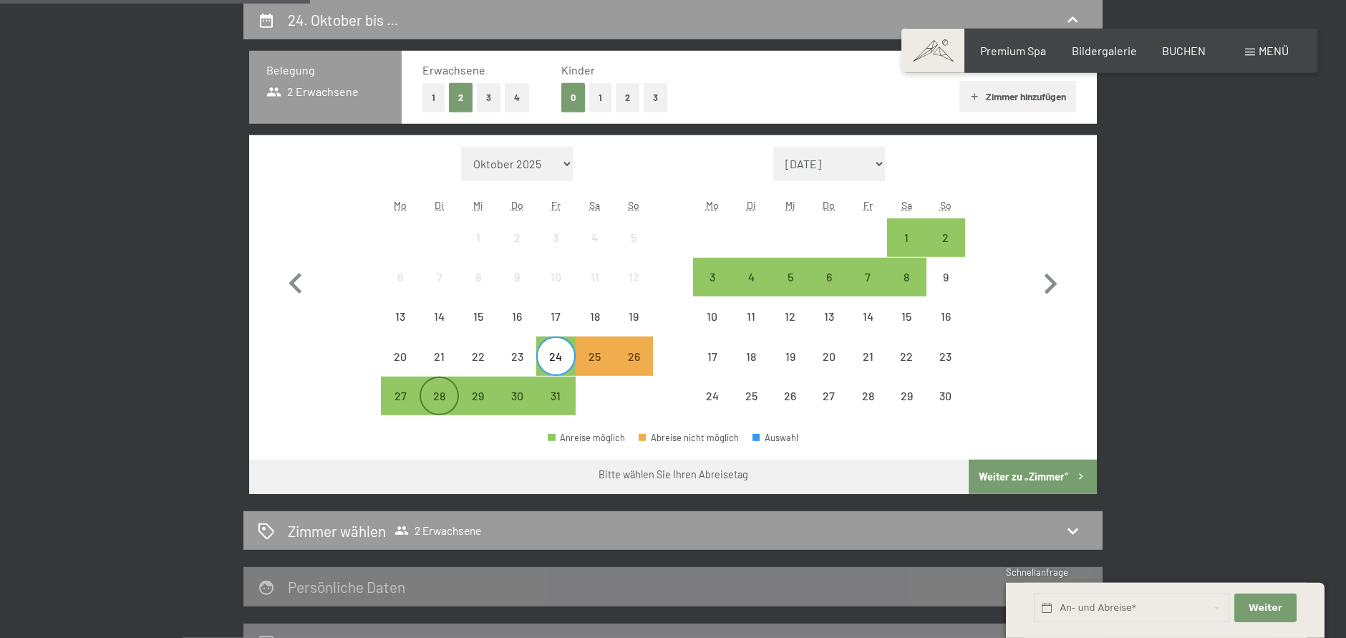
click at [437, 406] on div "28" at bounding box center [439, 408] width 36 height 36
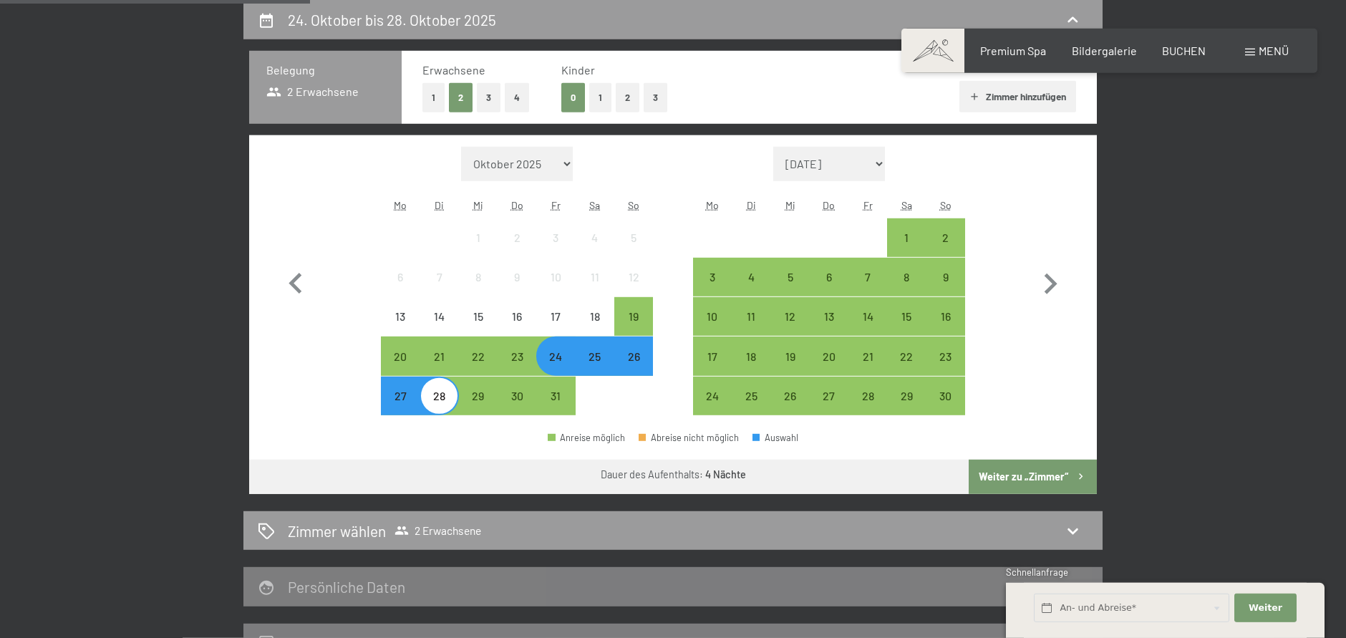
click at [1014, 473] on button "Weiter zu „Zimmer“" at bounding box center [1033, 477] width 128 height 34
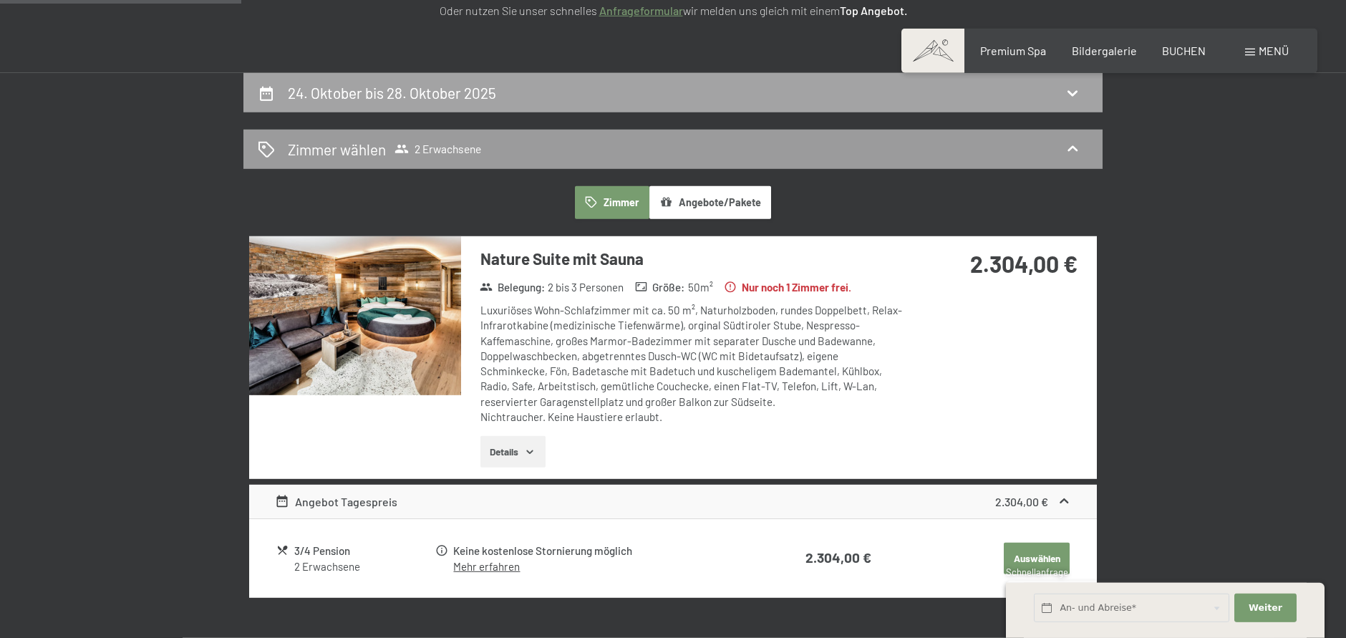
click at [420, 82] on div "24. Oktober bis 28. Oktober 2025" at bounding box center [672, 92] width 859 height 39
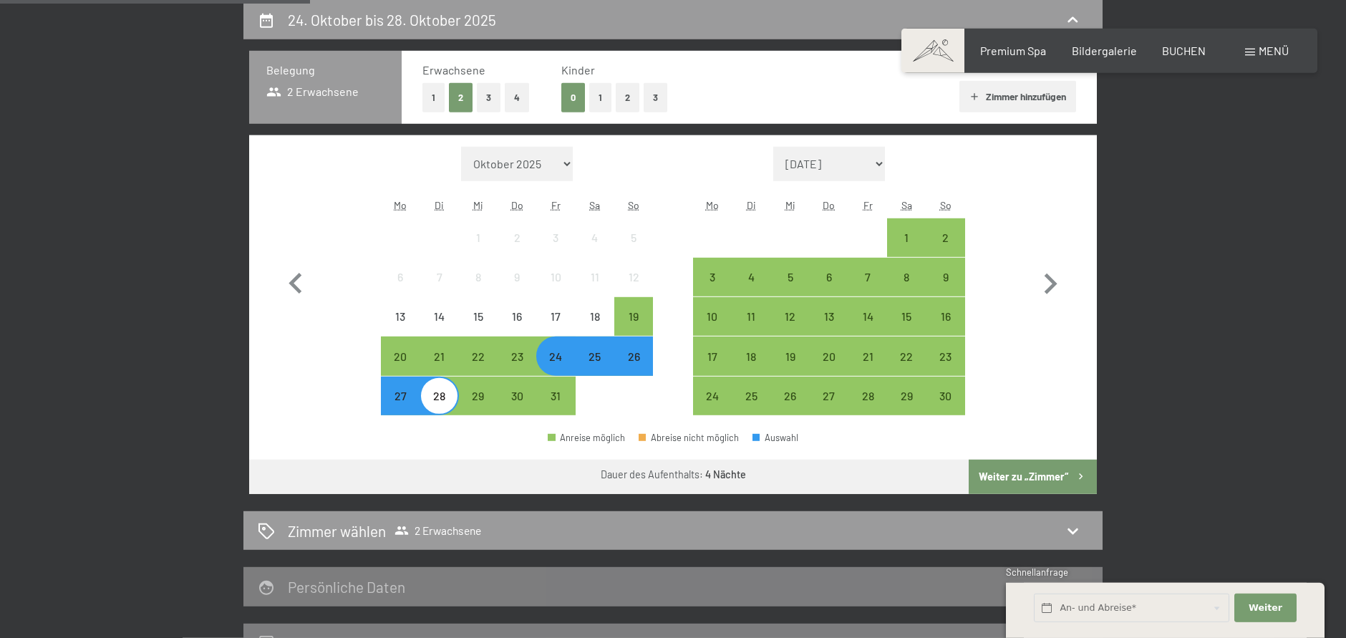
click at [594, 349] on div "25" at bounding box center [595, 356] width 36 height 36
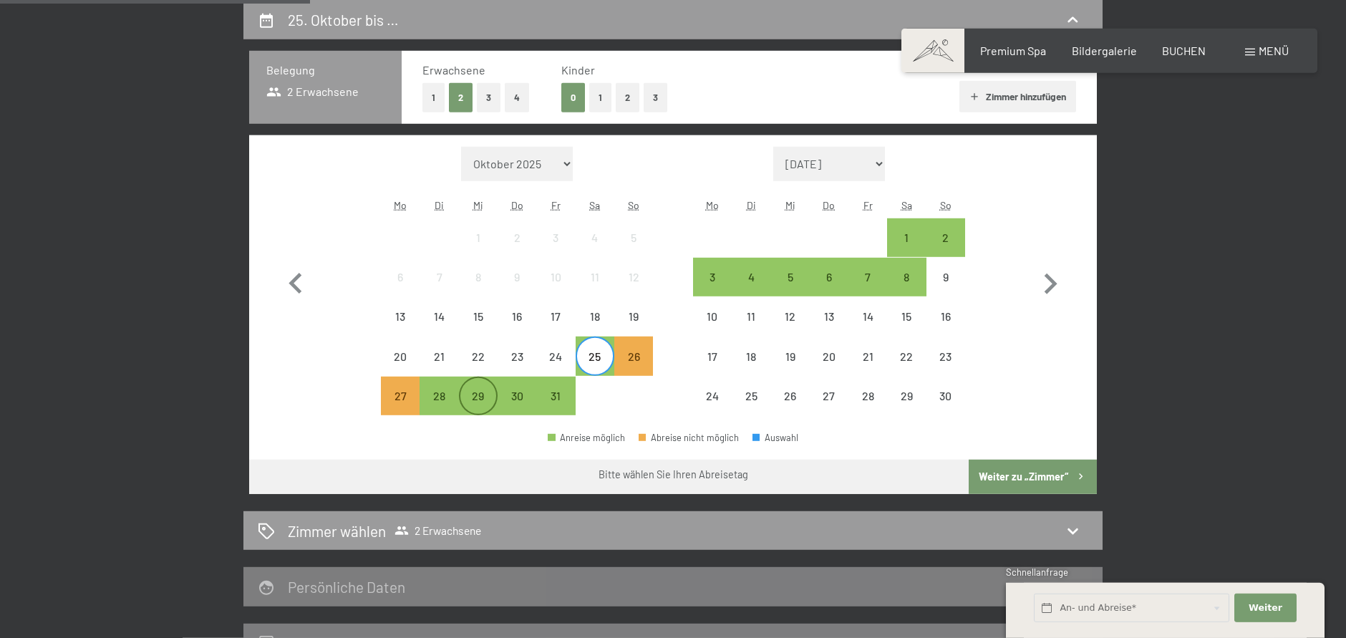
click at [476, 393] on div "29" at bounding box center [478, 408] width 36 height 36
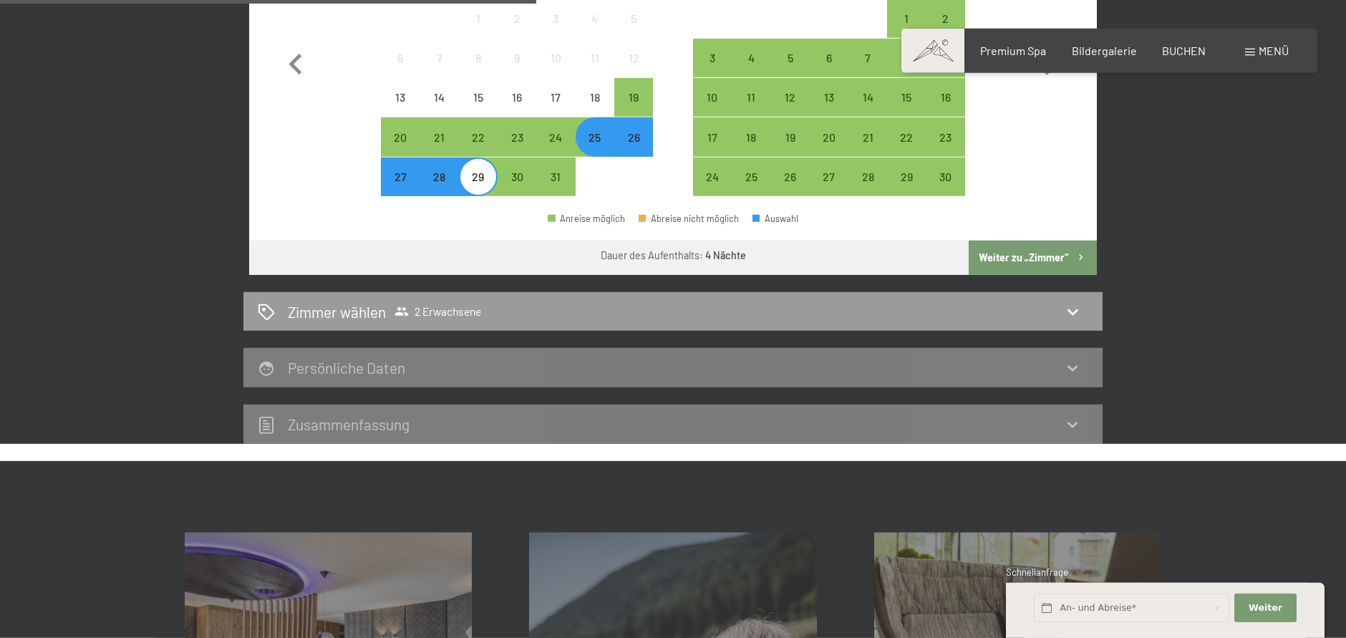
click at [1032, 250] on button "Weiter zu „Zimmer“" at bounding box center [1033, 258] width 128 height 34
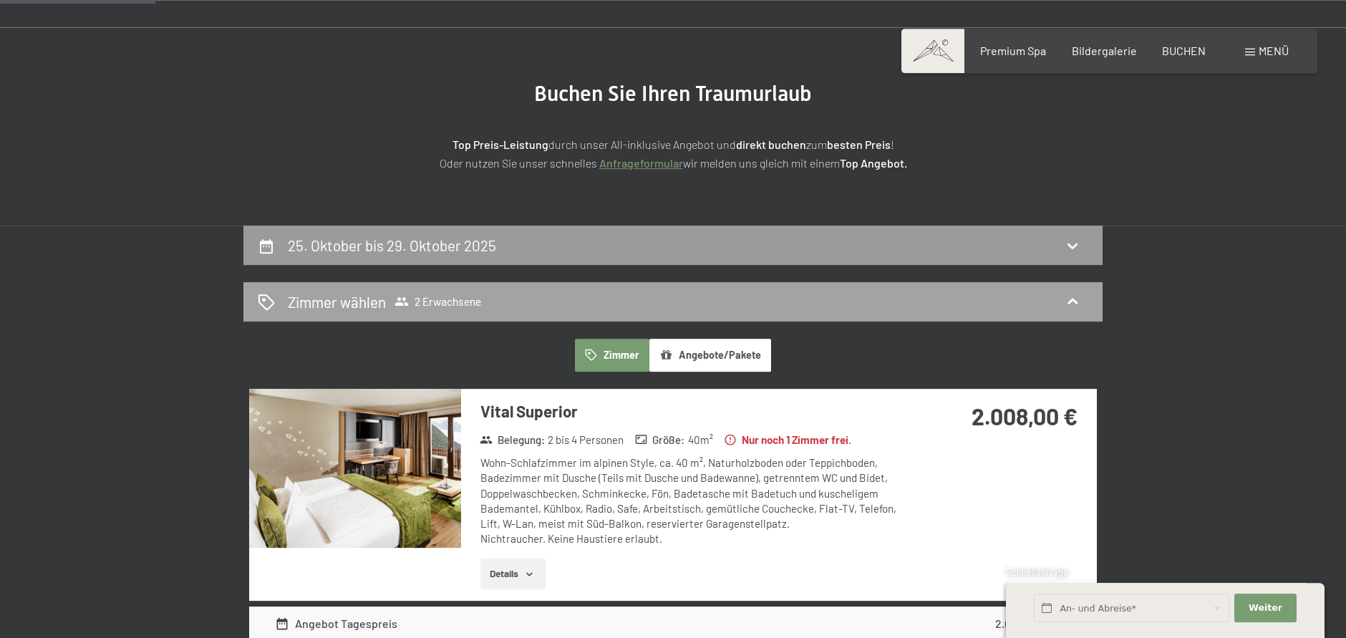
scroll to position [0, 0]
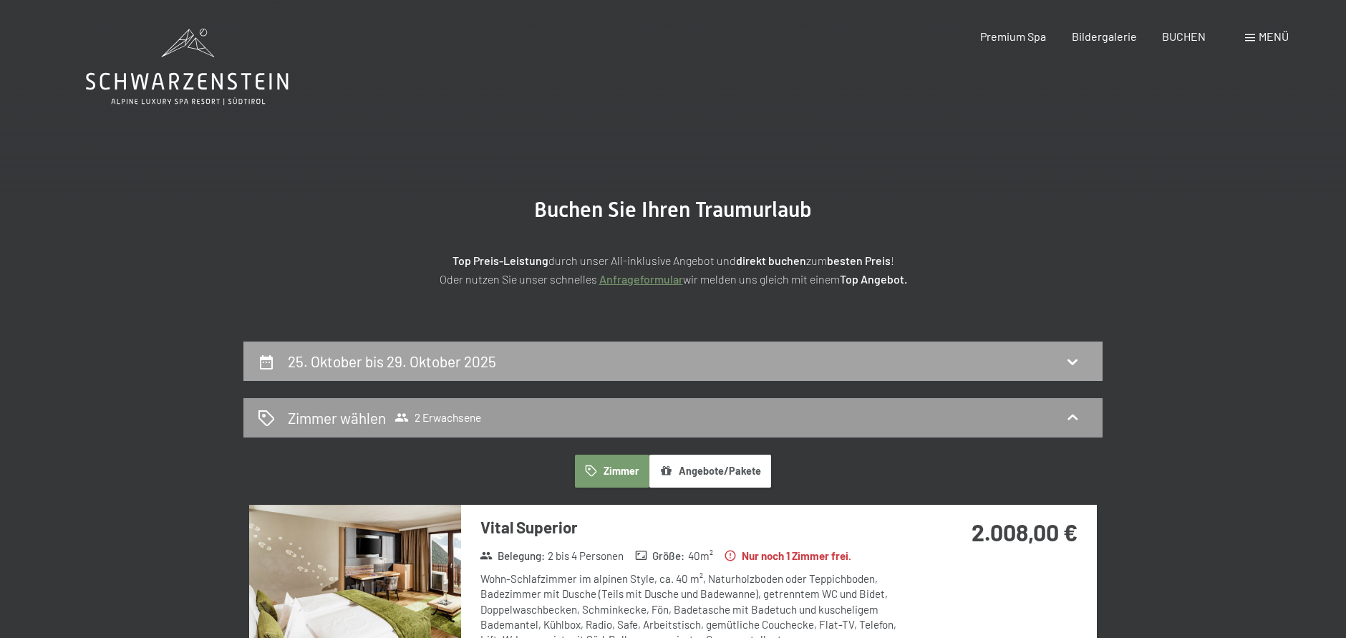
click at [510, 367] on div "25. Oktober bis 29. Oktober 2025" at bounding box center [673, 361] width 830 height 21
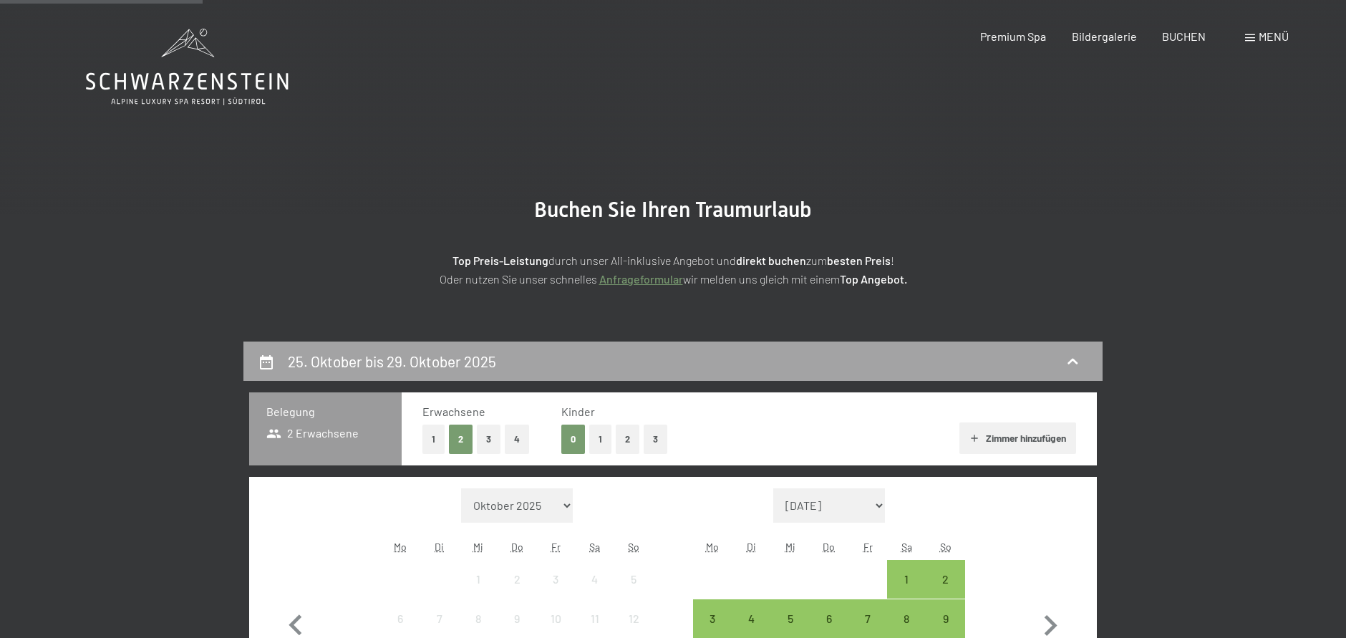
scroll to position [341, 0]
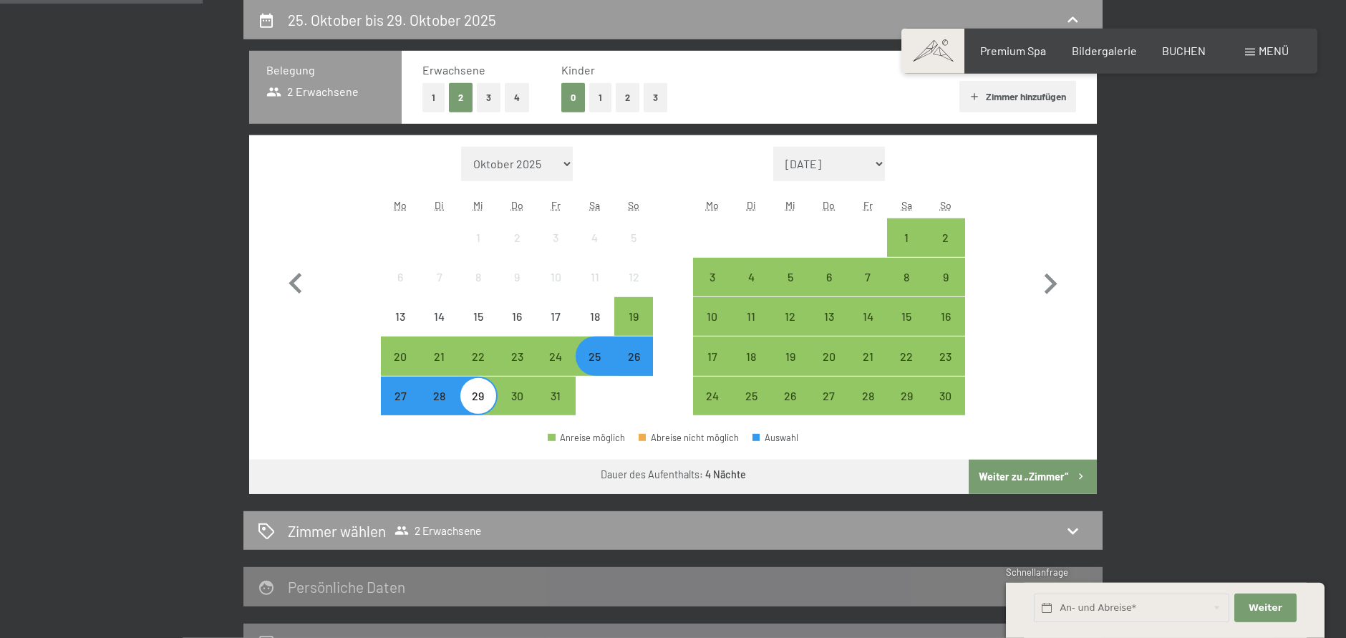
click at [639, 357] on span "Einwilligung Marketing*" at bounding box center [595, 361] width 118 height 14
click at [528, 357] on input "Einwilligung Marketing*" at bounding box center [521, 361] width 14 height 14
click at [606, 353] on div "25" at bounding box center [595, 369] width 36 height 36
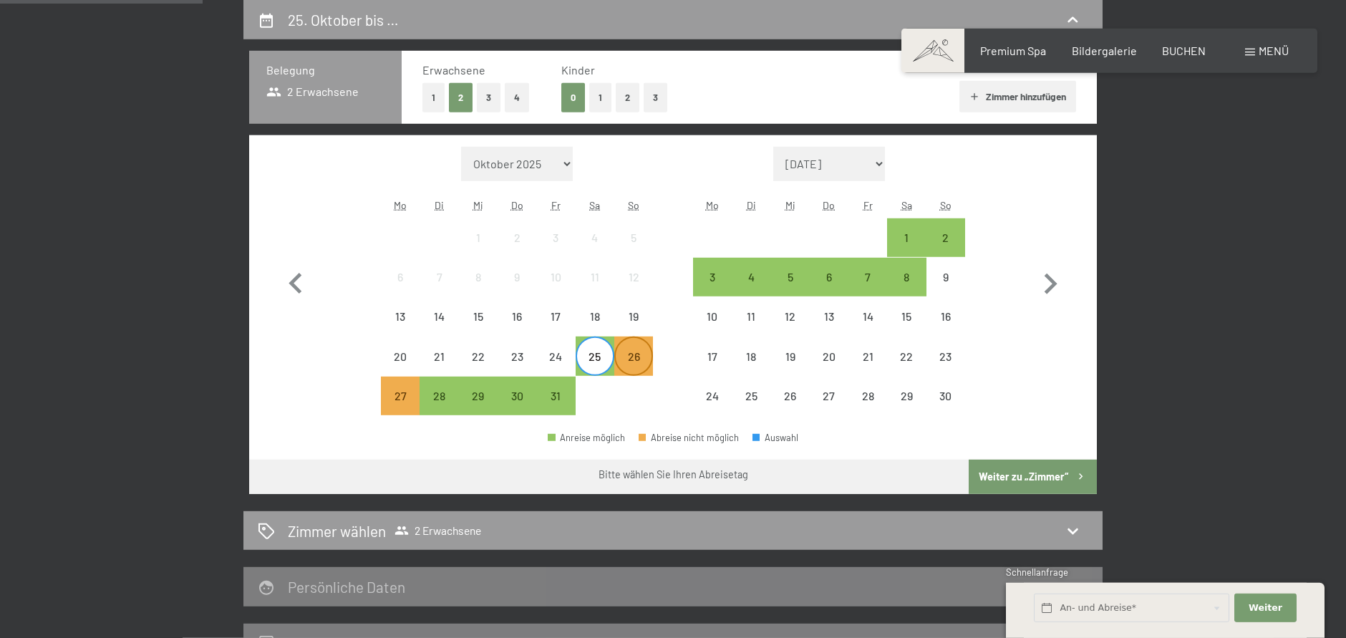
click at [633, 345] on div "26" at bounding box center [634, 356] width 36 height 36
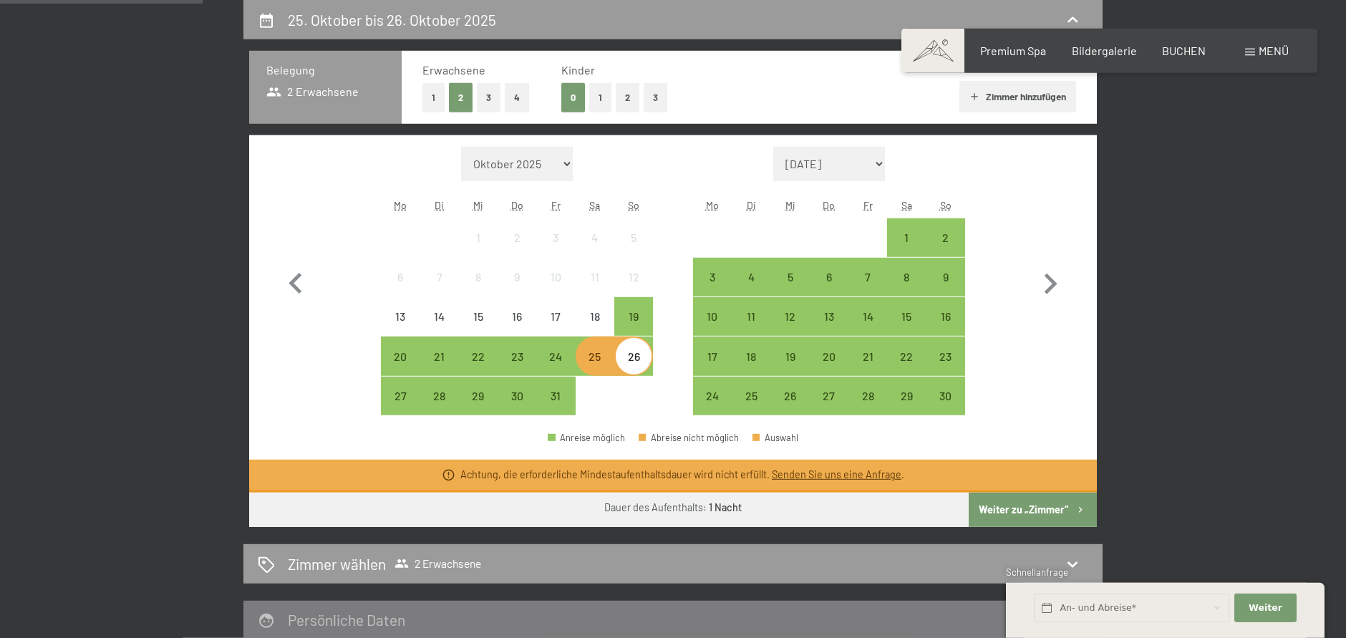
click at [634, 357] on span "Einwilligung Marketing*" at bounding box center [595, 361] width 118 height 14
click at [528, 357] on input "Einwilligung Marketing*" at bounding box center [521, 361] width 14 height 14
click at [667, 344] on div "Monat/Jahr [DATE] [DATE] [DATE] [DATE] [DATE] [PERSON_NAME][DATE] [DATE] [DATE]…" at bounding box center [673, 281] width 797 height 269
click at [635, 360] on span "Einwilligung Marketing*" at bounding box center [595, 361] width 118 height 14
click at [528, 360] on input "Einwilligung Marketing*" at bounding box center [521, 361] width 14 height 14
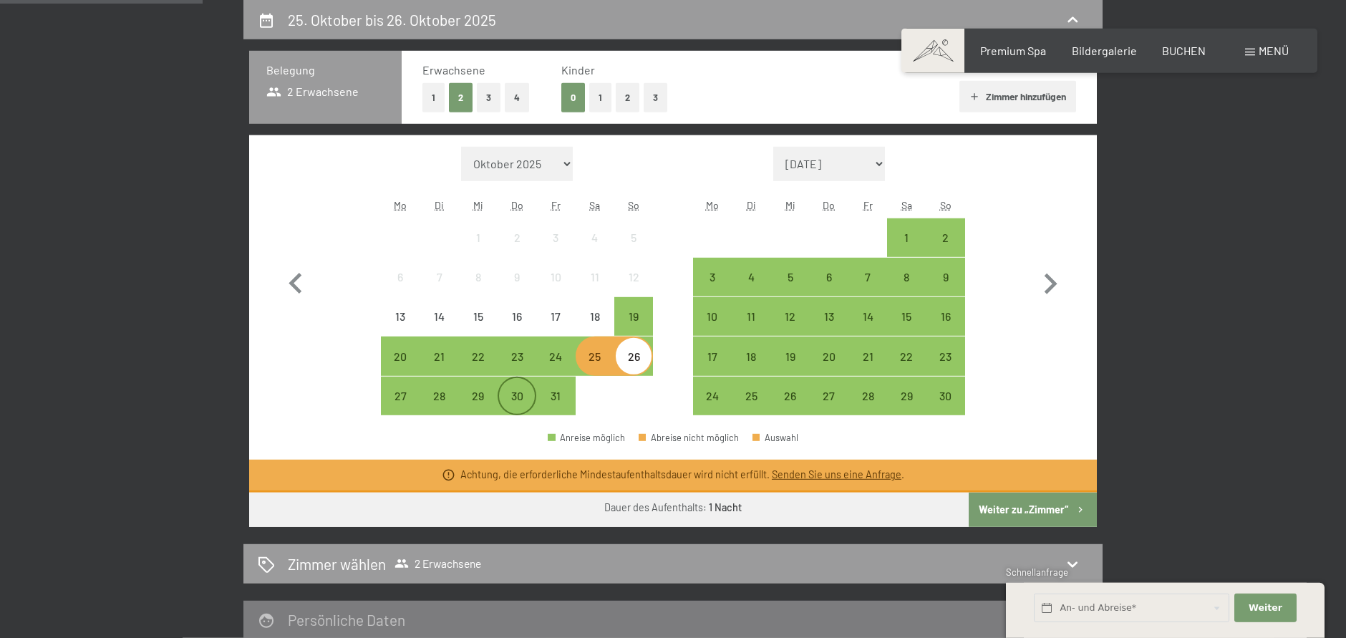
click at [521, 410] on div "30" at bounding box center [517, 408] width 36 height 36
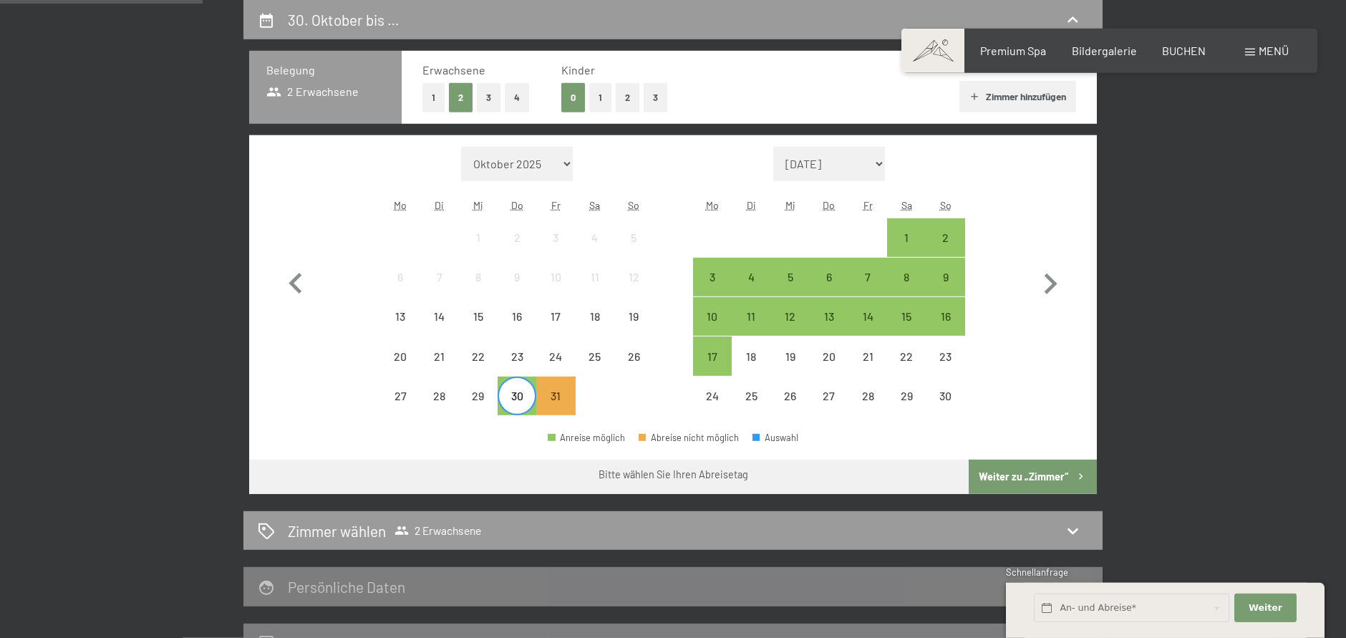
click at [622, 359] on span "Einwilligung Marketing*" at bounding box center [595, 361] width 118 height 14
click at [528, 359] on input "Einwilligung Marketing*" at bounding box center [521, 361] width 14 height 14
drag, startPoint x: 622, startPoint y: 359, endPoint x: 639, endPoint y: 354, distance: 18.1
click at [626, 357] on span "Einwilligung Marketing*" at bounding box center [595, 361] width 118 height 14
click at [639, 354] on span "Einwilligung Marketing*" at bounding box center [595, 361] width 118 height 14
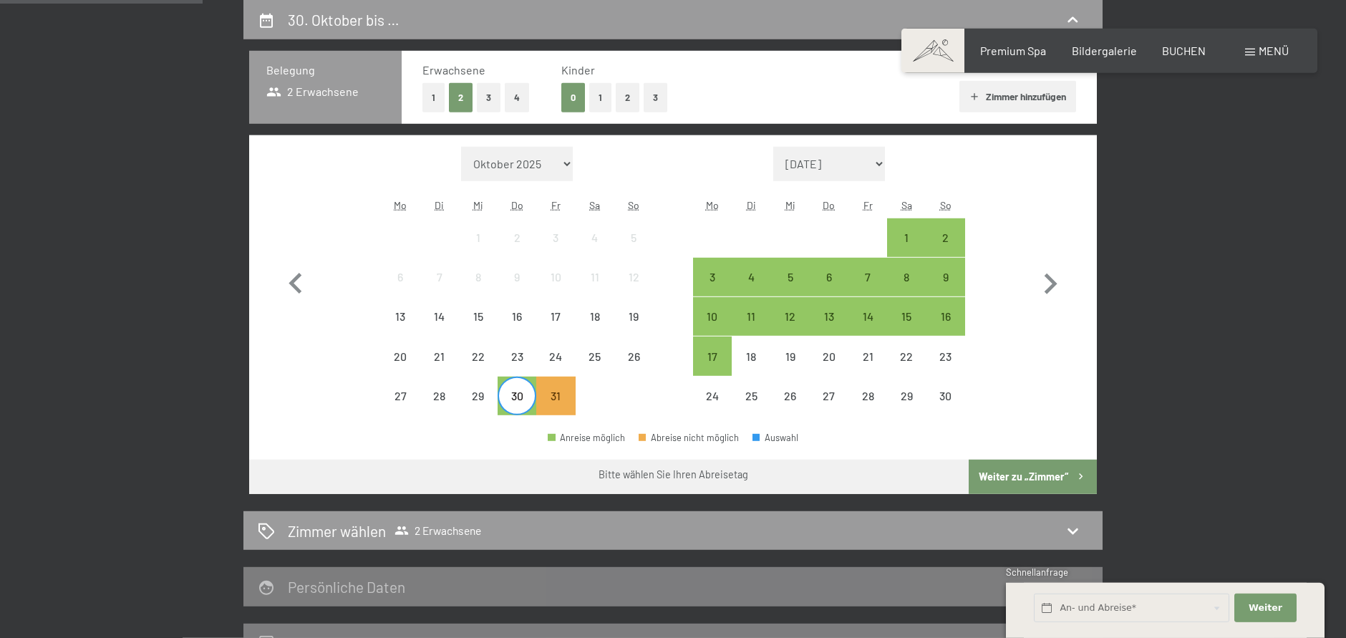
click at [528, 354] on input "Einwilligung Marketing*" at bounding box center [521, 361] width 14 height 14
click at [631, 354] on span "Einwilligung Marketing*" at bounding box center [595, 361] width 118 height 14
click at [528, 354] on input "Einwilligung Marketing*" at bounding box center [521, 361] width 14 height 14
click at [631, 354] on span "Einwilligung Marketing*" at bounding box center [595, 361] width 118 height 14
click at [528, 354] on input "Einwilligung Marketing*" at bounding box center [521, 361] width 14 height 14
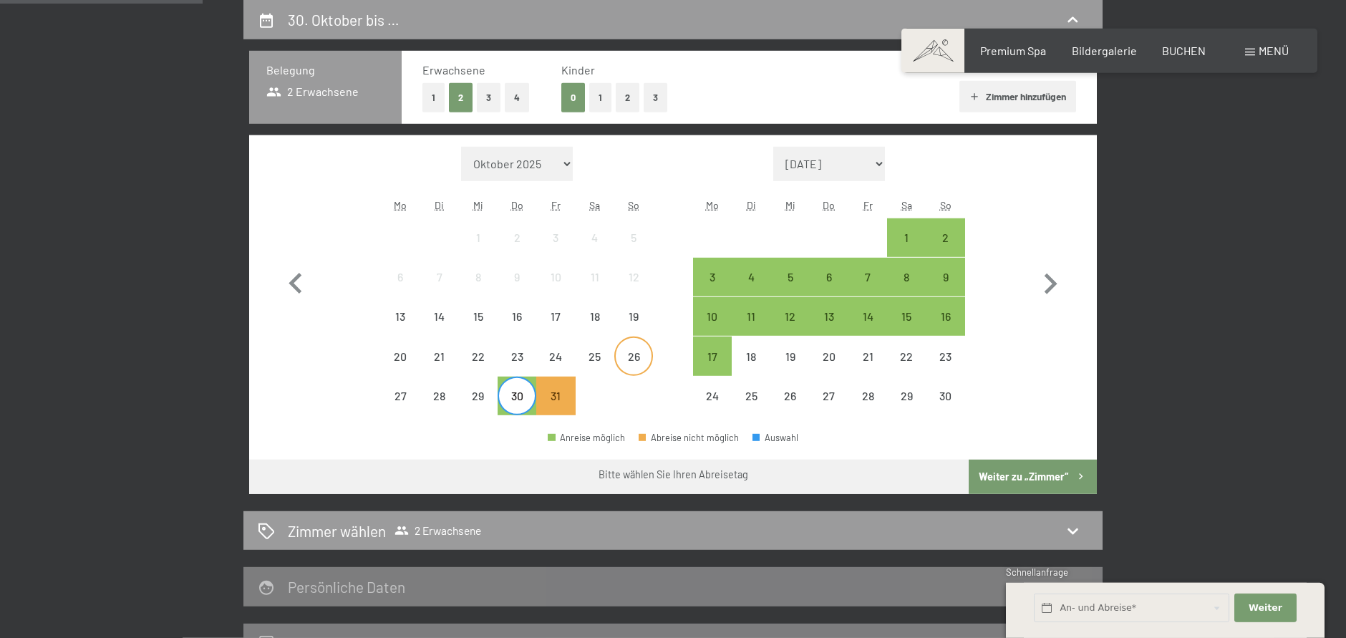
click at [623, 371] on div "26" at bounding box center [634, 369] width 36 height 36
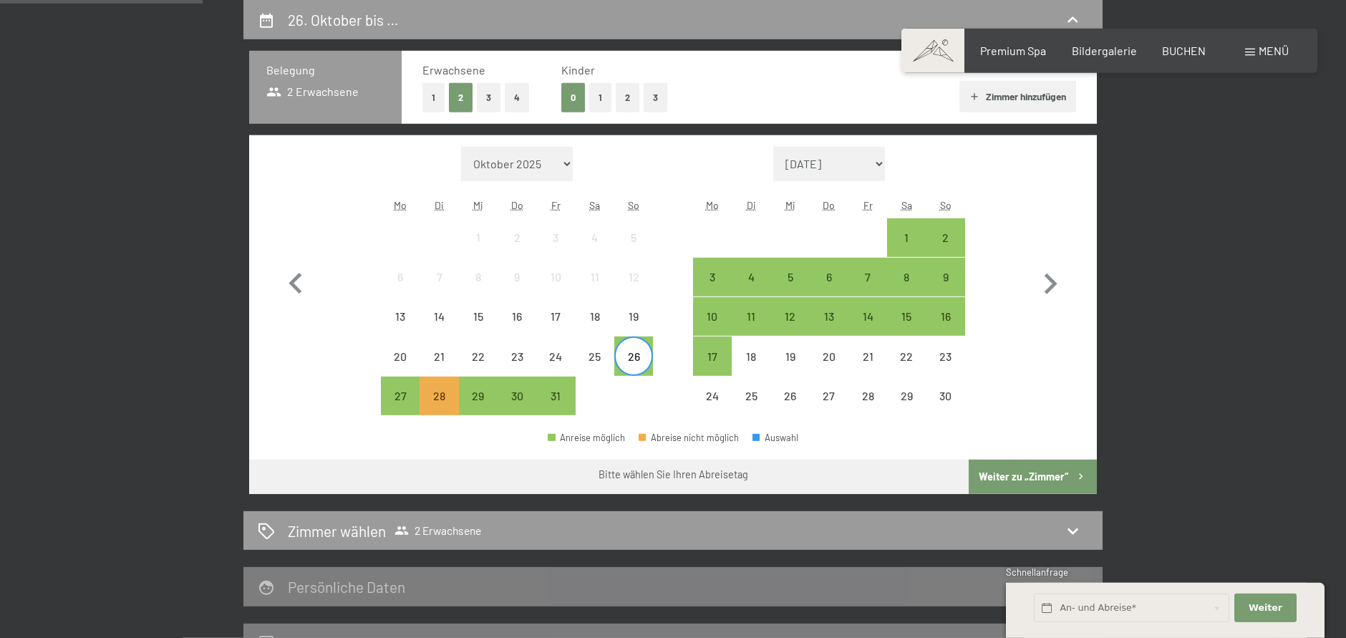
click at [631, 362] on span "Einwilligung Marketing*" at bounding box center [595, 361] width 118 height 14
click at [528, 362] on input "Einwilligung Marketing*" at bounding box center [521, 361] width 14 height 14
checkbox input "true"
click at [493, 401] on div "29" at bounding box center [478, 408] width 36 height 36
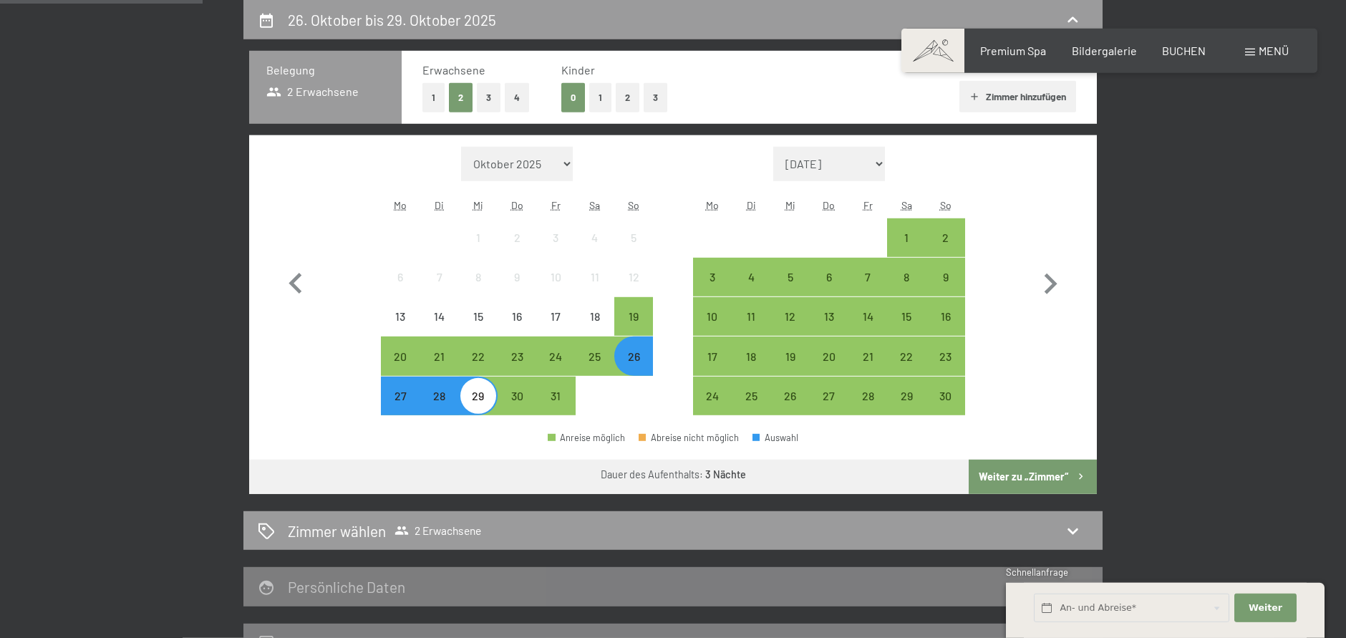
click at [1007, 476] on button "Weiter zu „Zimmer“" at bounding box center [1033, 477] width 128 height 34
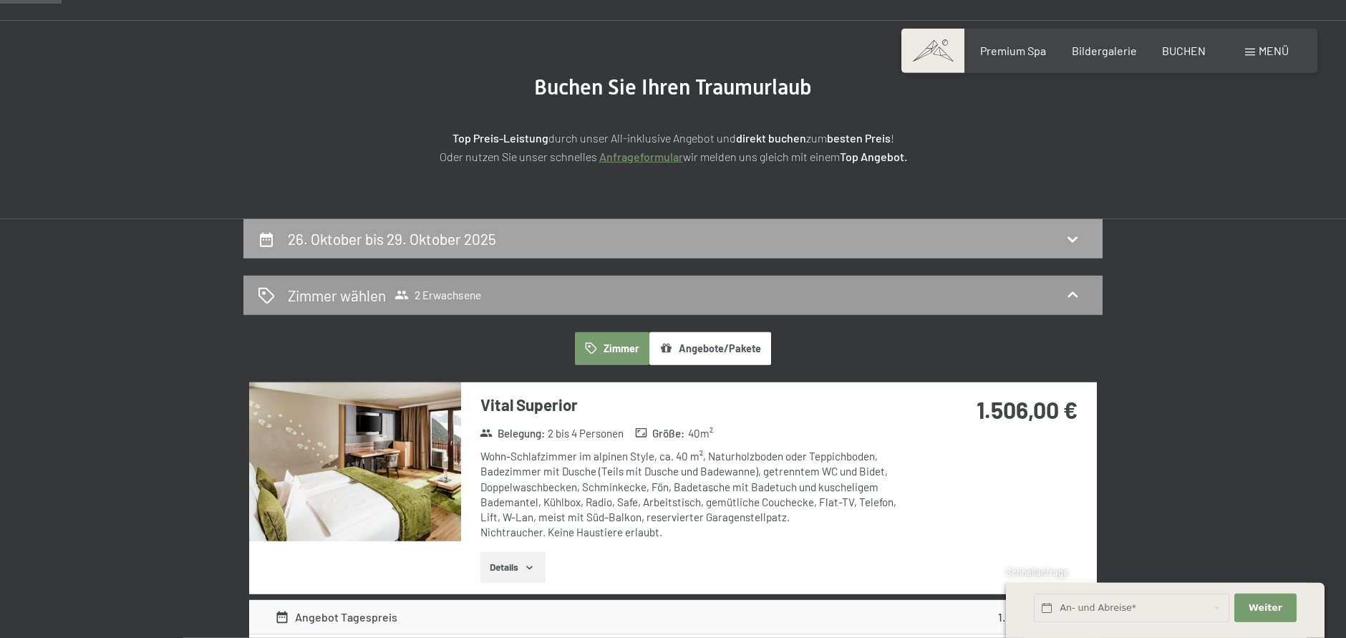
click at [468, 235] on h2 "26. Oktober bis 29. Oktober 2025" at bounding box center [392, 239] width 208 height 18
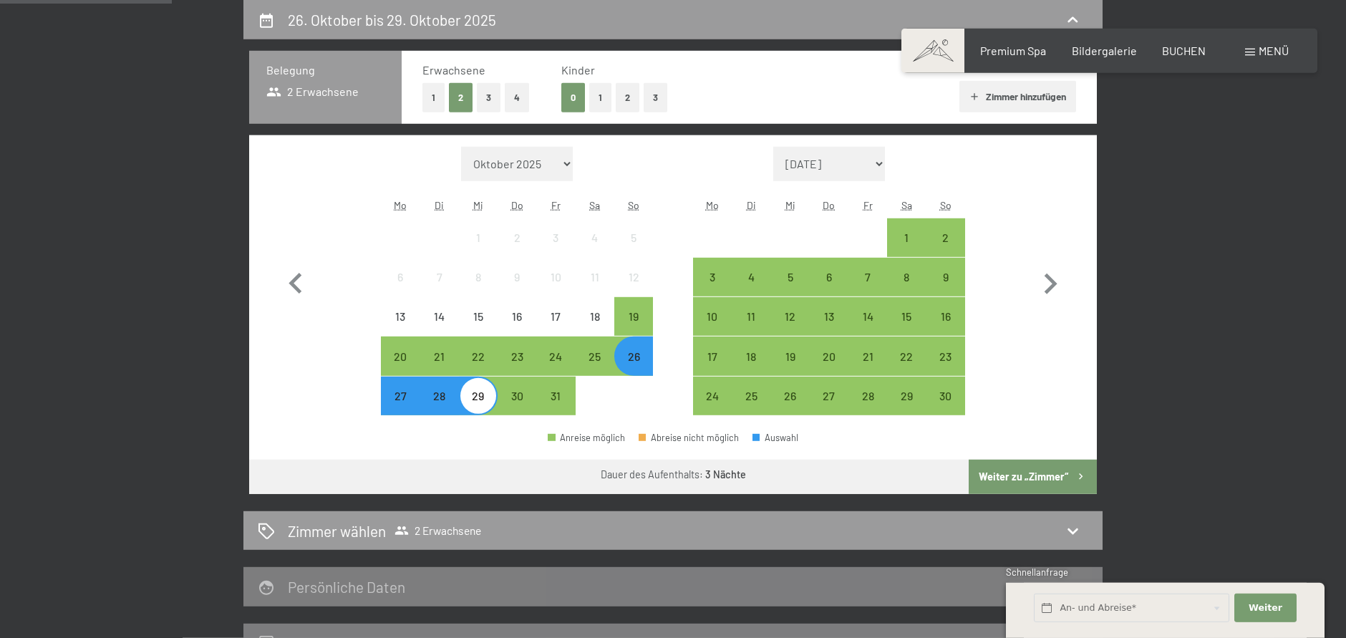
click at [647, 371] on div "26" at bounding box center [634, 369] width 36 height 36
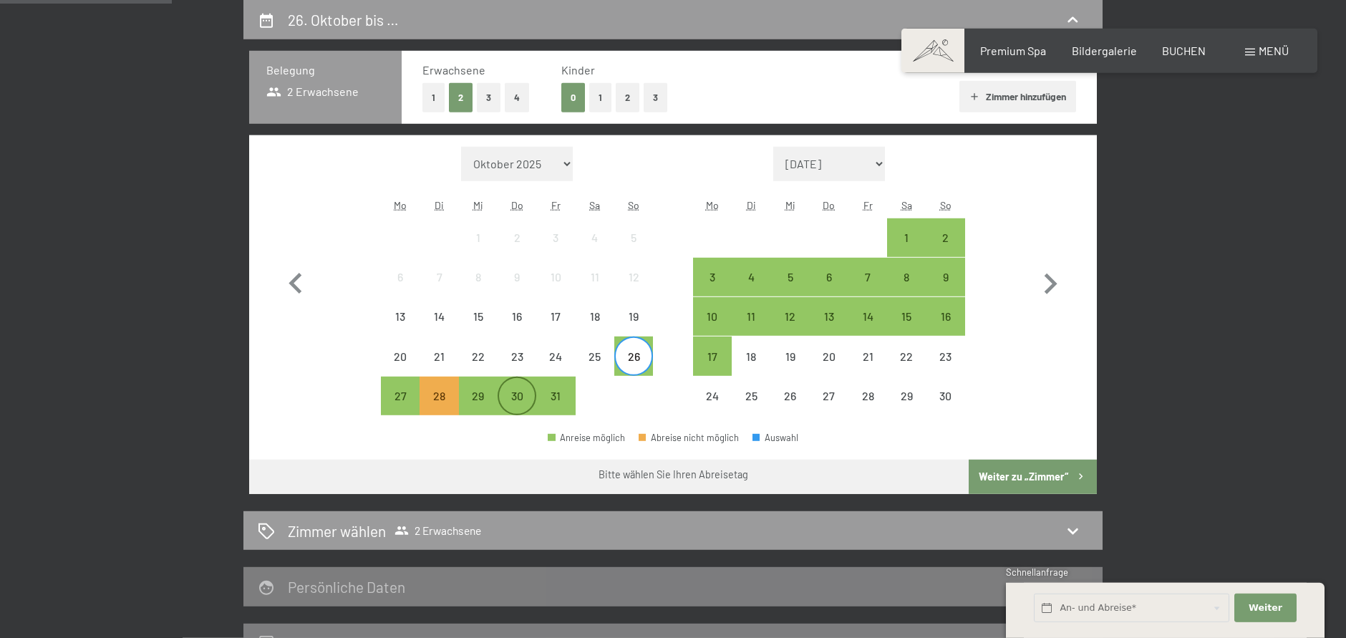
click at [530, 399] on div "30" at bounding box center [517, 408] width 36 height 36
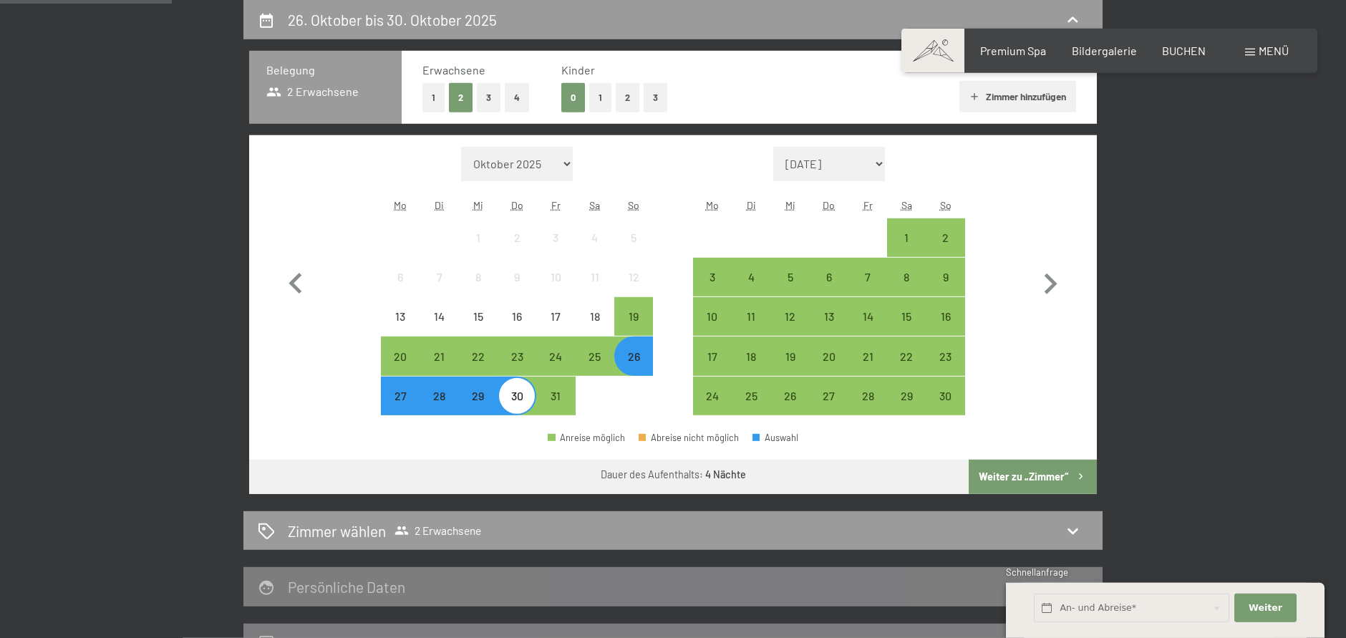
click at [1059, 471] on button "Weiter zu „Zimmer“" at bounding box center [1033, 477] width 128 height 34
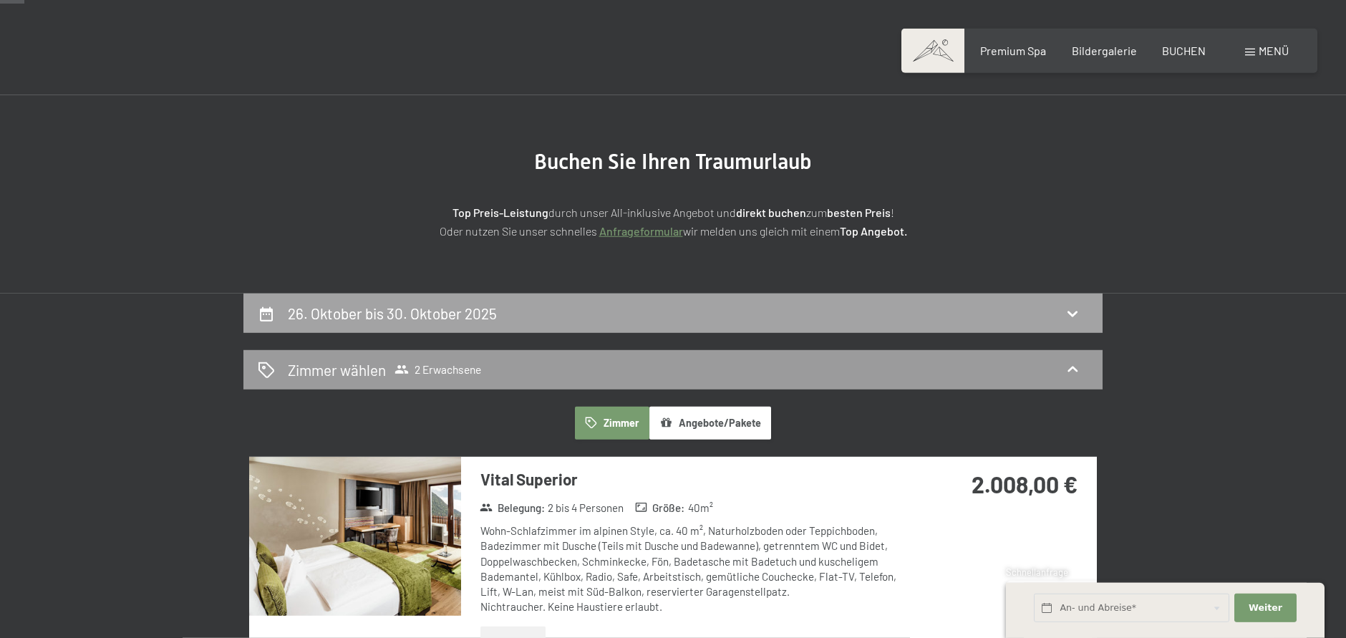
click at [312, 325] on div "26. Oktober bis 30. Oktober 2025" at bounding box center [672, 313] width 859 height 39
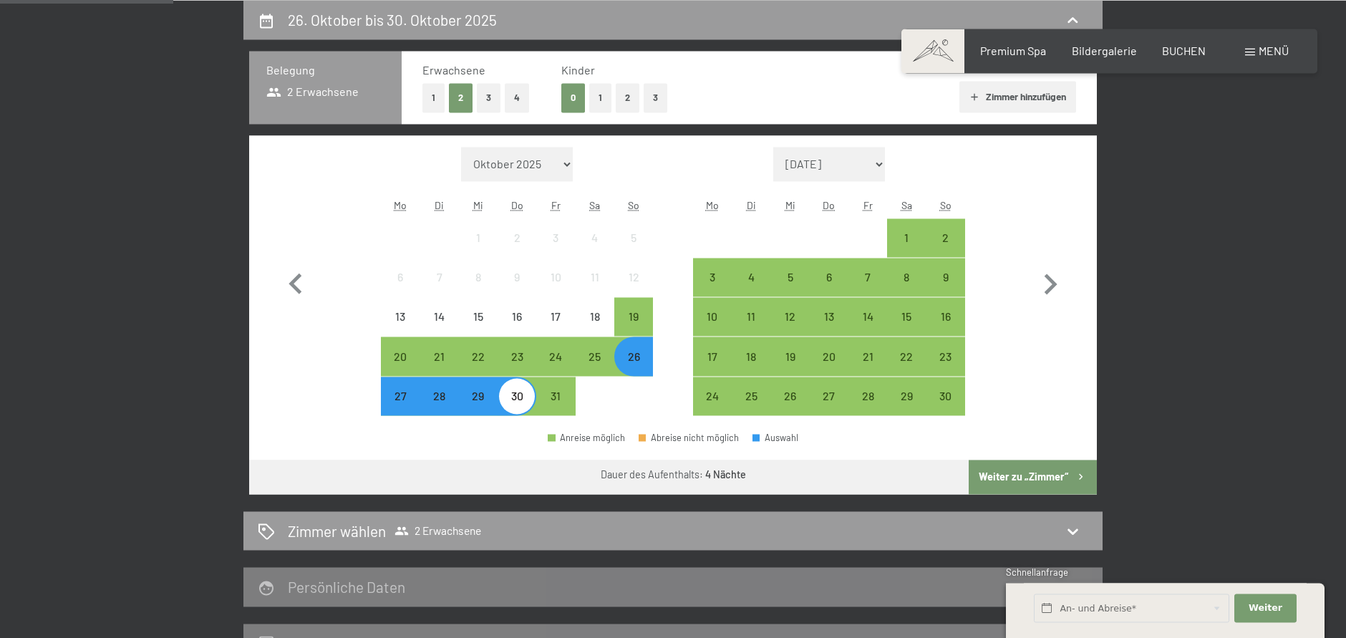
click at [379, 391] on div "Monat/Jahr [DATE] [DATE] [DATE] [DATE] [DATE] [PERSON_NAME][DATE] [DATE] [DATE]…" at bounding box center [673, 281] width 797 height 269
click at [406, 399] on div "27" at bounding box center [400, 408] width 36 height 36
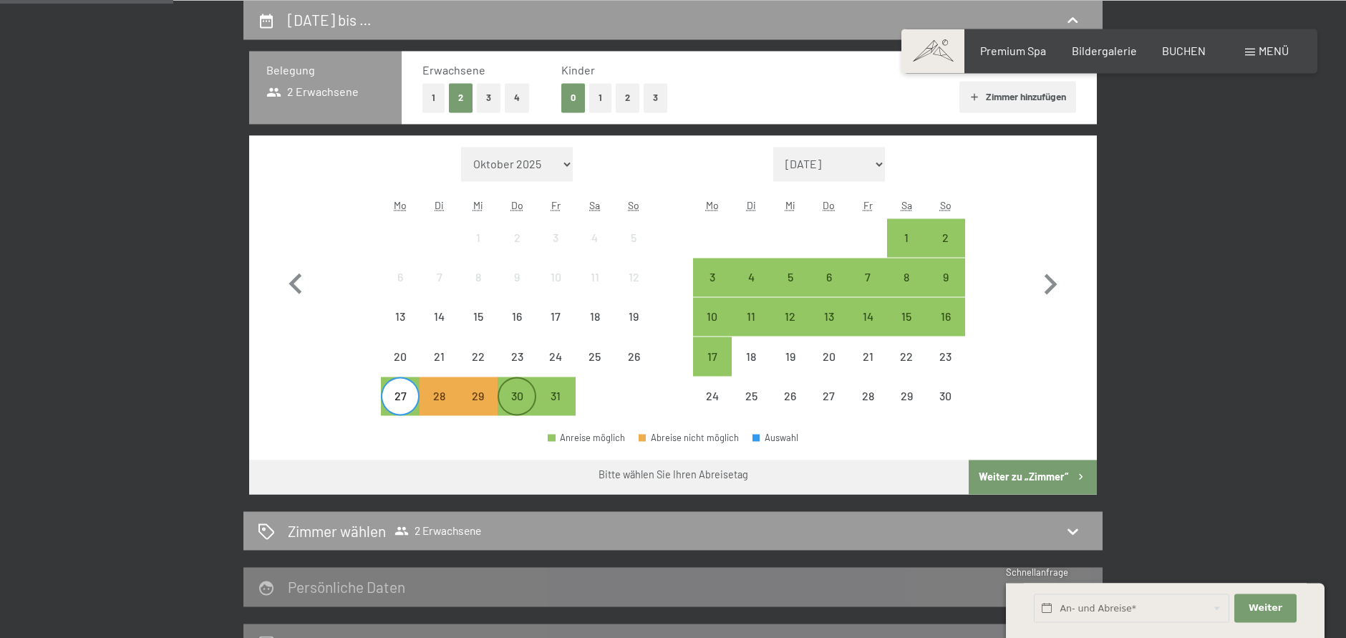
click at [533, 399] on div "30" at bounding box center [517, 408] width 36 height 36
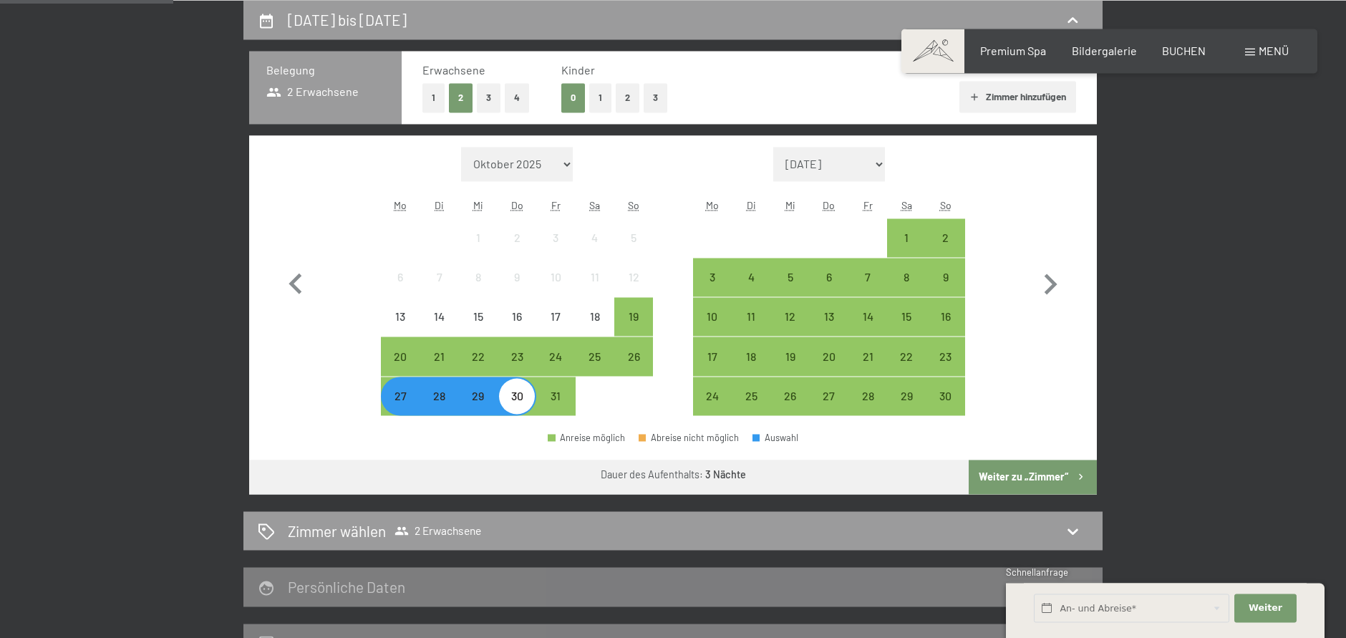
click at [1030, 468] on button "Weiter zu „Zimmer“" at bounding box center [1033, 477] width 128 height 34
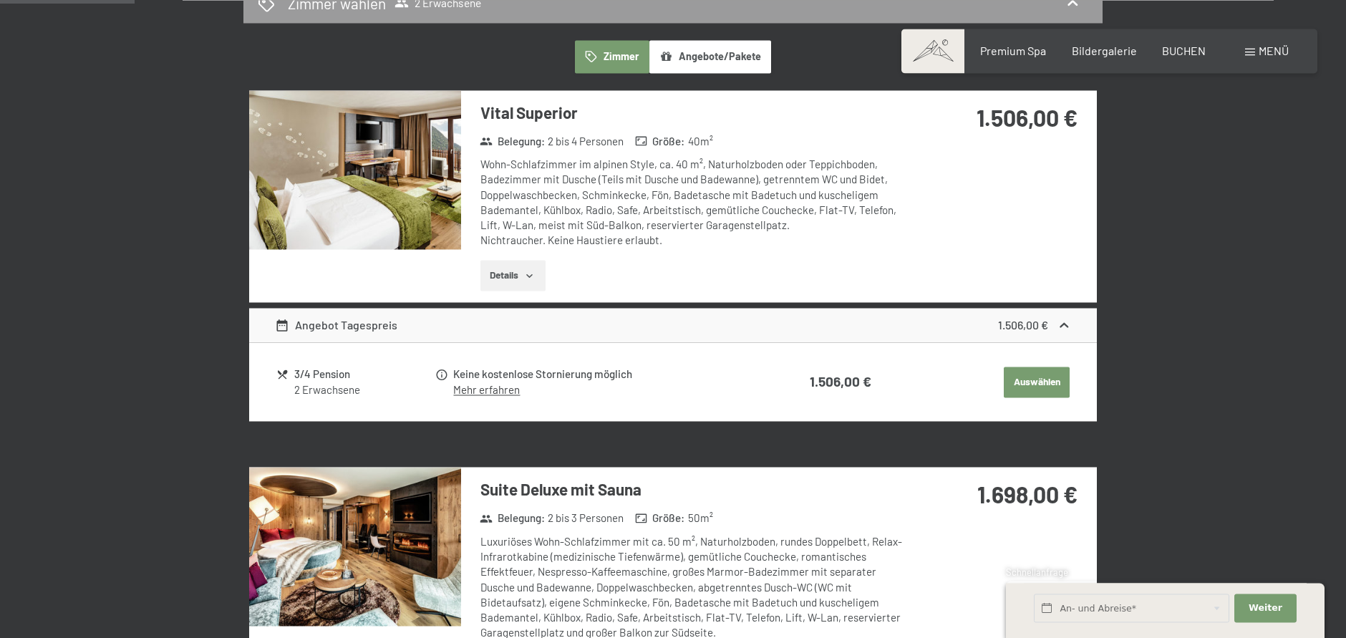
scroll to position [122, 0]
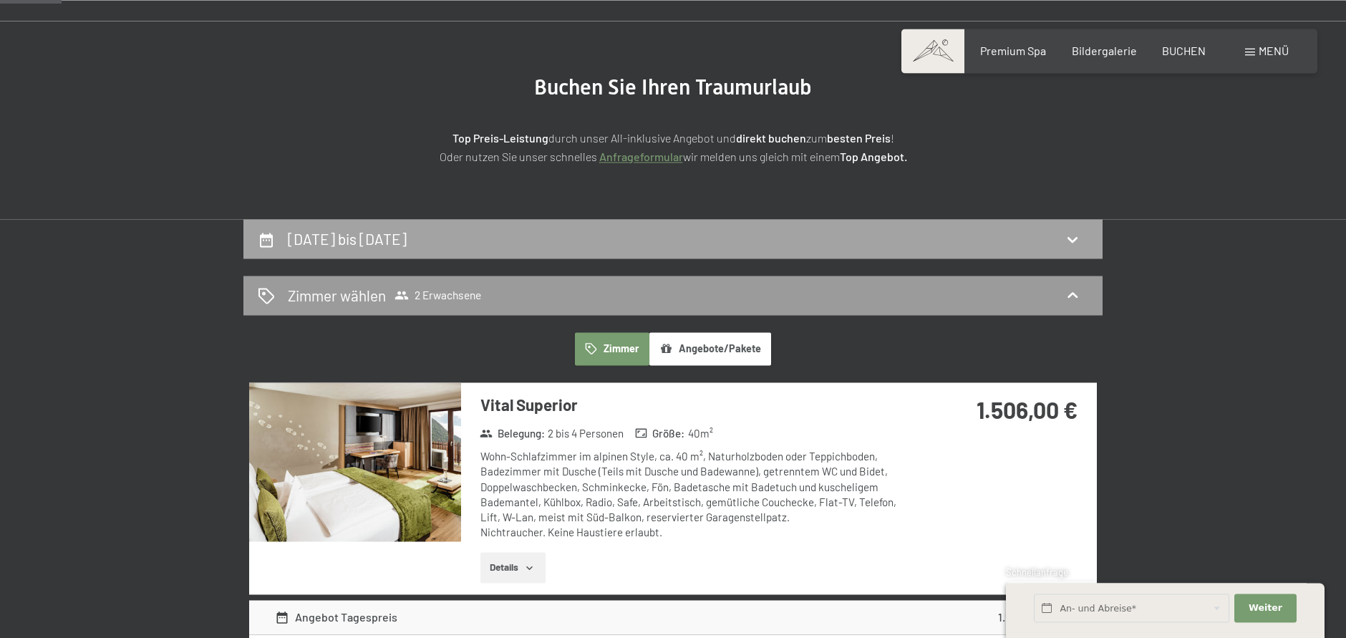
click at [353, 249] on div "[DATE] bis [DATE]" at bounding box center [672, 238] width 859 height 39
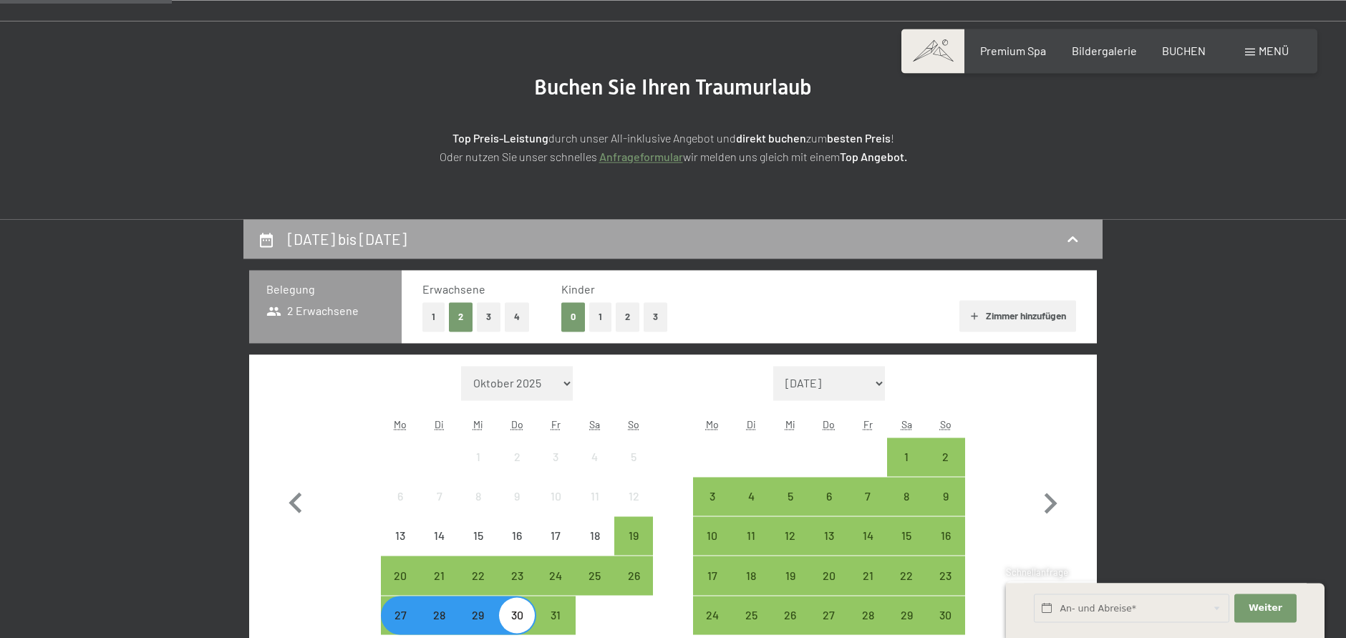
scroll to position [341, 0]
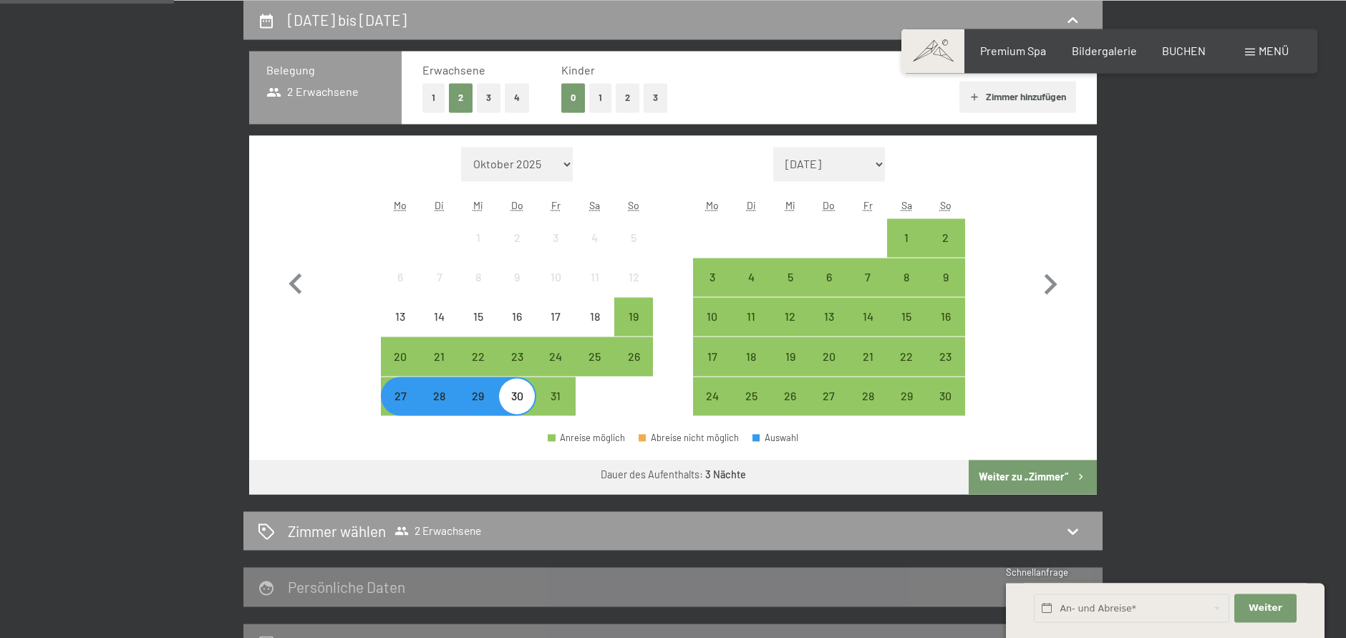
click at [475, 407] on div "29" at bounding box center [478, 408] width 36 height 36
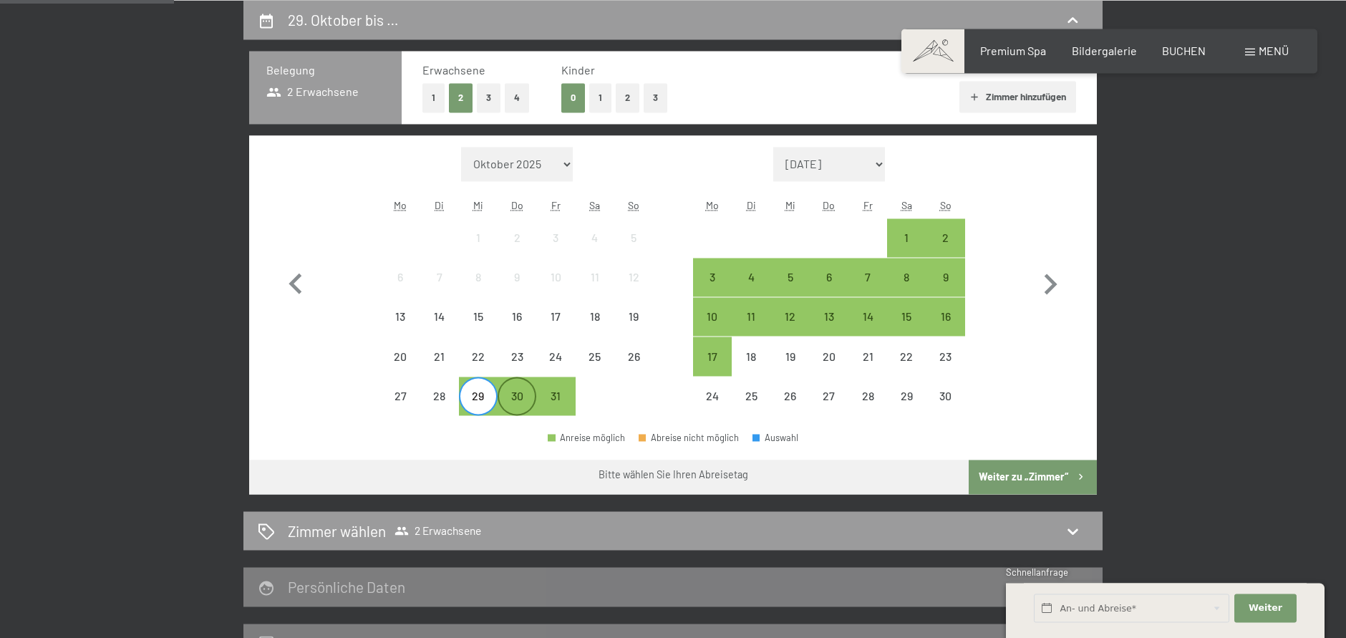
click at [508, 407] on div "30" at bounding box center [517, 408] width 36 height 36
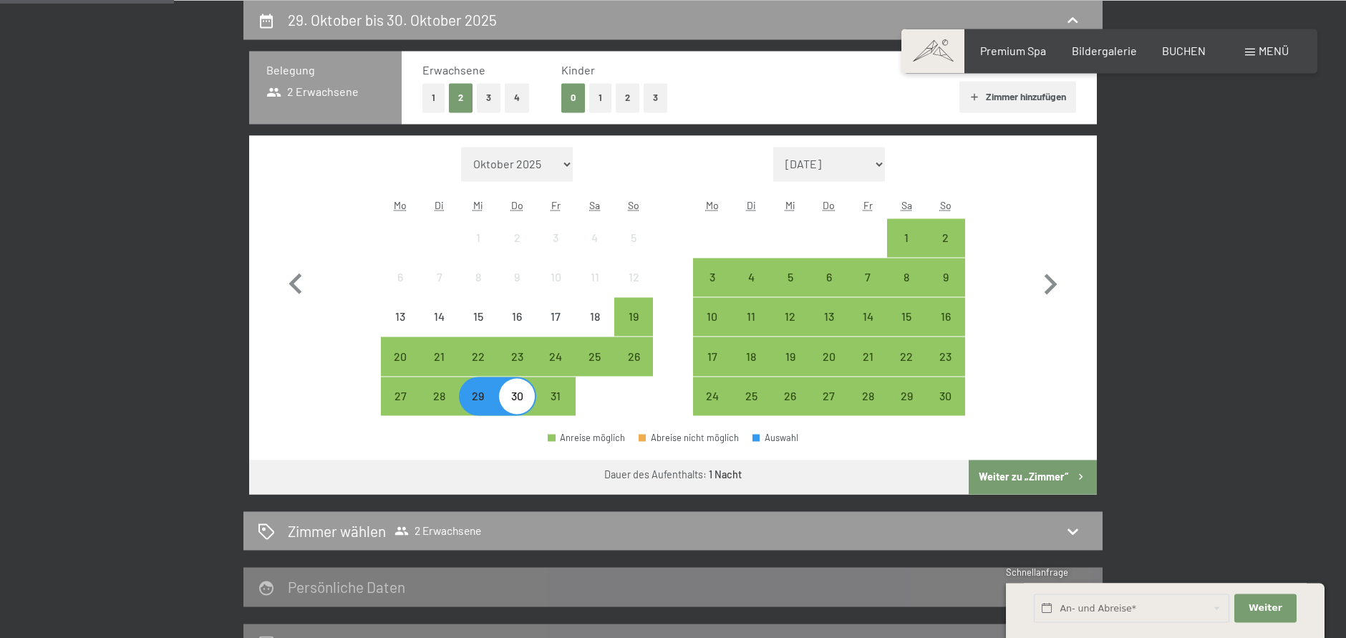
click at [535, 392] on div "30" at bounding box center [517, 408] width 36 height 36
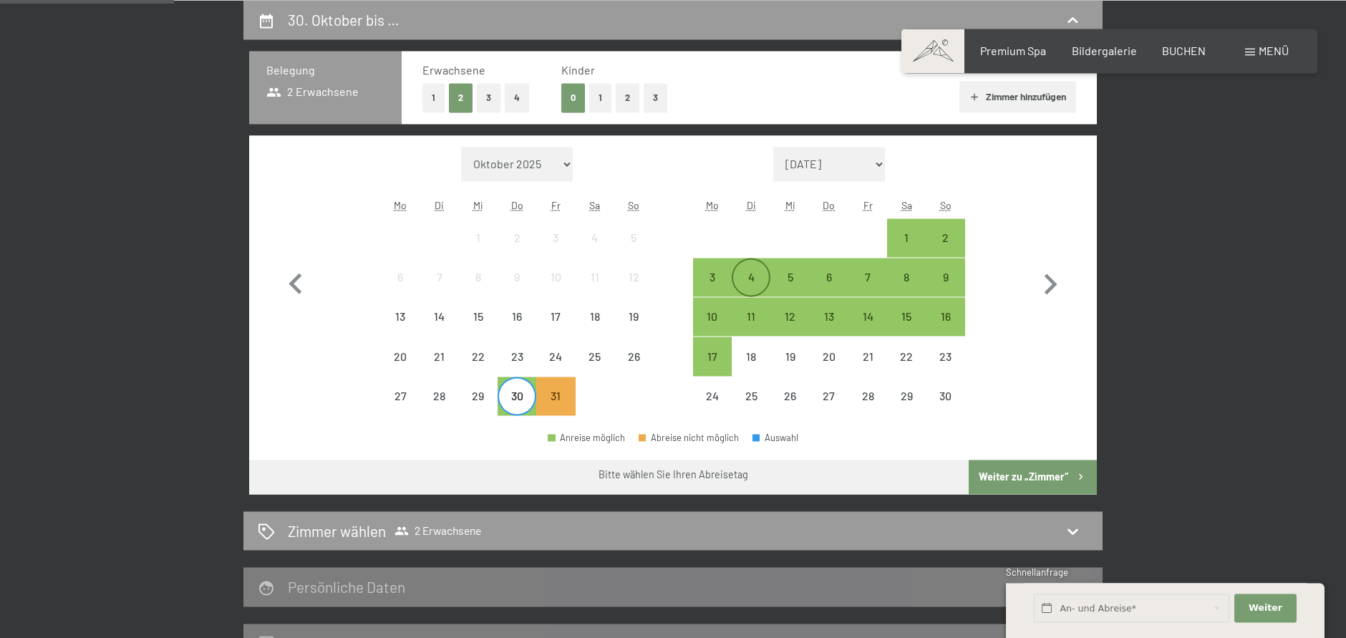
click at [741, 283] on div "4" at bounding box center [751, 289] width 36 height 36
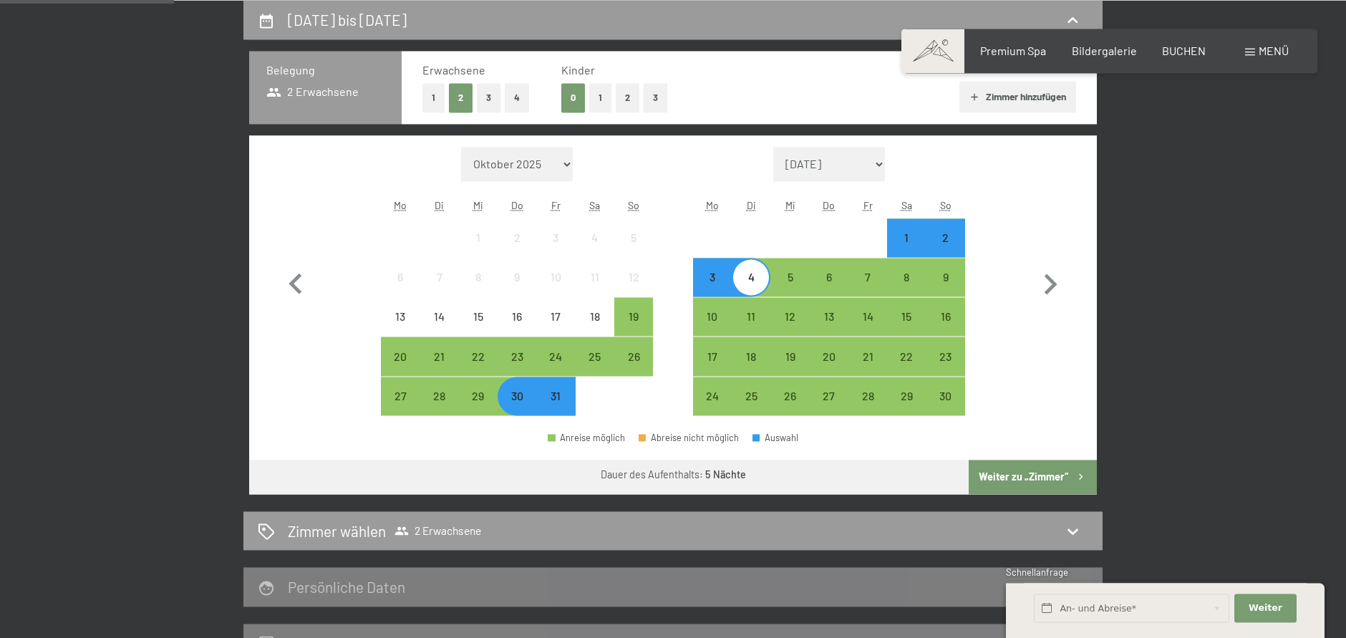
click at [990, 478] on button "Weiter zu „Zimmer“" at bounding box center [1033, 477] width 128 height 34
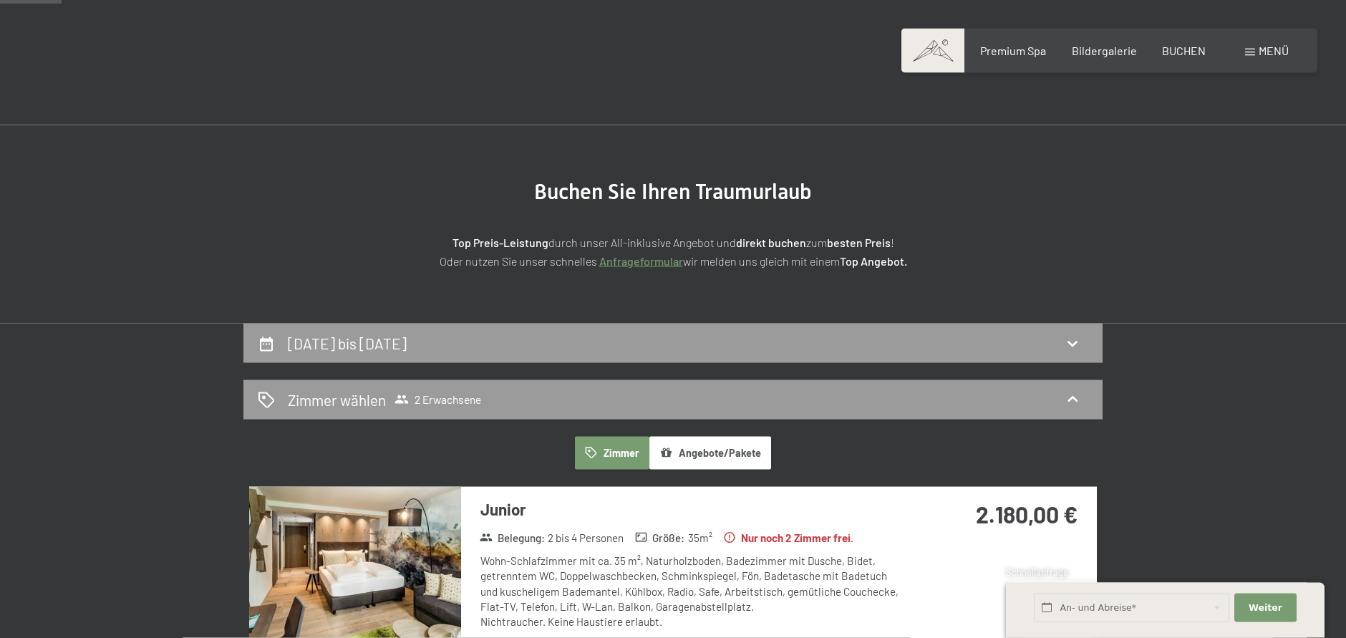
scroll to position [0, 0]
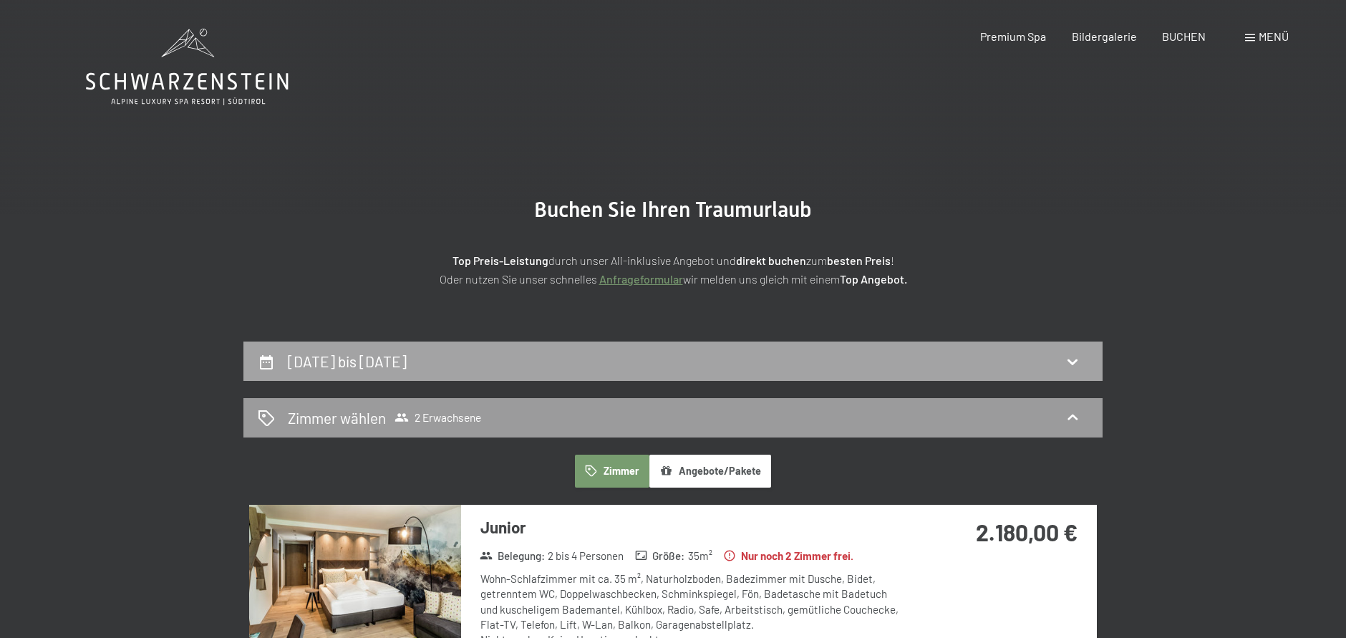
click at [374, 359] on h2 "[DATE] bis [DATE]" at bounding box center [347, 361] width 119 height 18
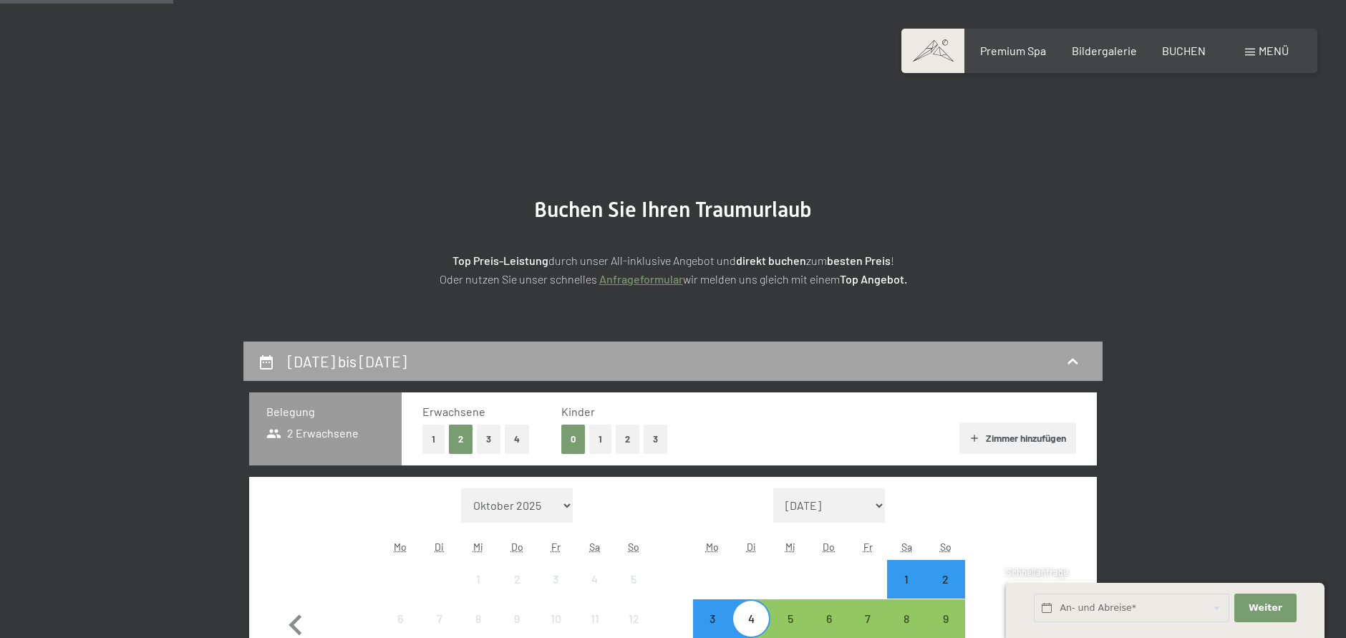
scroll to position [341, 0]
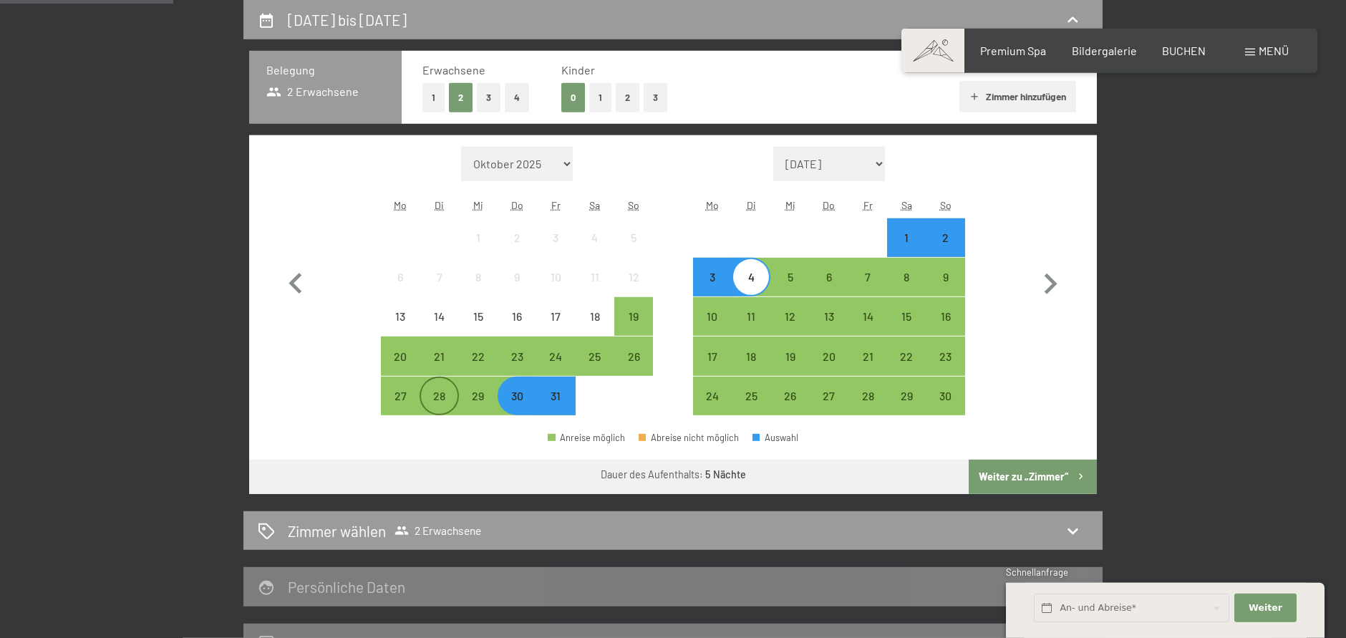
click at [438, 397] on div "28" at bounding box center [439, 408] width 36 height 36
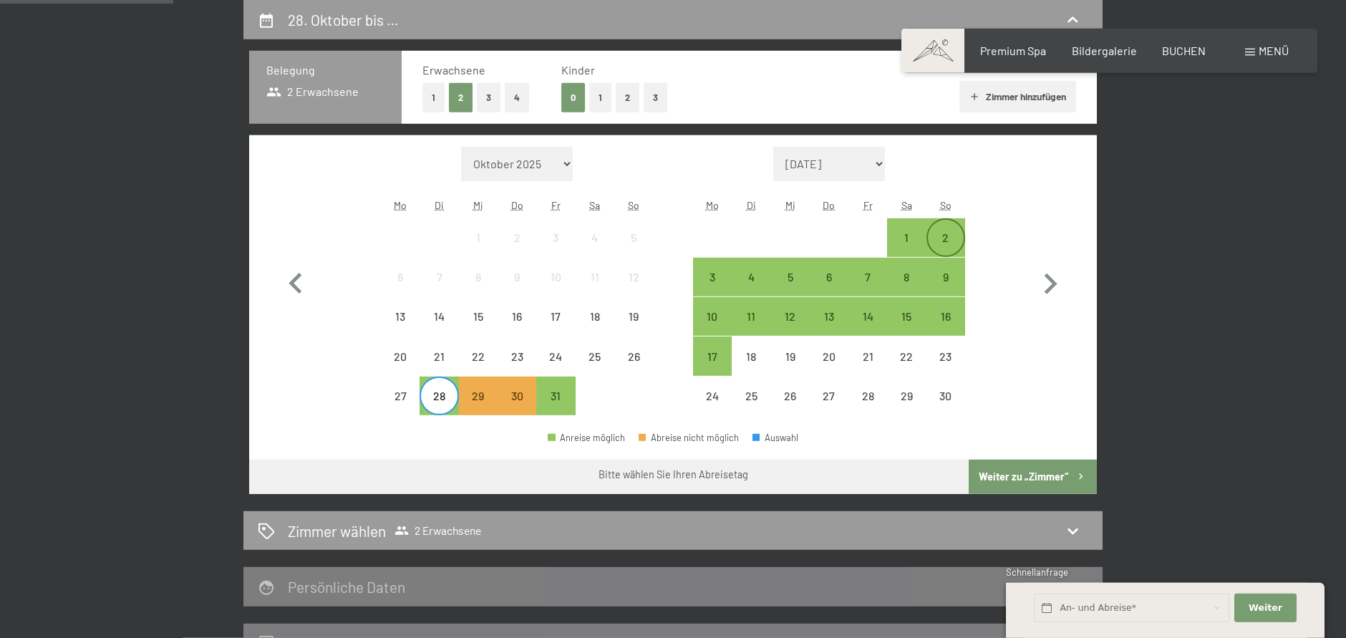
click at [941, 238] on div "2" at bounding box center [946, 250] width 36 height 36
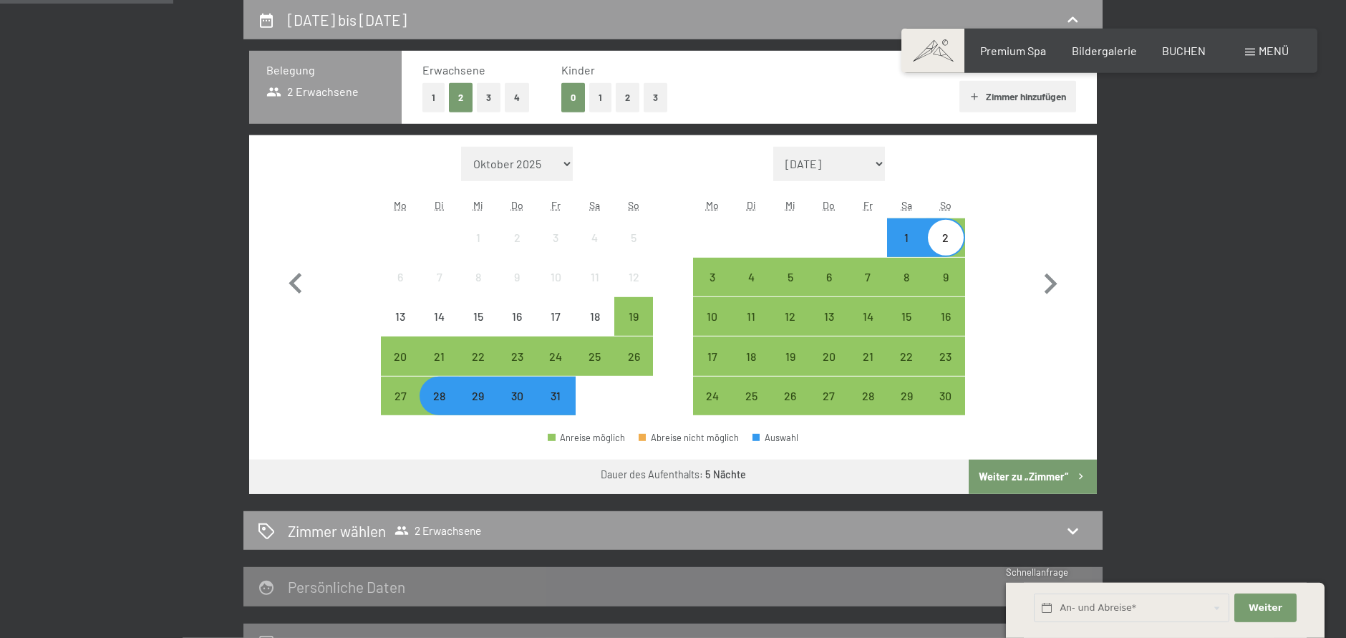
click at [1038, 472] on button "Weiter zu „Zimmer“" at bounding box center [1033, 477] width 128 height 34
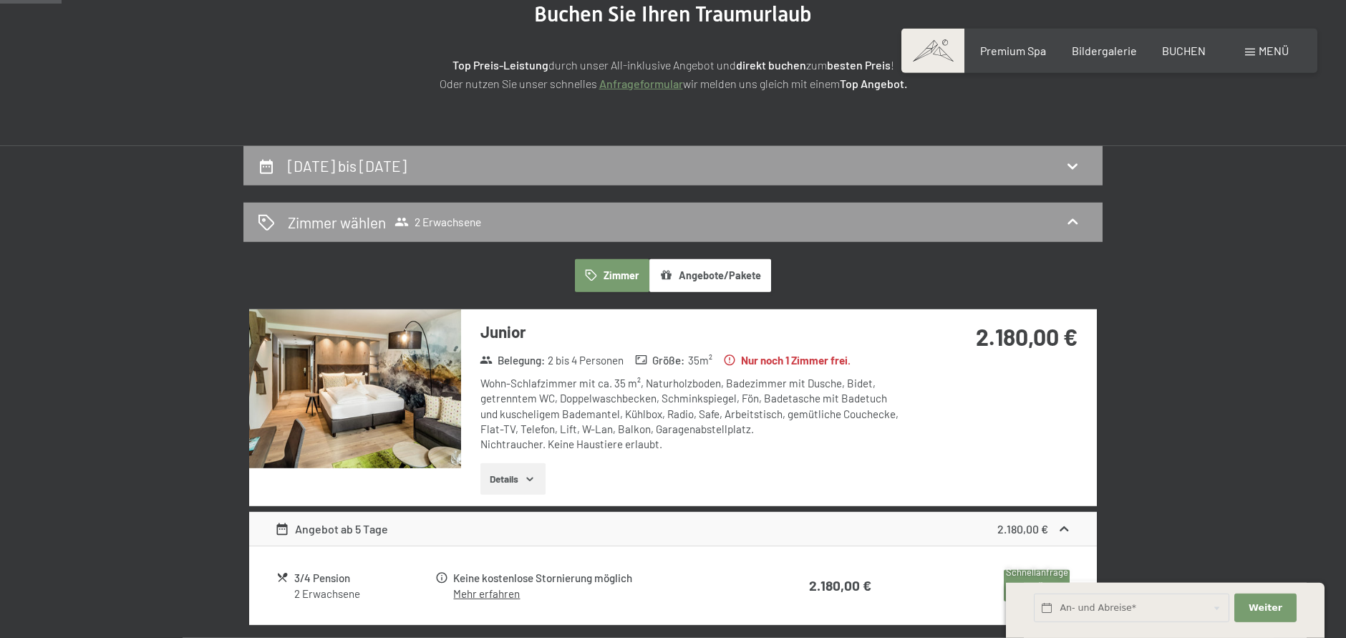
scroll to position [0, 0]
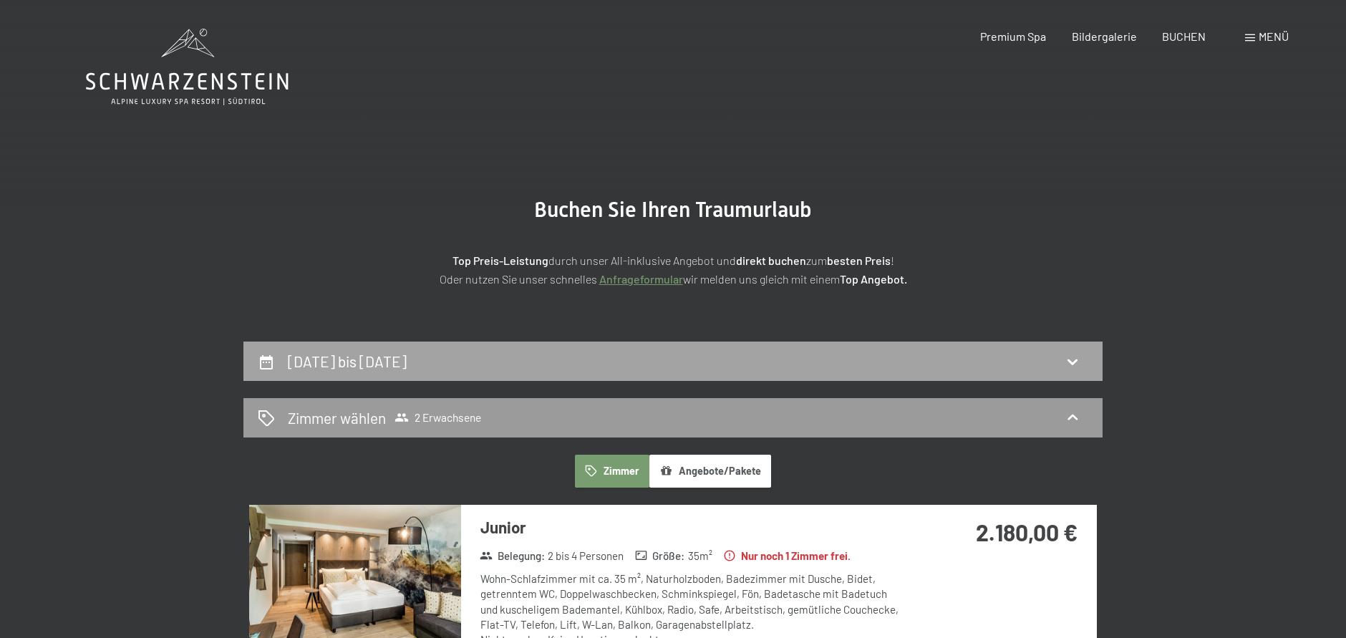
click at [341, 362] on h2 "[DATE] bis [DATE]" at bounding box center [347, 361] width 119 height 18
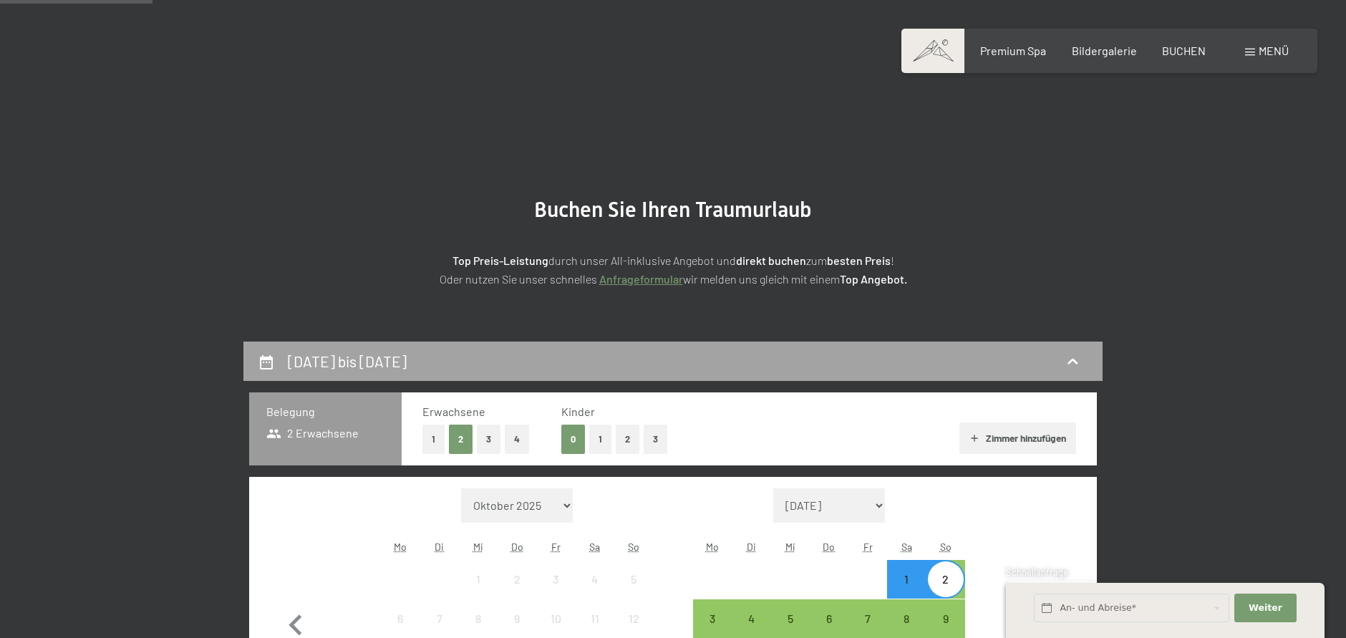
scroll to position [341, 0]
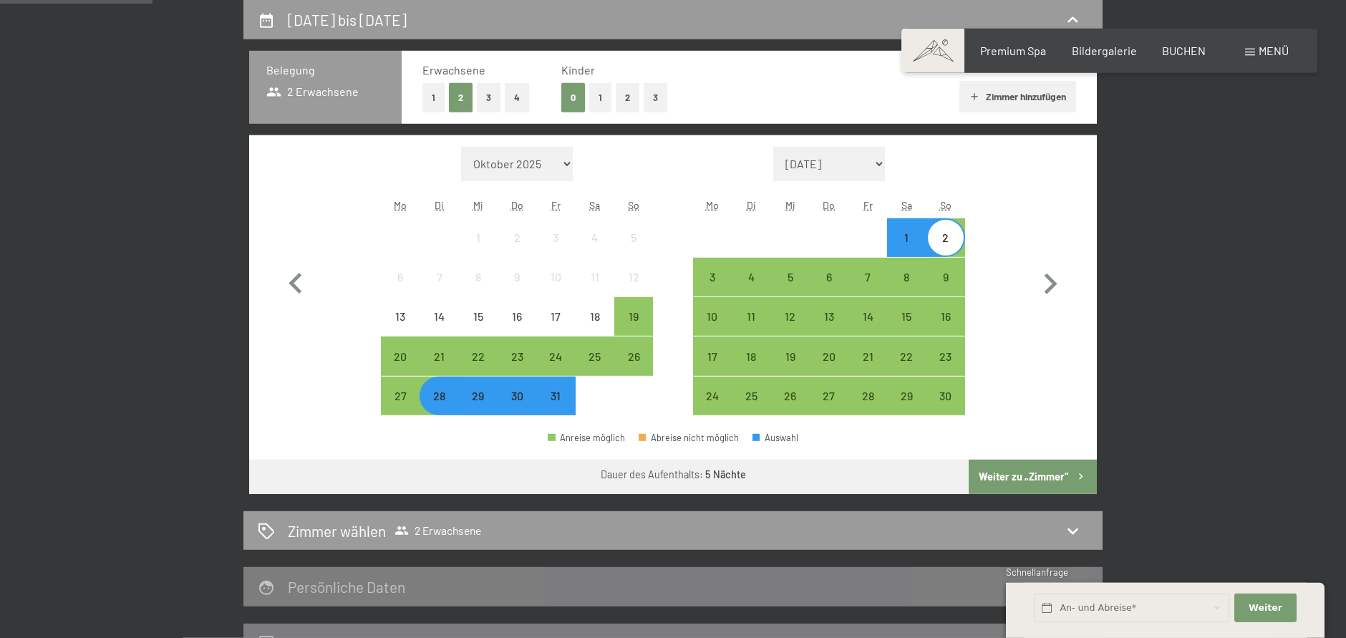
click at [438, 404] on div "28" at bounding box center [439, 408] width 36 height 36
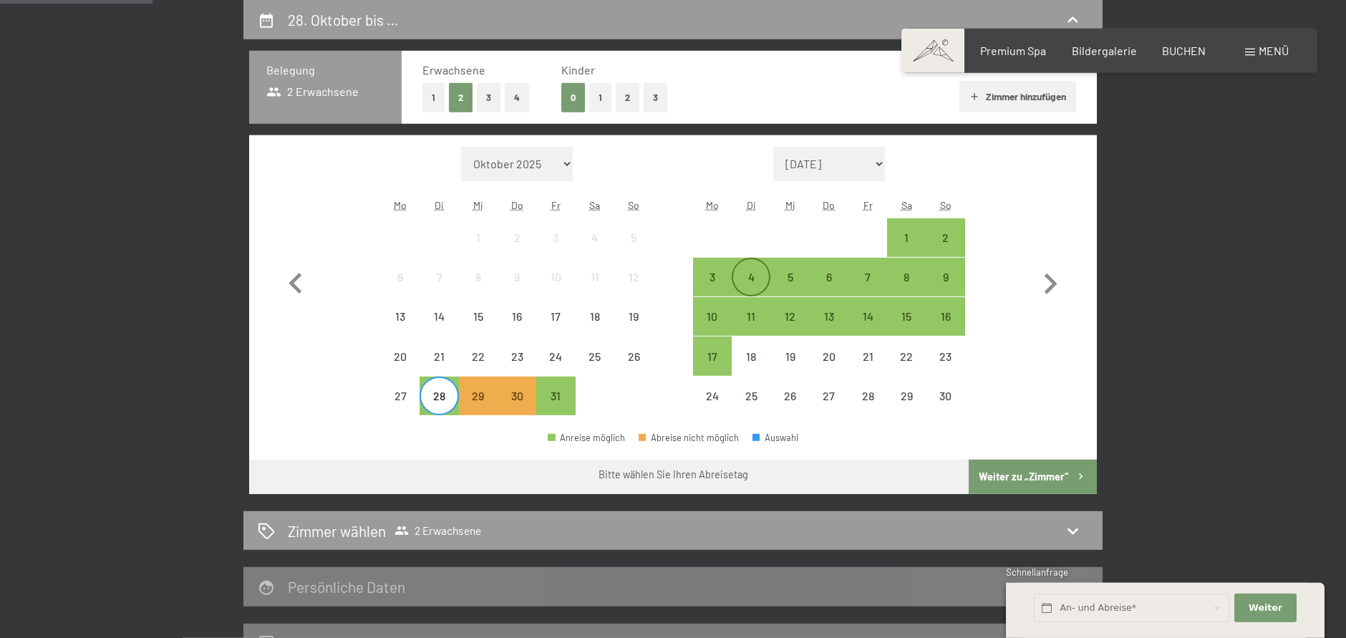
click at [745, 281] on div "4" at bounding box center [751, 289] width 36 height 36
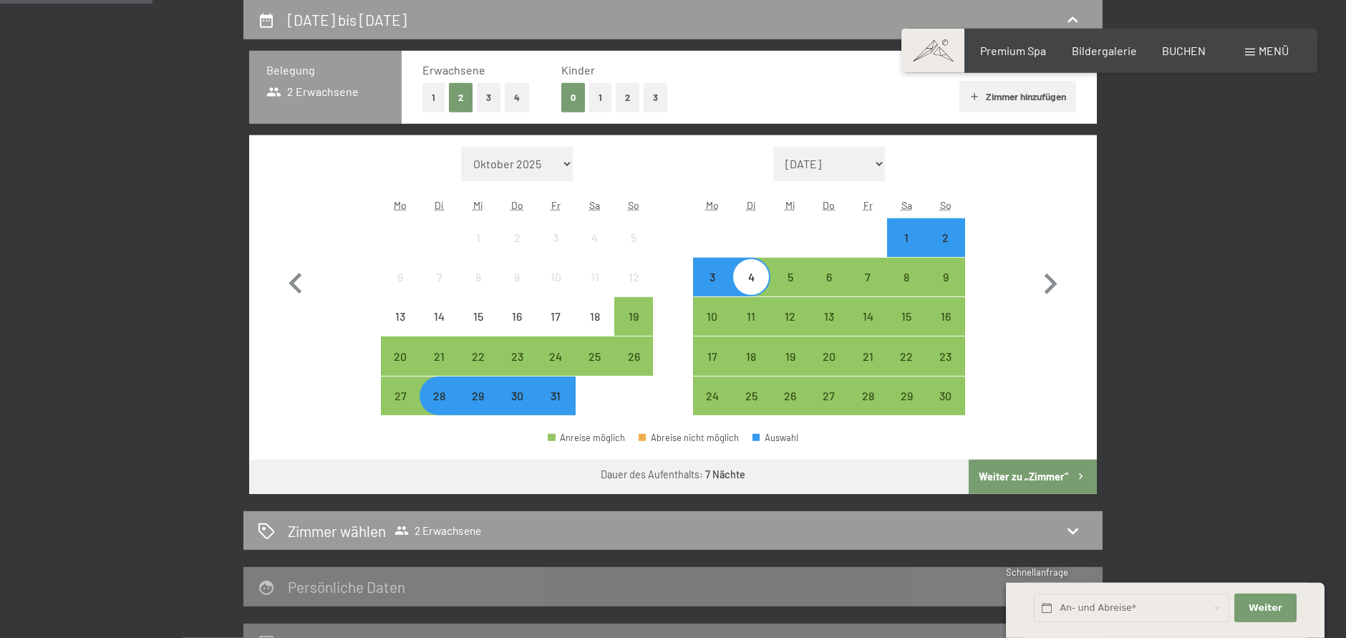
click at [1028, 471] on button "Weiter zu „Zimmer“" at bounding box center [1033, 477] width 128 height 34
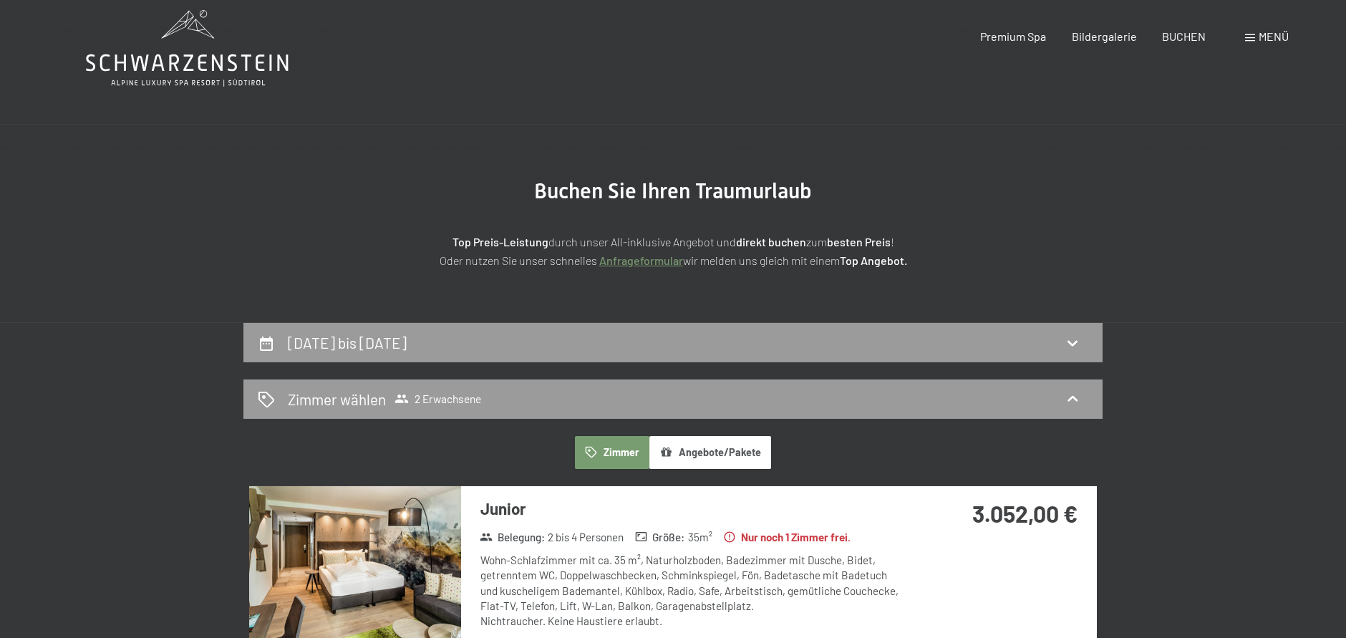
scroll to position [0, 0]
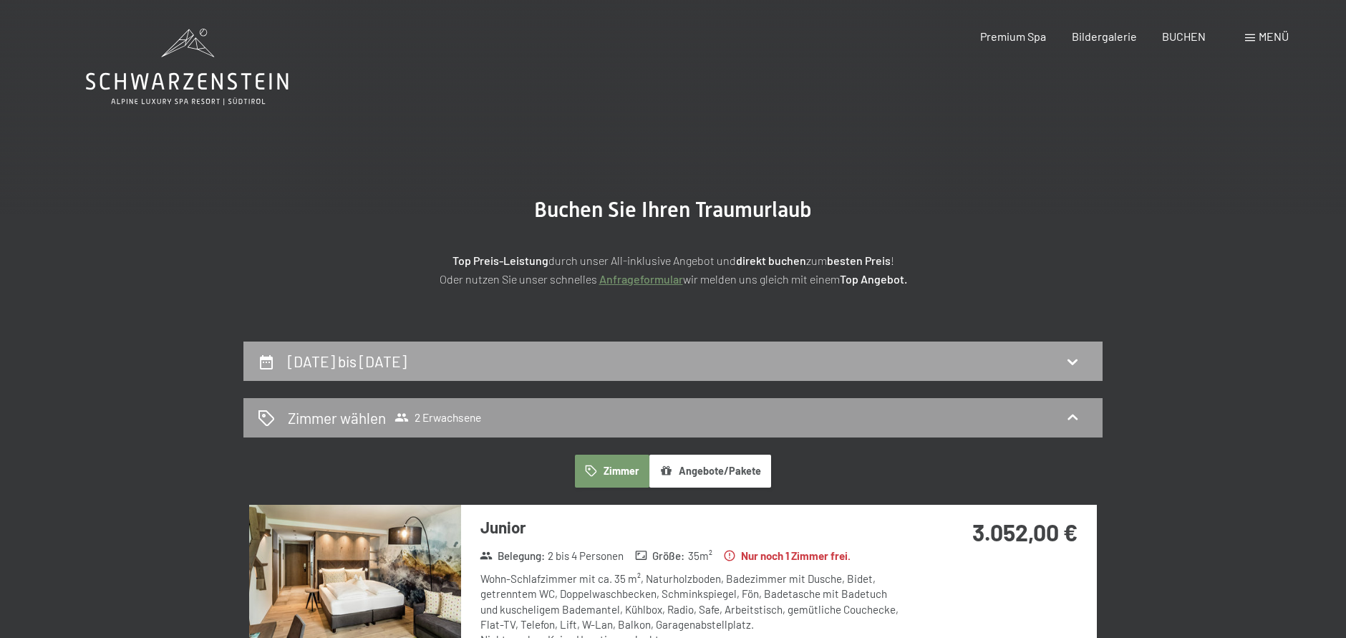
click at [480, 373] on div "[DATE] bis [DATE]" at bounding box center [672, 360] width 859 height 39
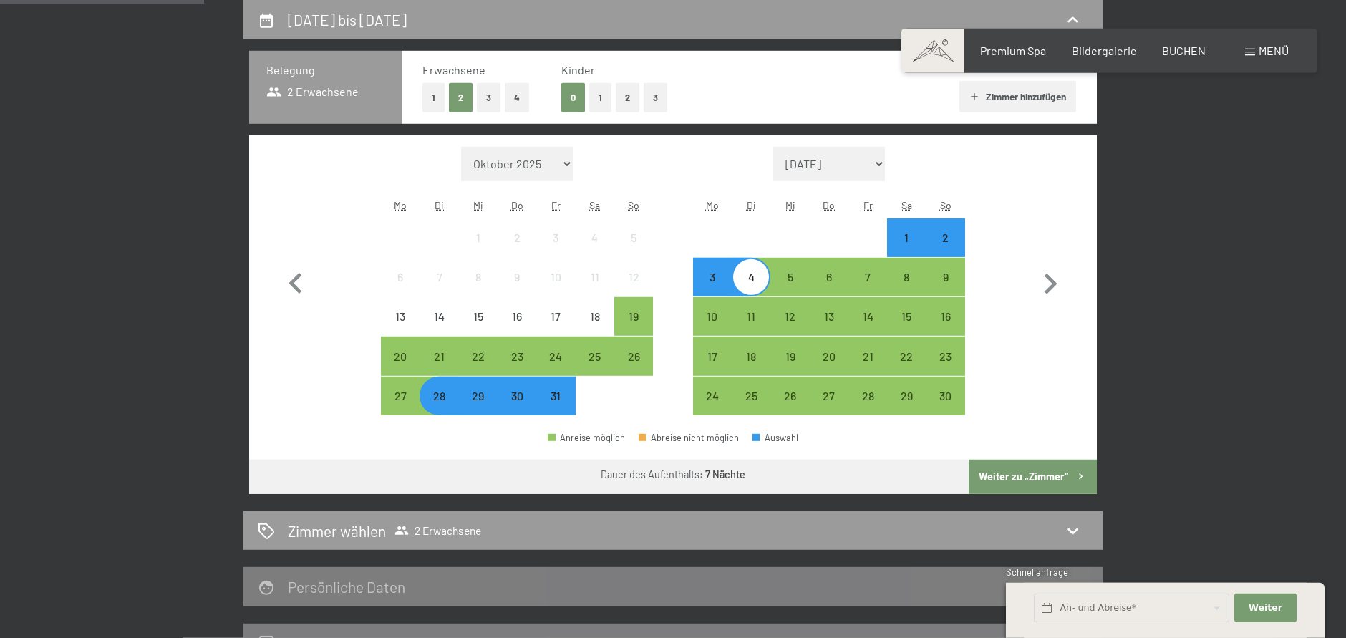
click at [476, 407] on div "29" at bounding box center [478, 408] width 36 height 36
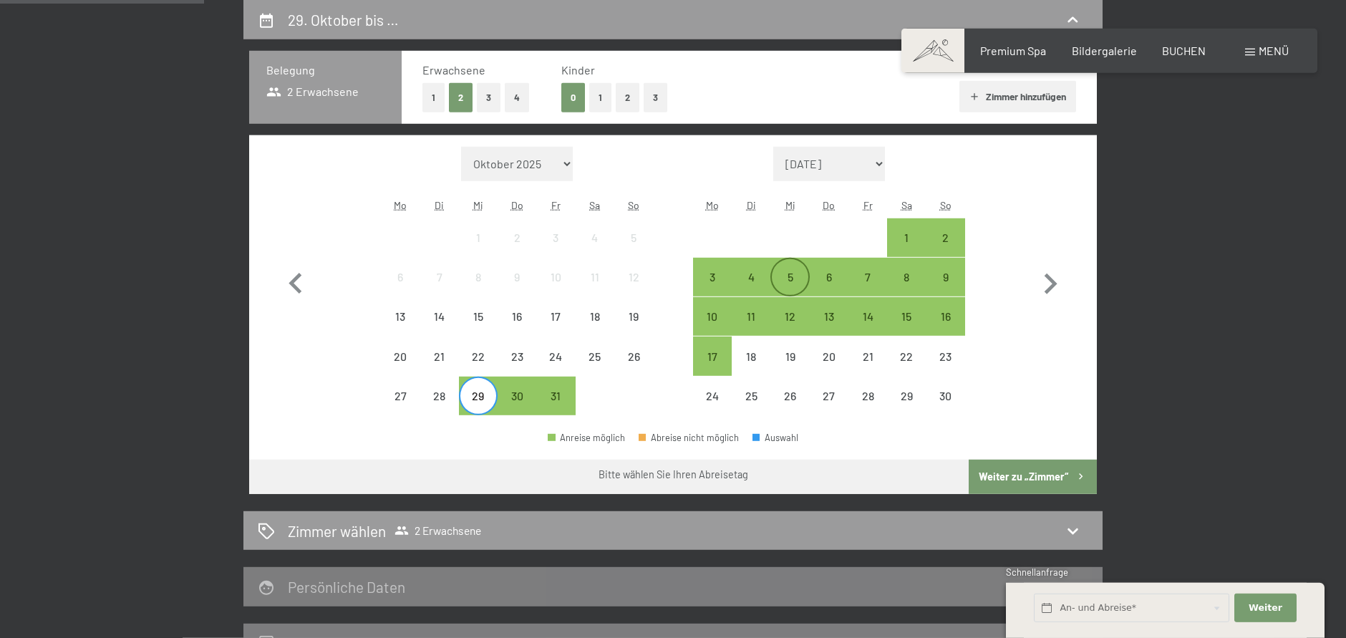
click at [790, 283] on div "5" at bounding box center [790, 289] width 36 height 36
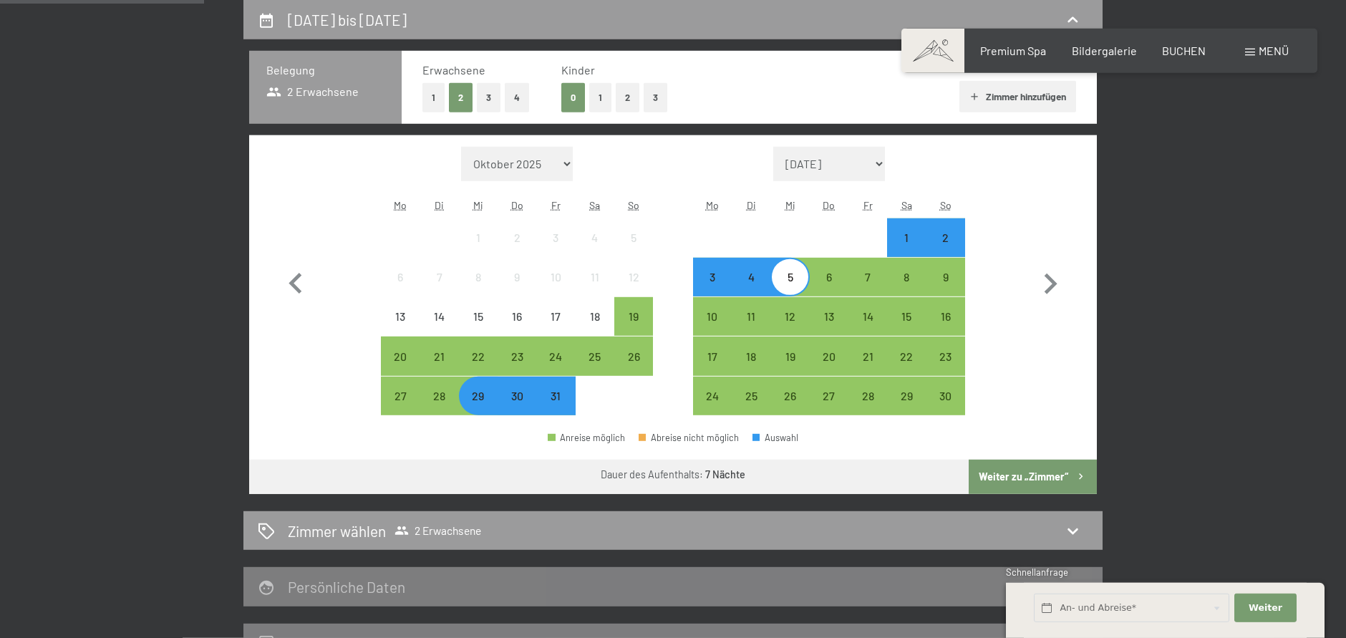
click at [1011, 471] on button "Weiter zu „Zimmer“" at bounding box center [1033, 477] width 128 height 34
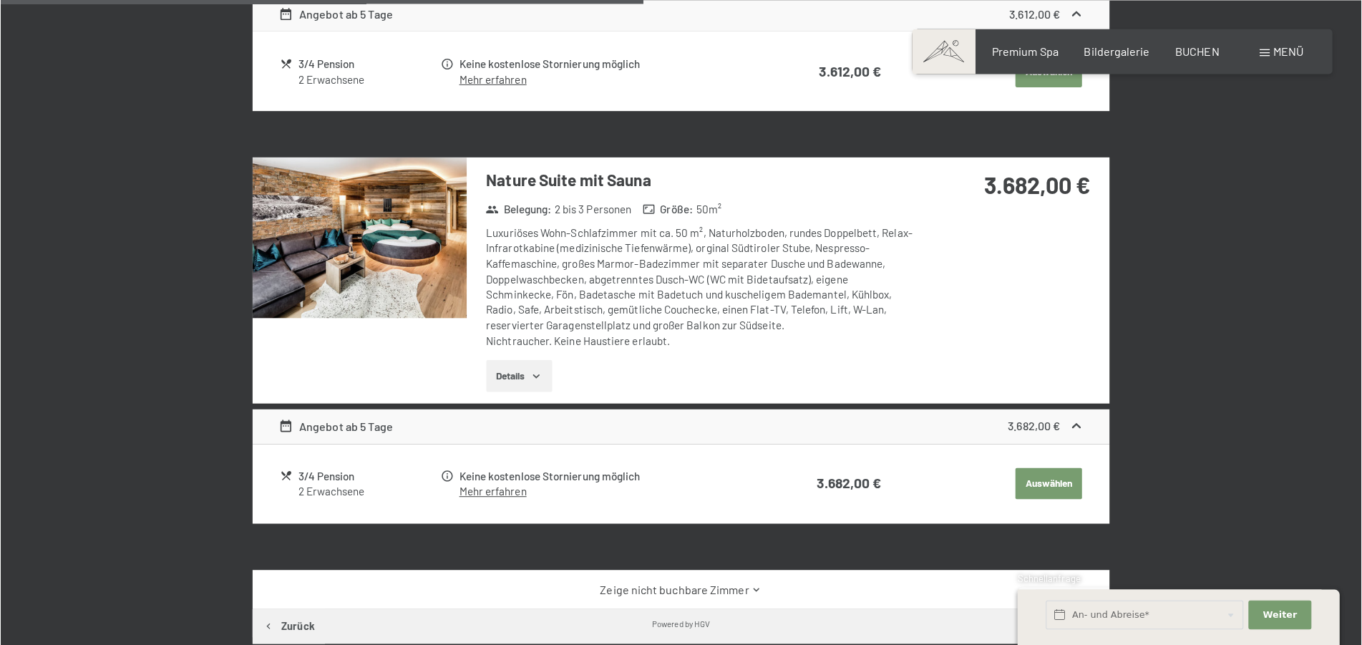
scroll to position [1072, 0]
